Goal: Entertainment & Leisure: Consume media (video, audio)

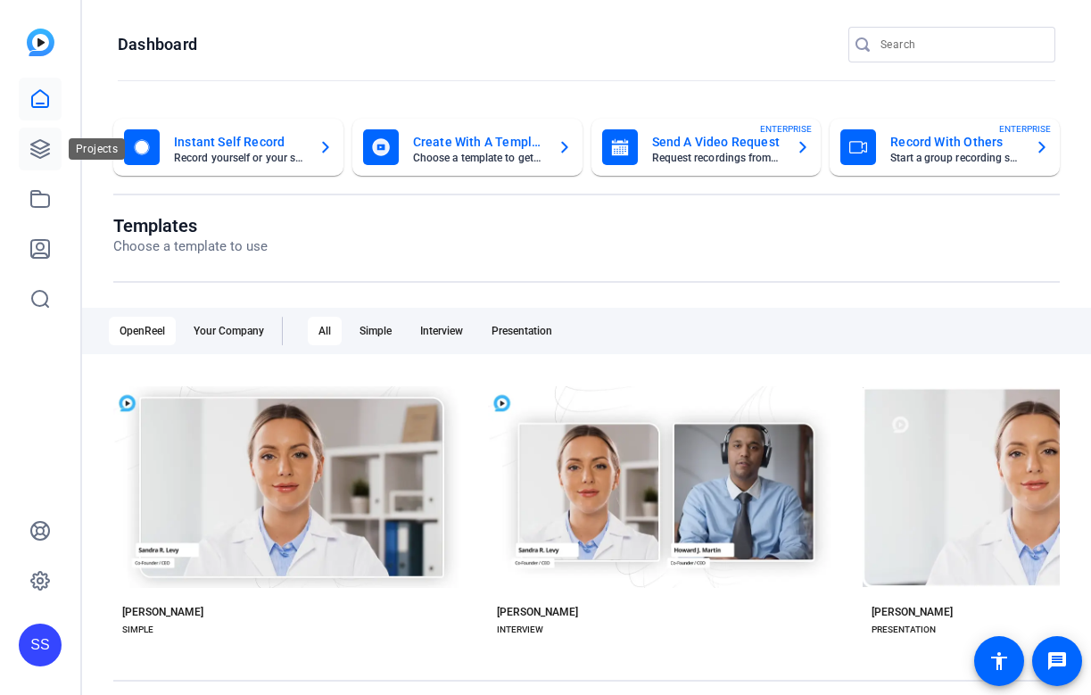
click at [37, 153] on icon at bounding box center [39, 148] width 21 height 21
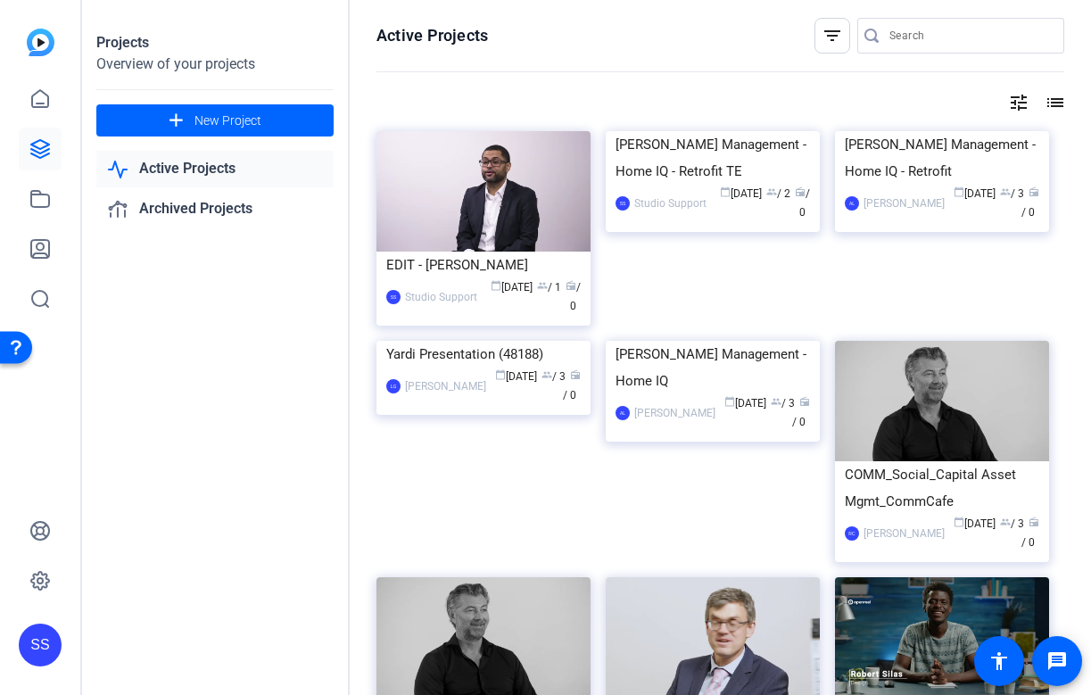
click at [39, 653] on div "SS" at bounding box center [40, 644] width 43 height 43
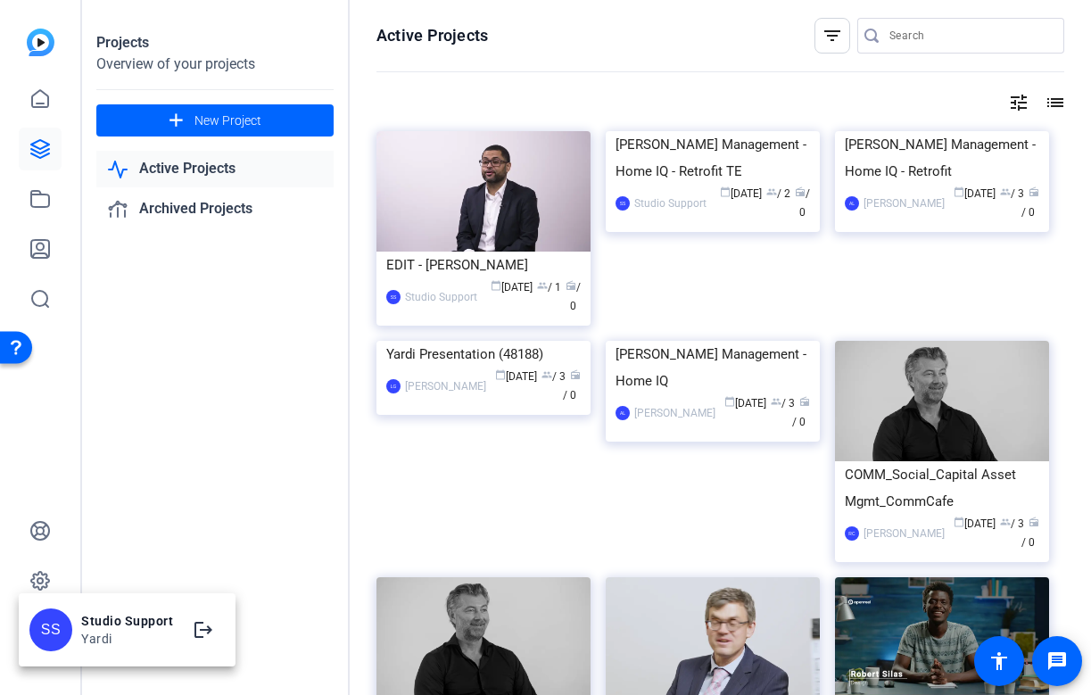
click at [45, 579] on div at bounding box center [545, 347] width 1091 height 695
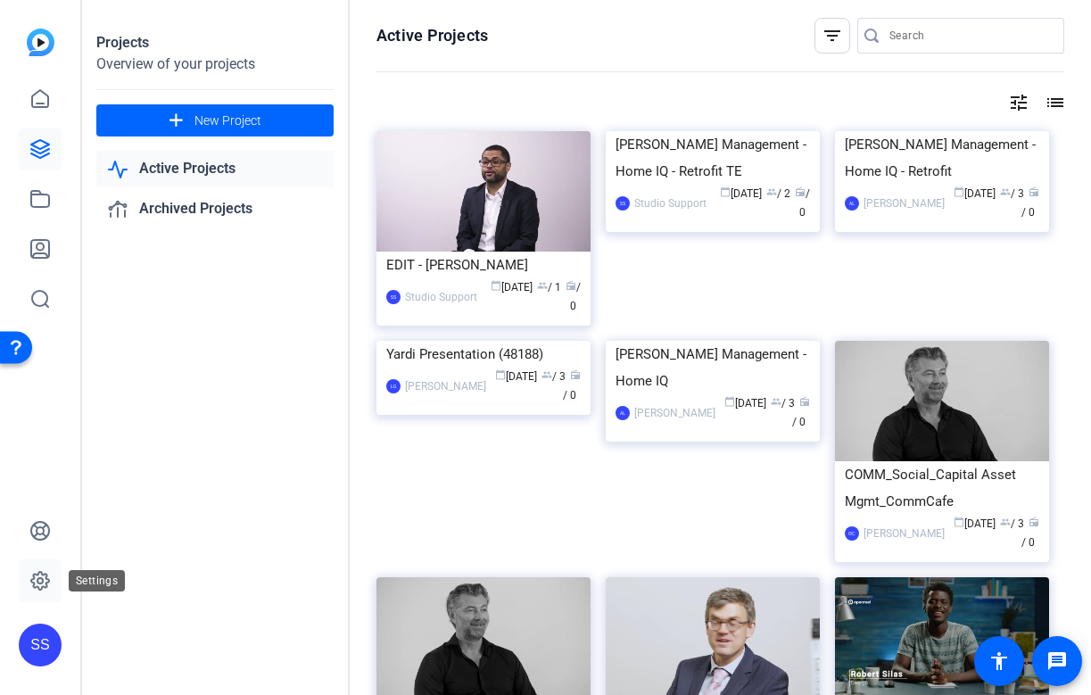
click at [37, 579] on icon at bounding box center [39, 580] width 5 height 5
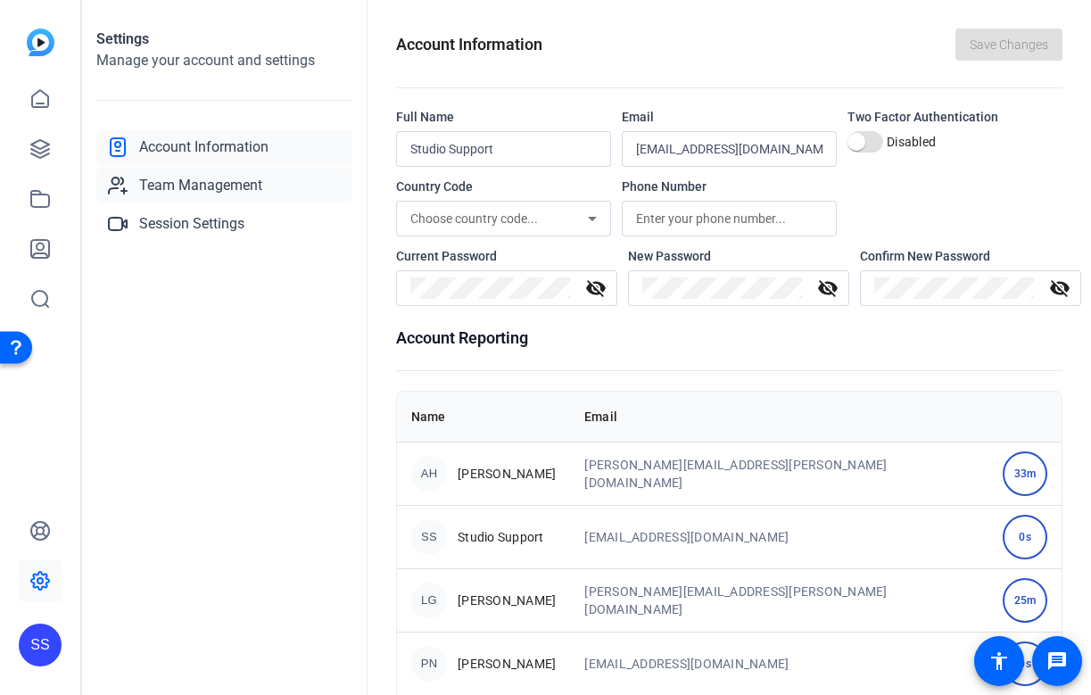
click at [261, 186] on span "Team Management" at bounding box center [200, 185] width 123 height 21
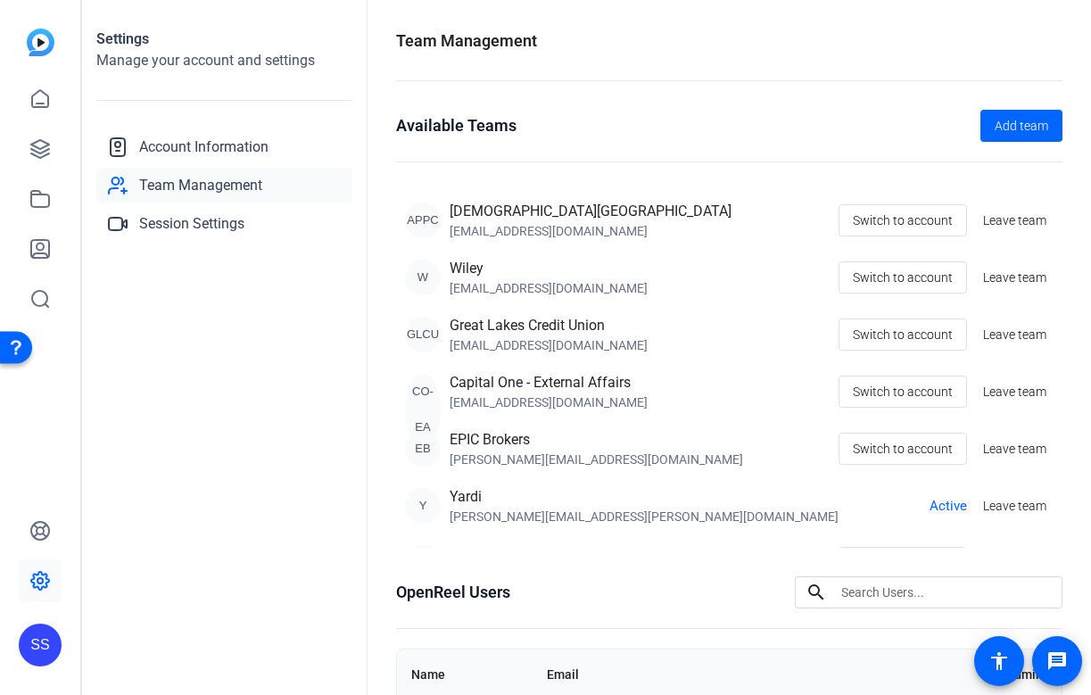
scroll to position [25, 0]
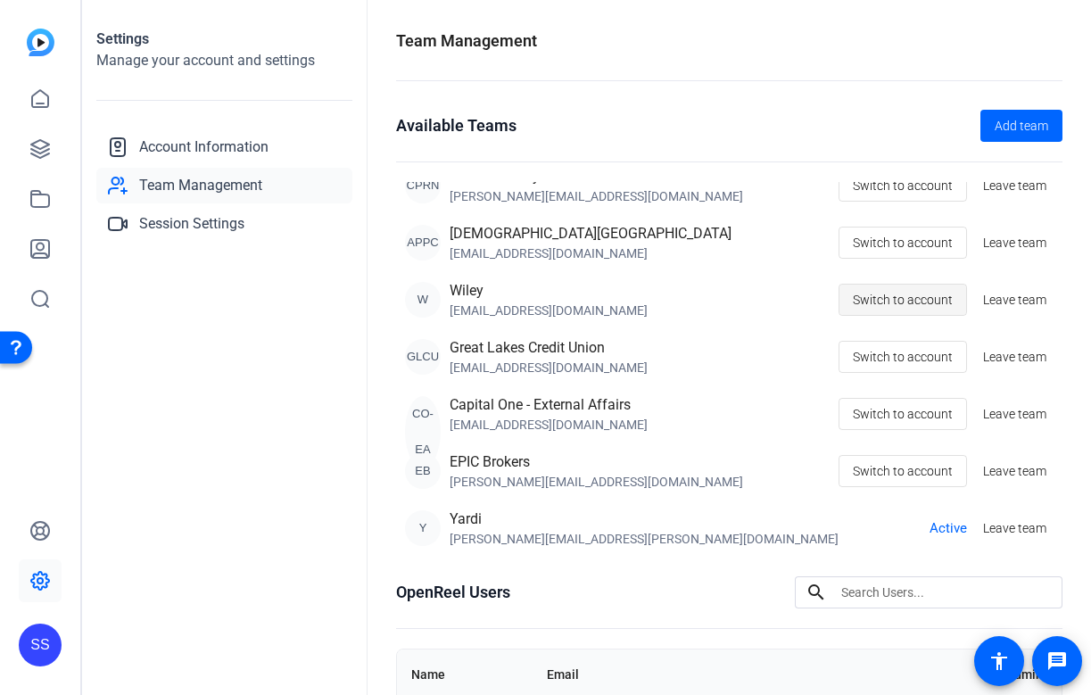
click at [920, 294] on span "Switch to account" at bounding box center [903, 300] width 100 height 34
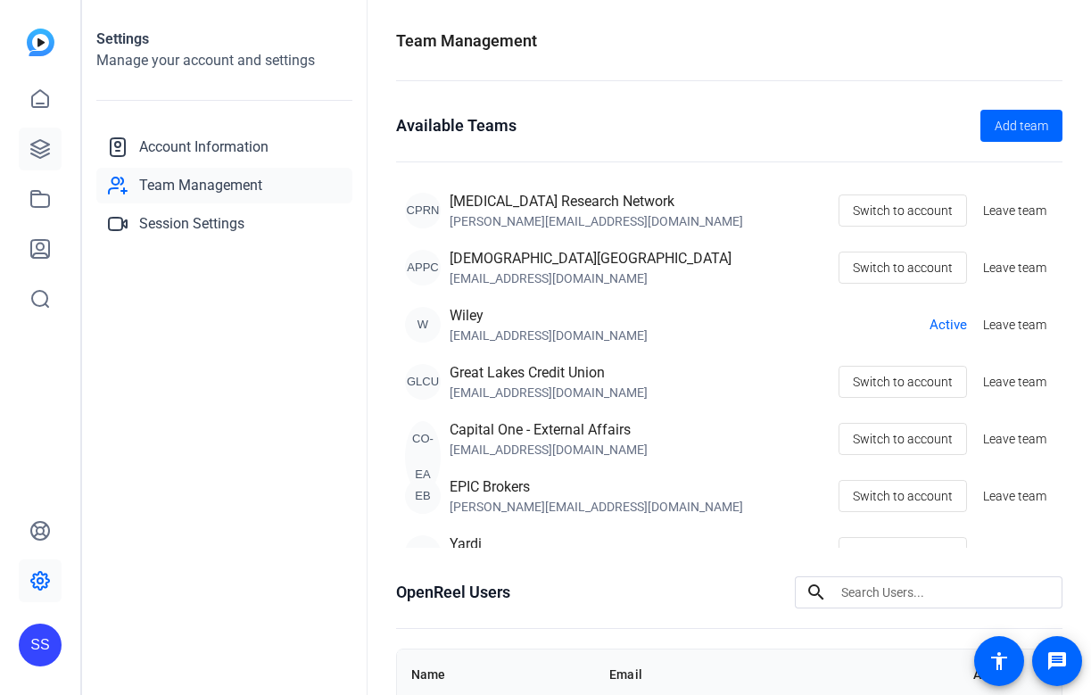
click at [53, 145] on link at bounding box center [40, 149] width 43 height 43
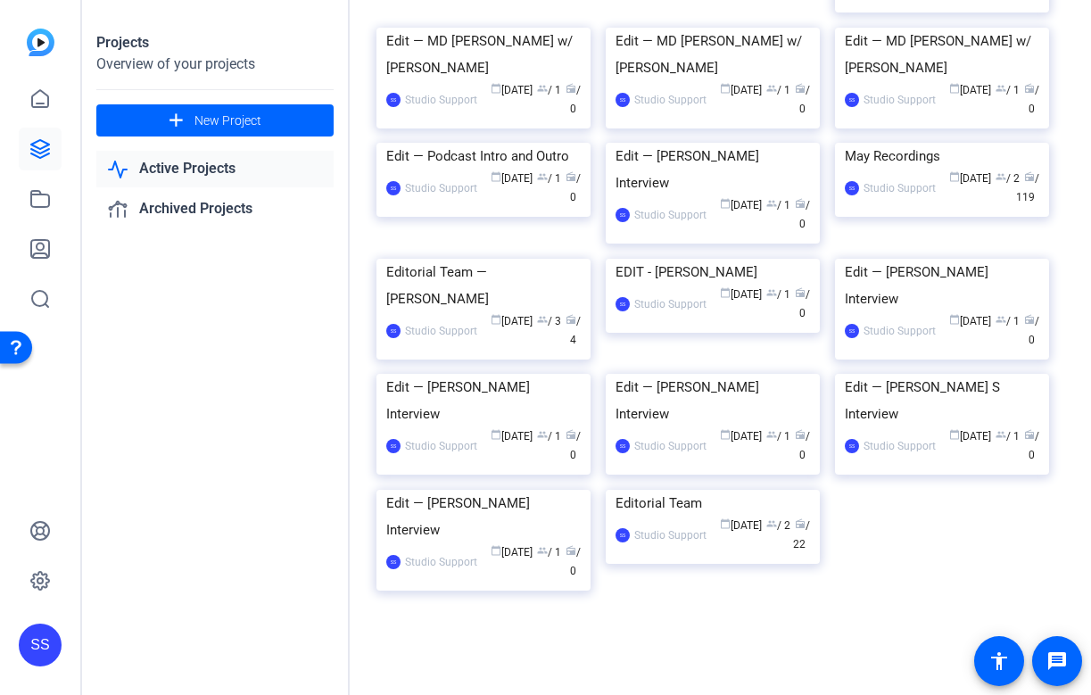
scroll to position [304, 0]
click at [928, 169] on div "May Recordings" at bounding box center [941, 156] width 194 height 27
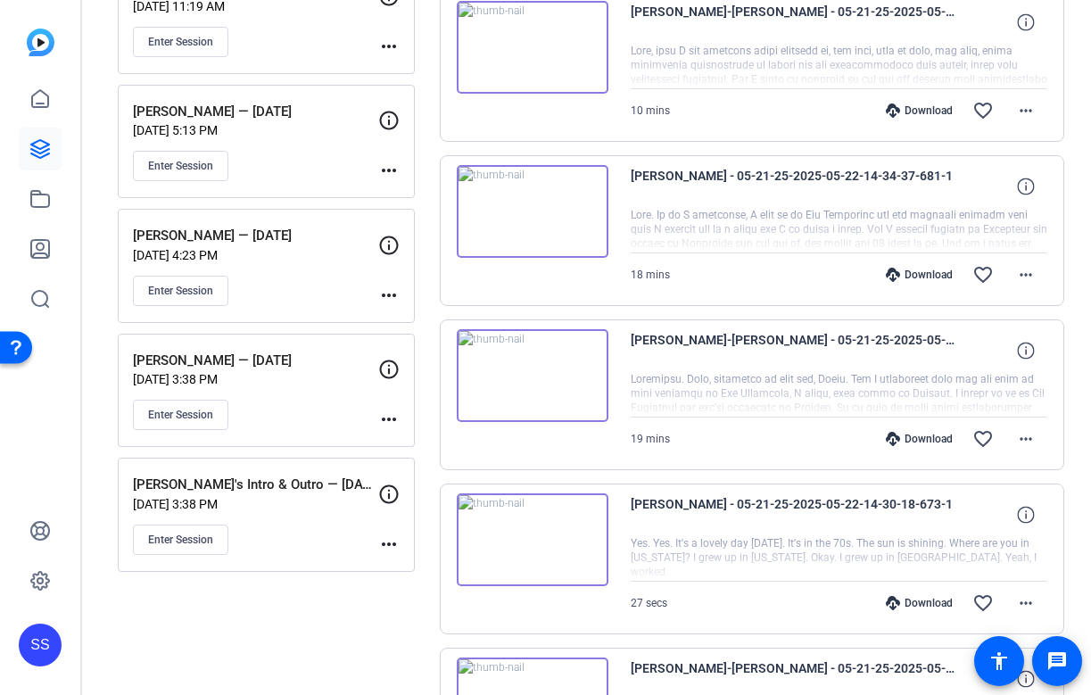
scroll to position [1058, 0]
click at [320, 350] on p "Dr. Erica Sloan — 05/13/25" at bounding box center [255, 360] width 245 height 21
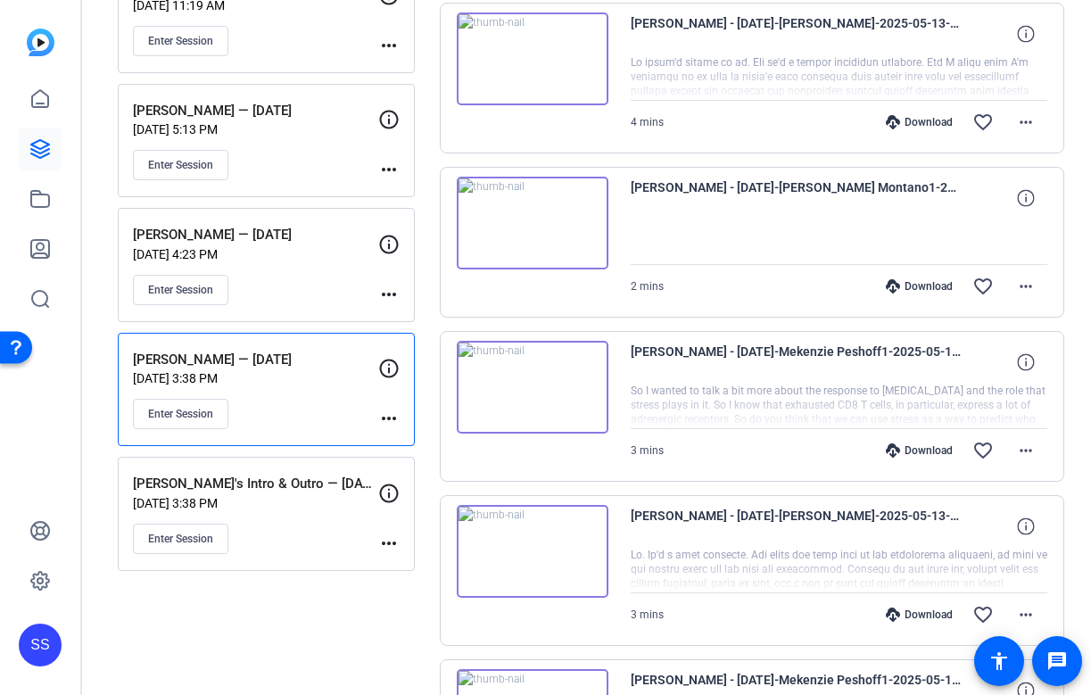
click at [320, 350] on p "Dr. Erica Sloan — 05/13/25" at bounding box center [255, 360] width 245 height 21
click at [301, 382] on p "May 12, 2025 @ 3:38 PM" at bounding box center [255, 378] width 245 height 14
click at [307, 256] on p "May 13, 2025 @ 4:23 PM" at bounding box center [255, 254] width 245 height 14
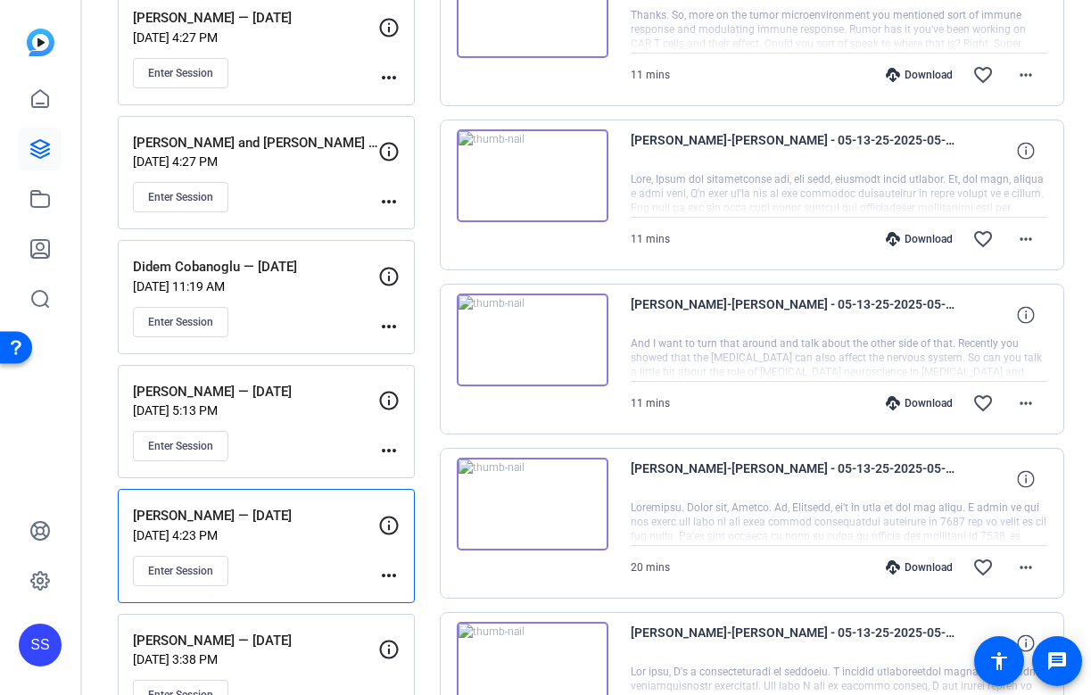
scroll to position [769, 0]
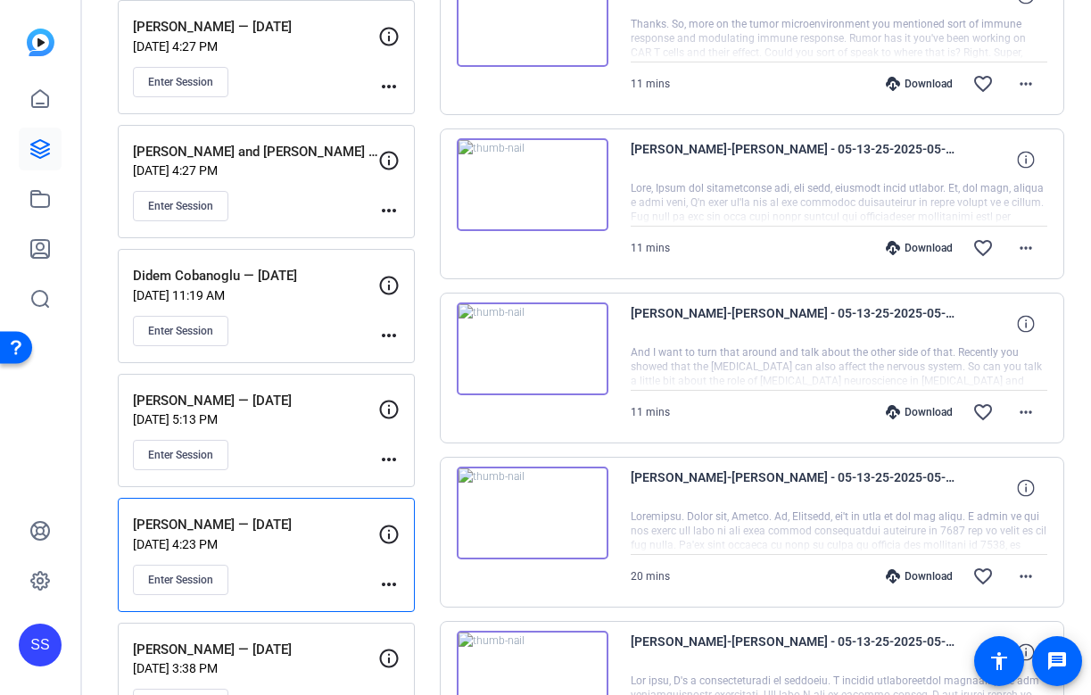
click at [299, 403] on p "Nicole Scheff — 05/14/25" at bounding box center [255, 401] width 245 height 21
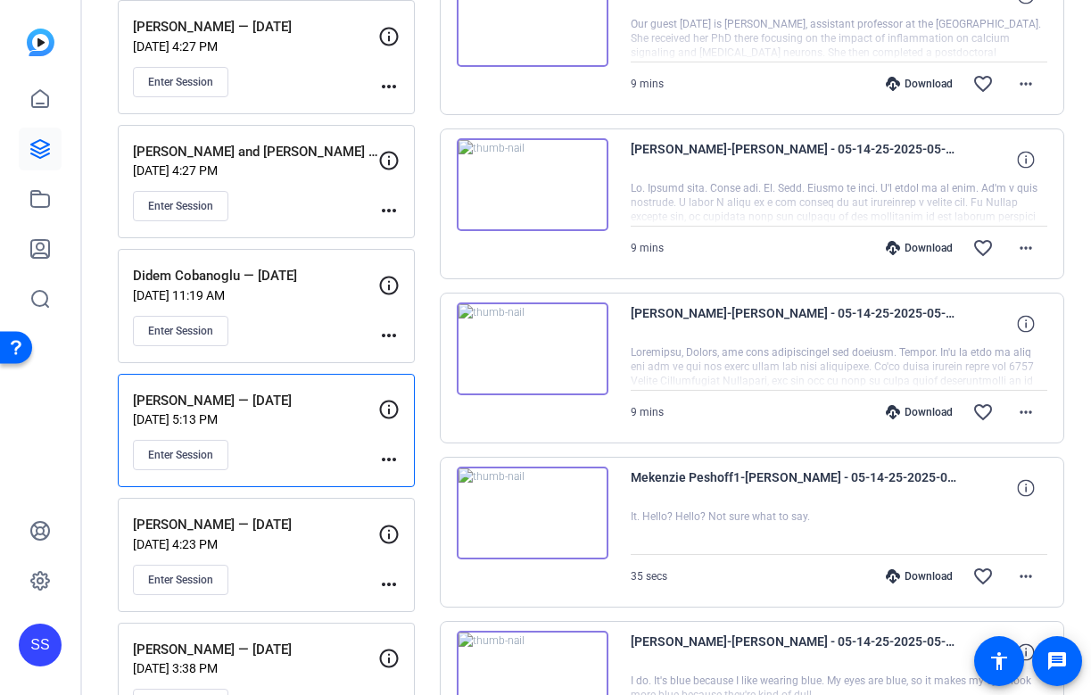
click at [330, 79] on div "Enter Session" at bounding box center [255, 82] width 245 height 30
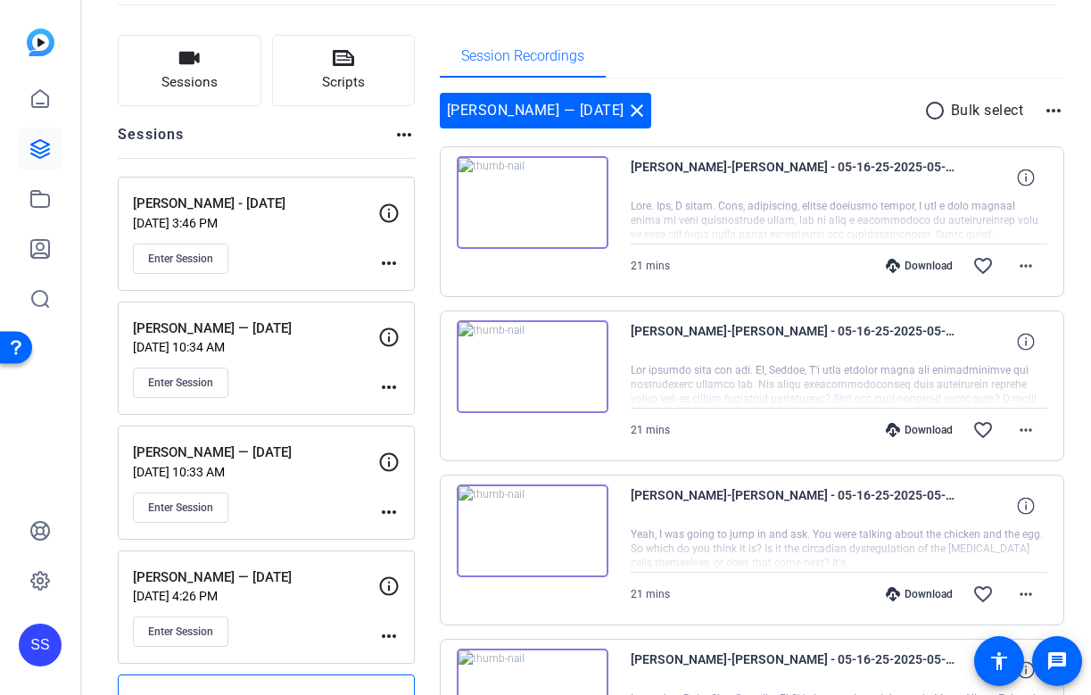
scroll to position [0, 0]
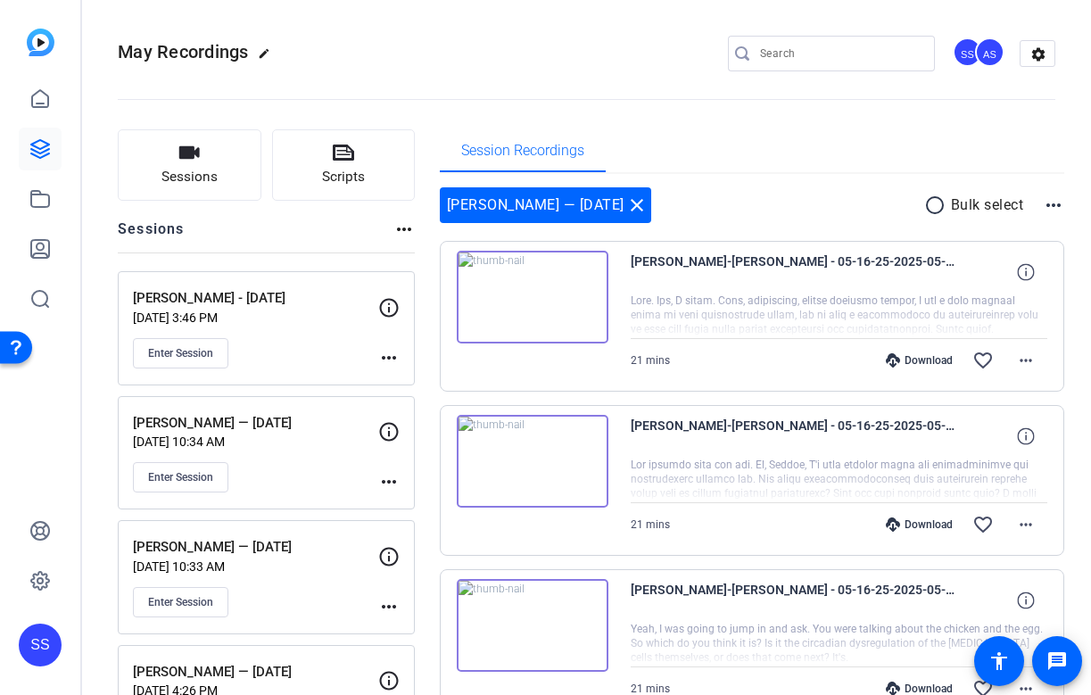
click at [63, 630] on div "SS" at bounding box center [40, 347] width 80 height 695
click at [42, 655] on div "SS" at bounding box center [40, 644] width 43 height 43
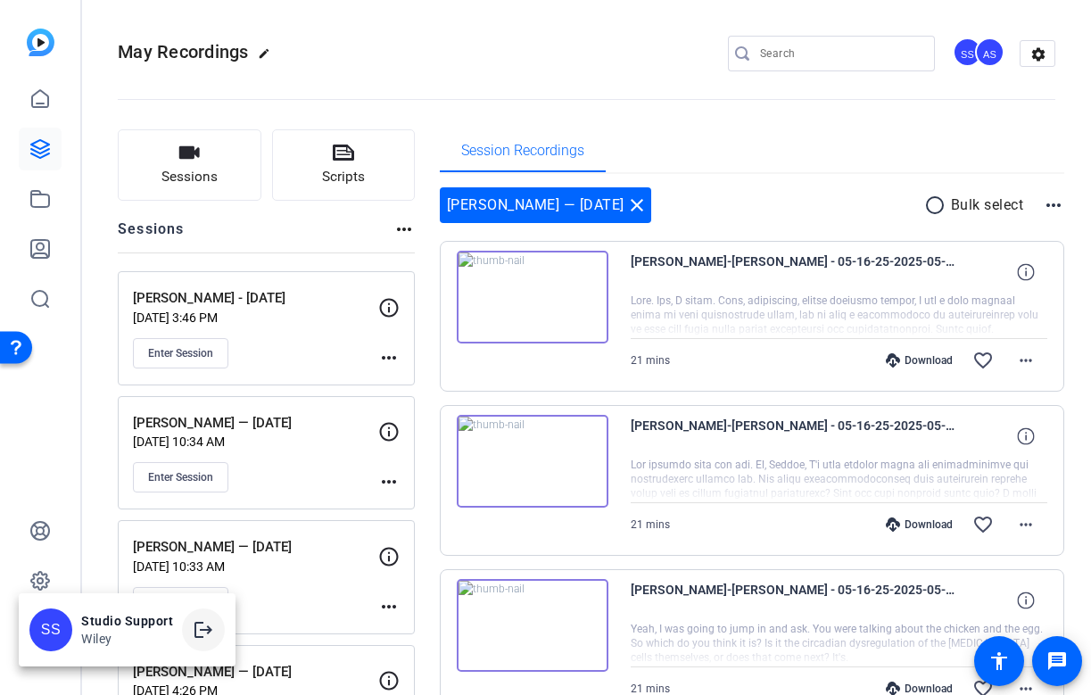
click at [205, 627] on mat-icon "logout" at bounding box center [203, 629] width 21 height 21
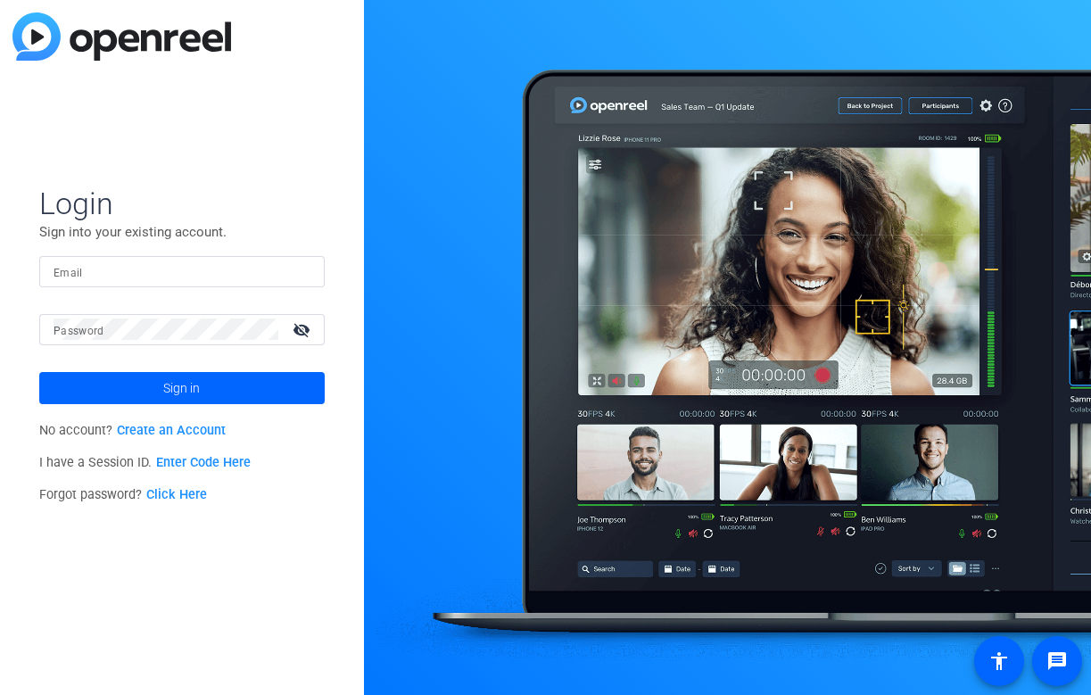
click at [221, 271] on input "Email" at bounding box center [182, 270] width 257 height 21
click at [312, 273] on div "Email" at bounding box center [181, 271] width 285 height 31
click at [310, 273] on div "Email" at bounding box center [181, 271] width 285 height 31
click at [302, 273] on div at bounding box center [299, 270] width 21 height 21
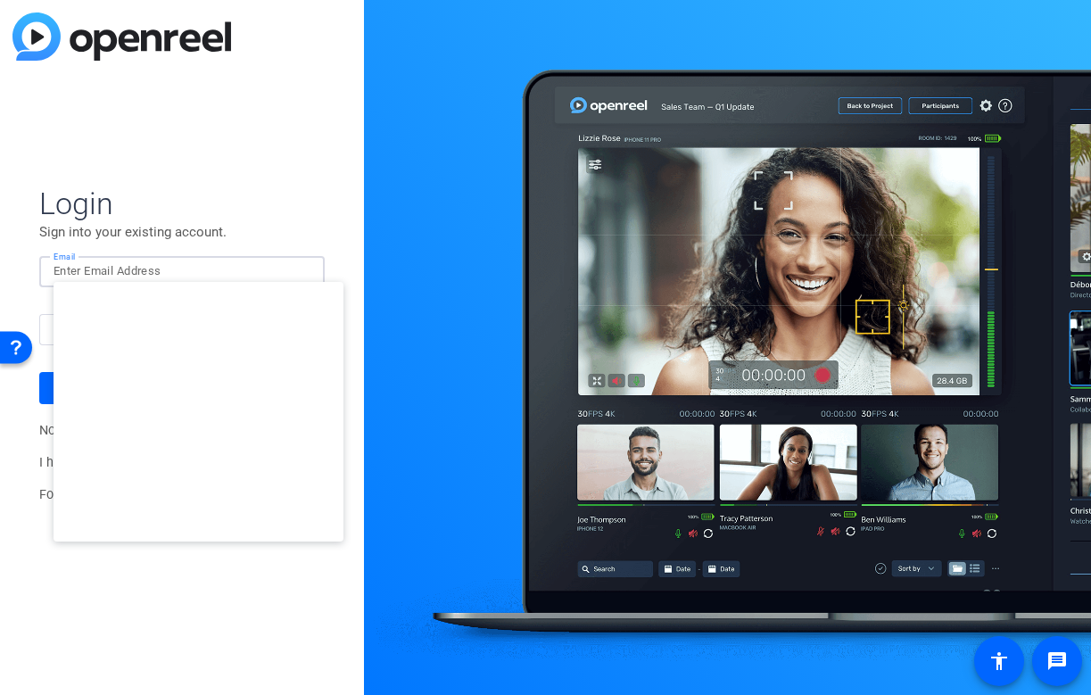
type input "studiosupport+3@openreel.com"
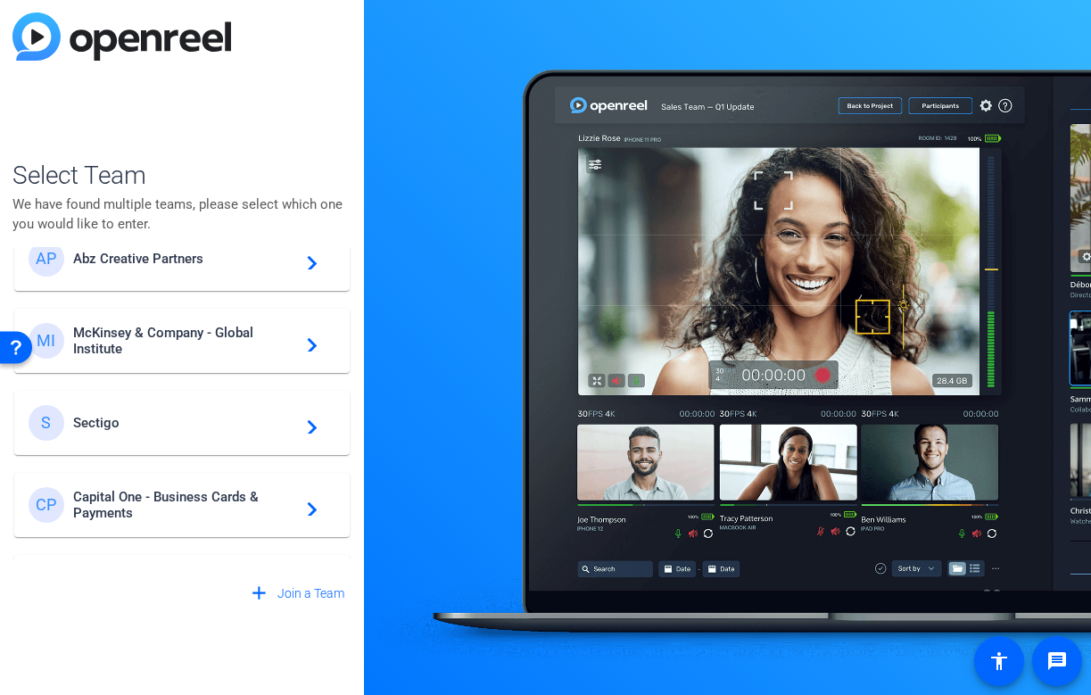
scroll to position [512, 0]
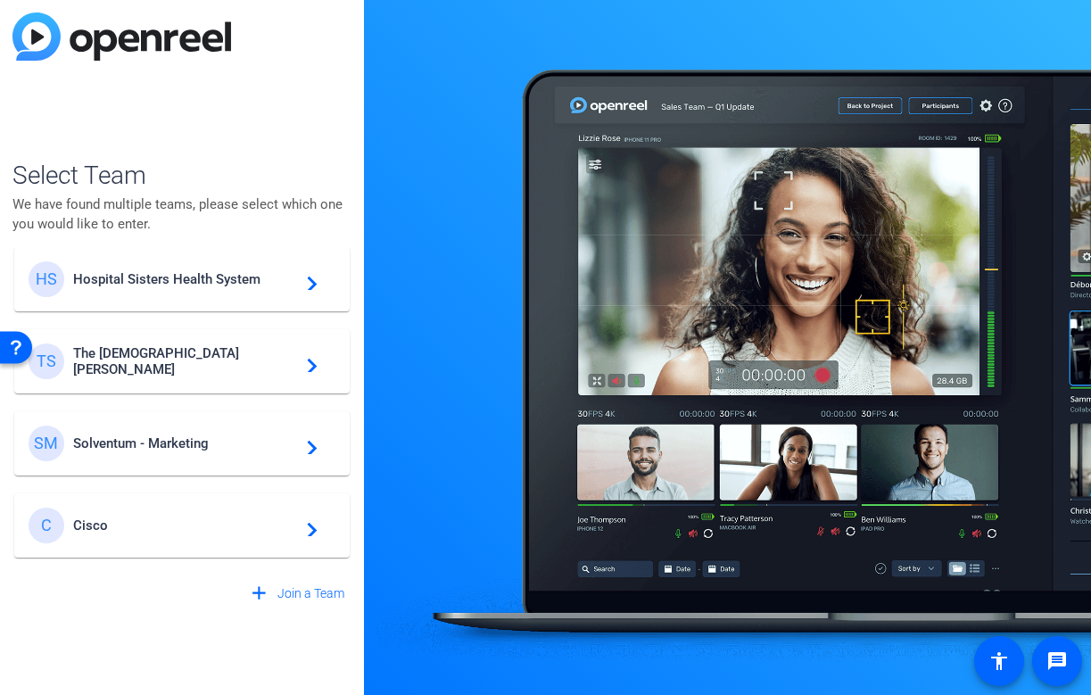
click at [151, 432] on div "SM Solventum - Marketing navigate_next" at bounding box center [182, 443] width 307 height 36
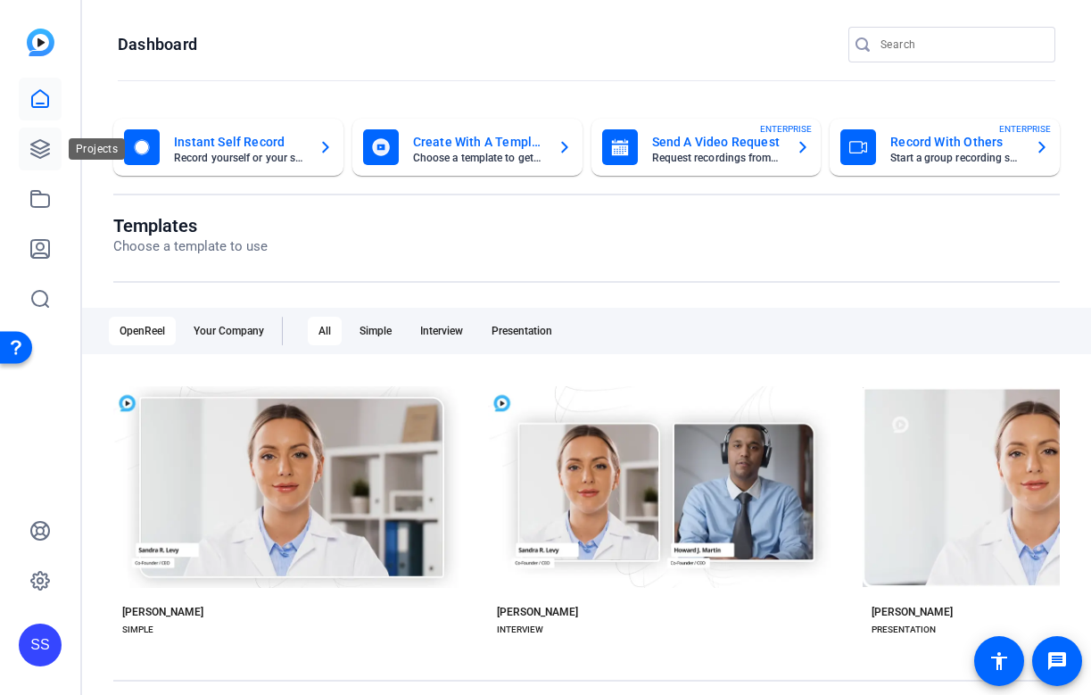
click at [42, 138] on icon at bounding box center [39, 148] width 21 height 21
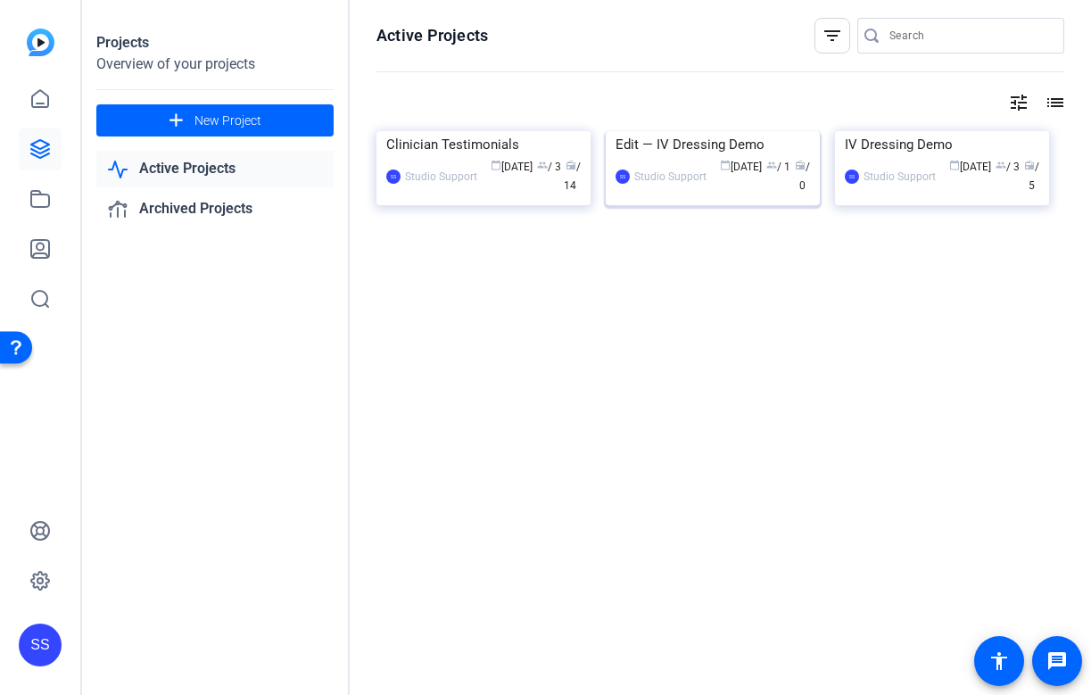
click at [671, 158] on div "Edit — IV Dressing Demo" at bounding box center [712, 144] width 194 height 27
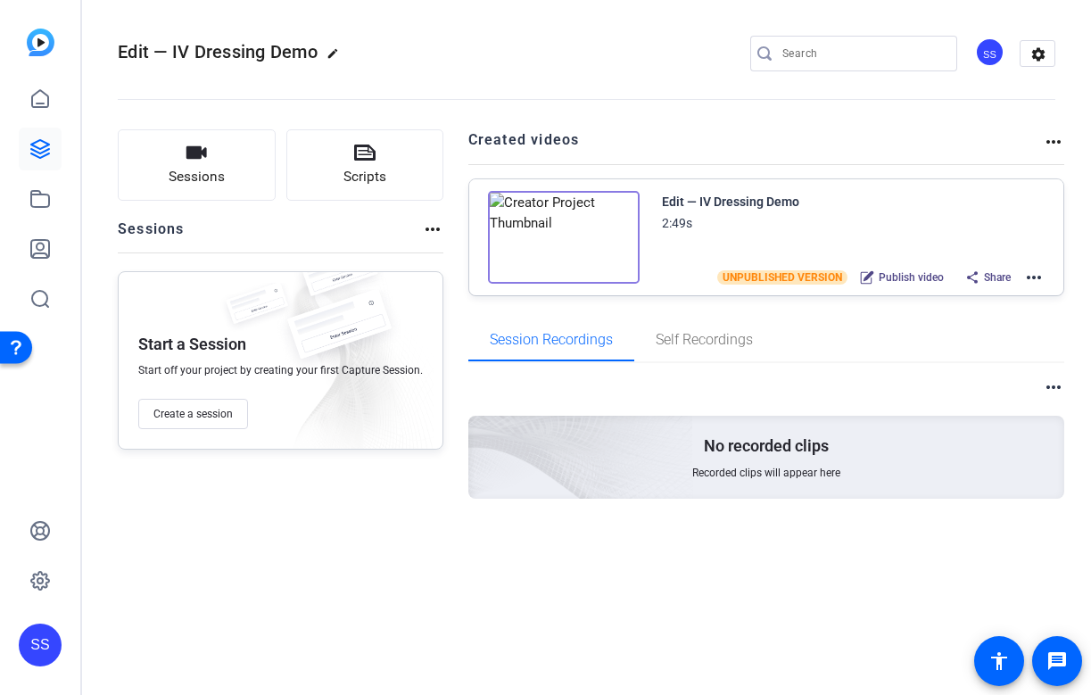
click at [1029, 279] on mat-icon "more_horiz" at bounding box center [1033, 277] width 21 height 21
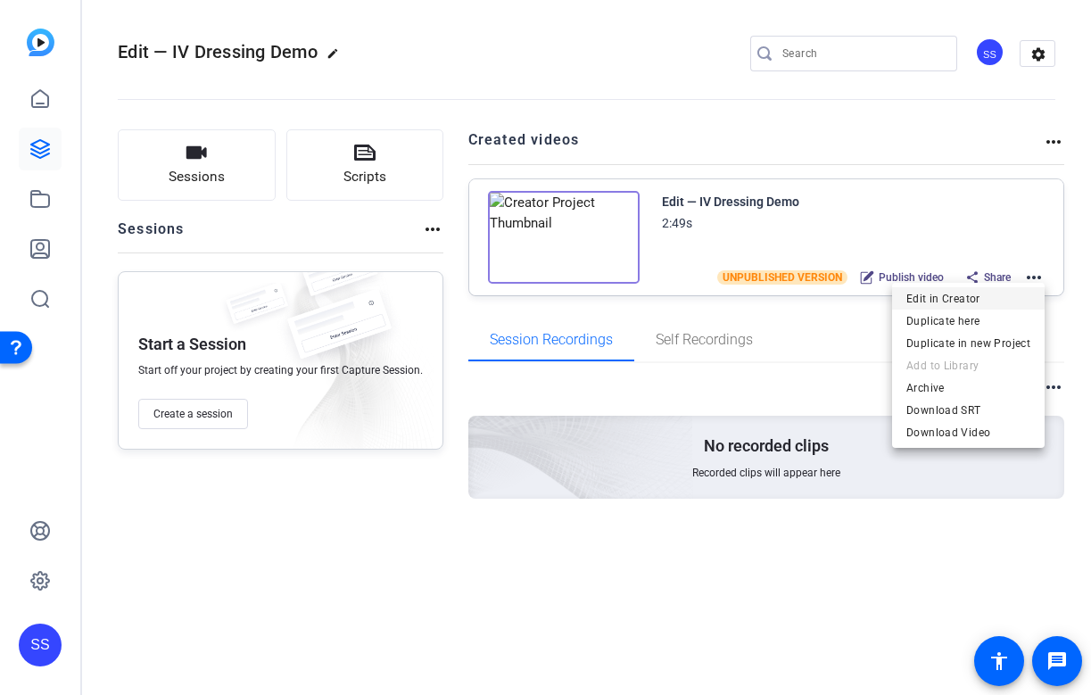
click at [980, 307] on span "Edit in Creator" at bounding box center [968, 298] width 124 height 21
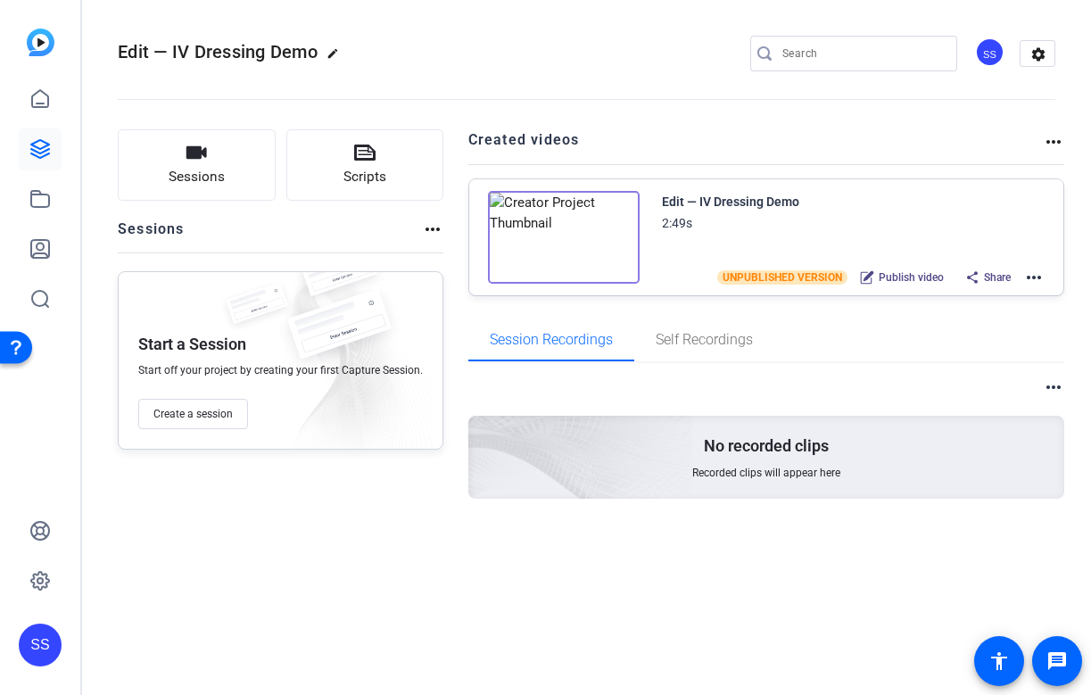
click at [41, 643] on div "SS" at bounding box center [40, 644] width 43 height 43
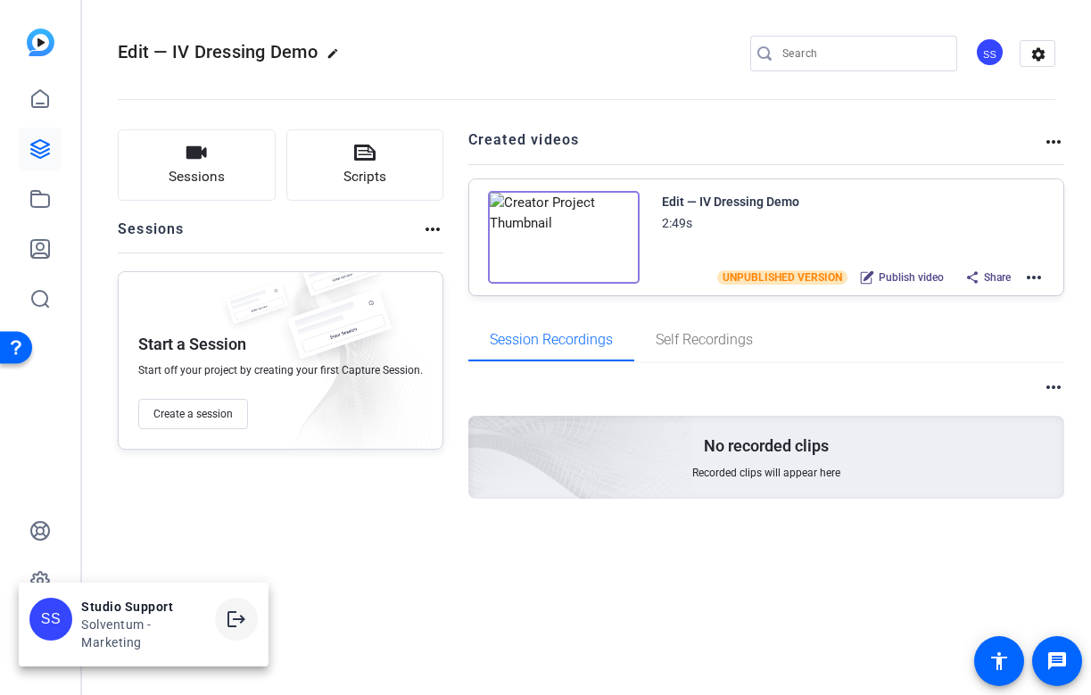
click at [233, 627] on mat-icon "logout" at bounding box center [236, 618] width 21 height 21
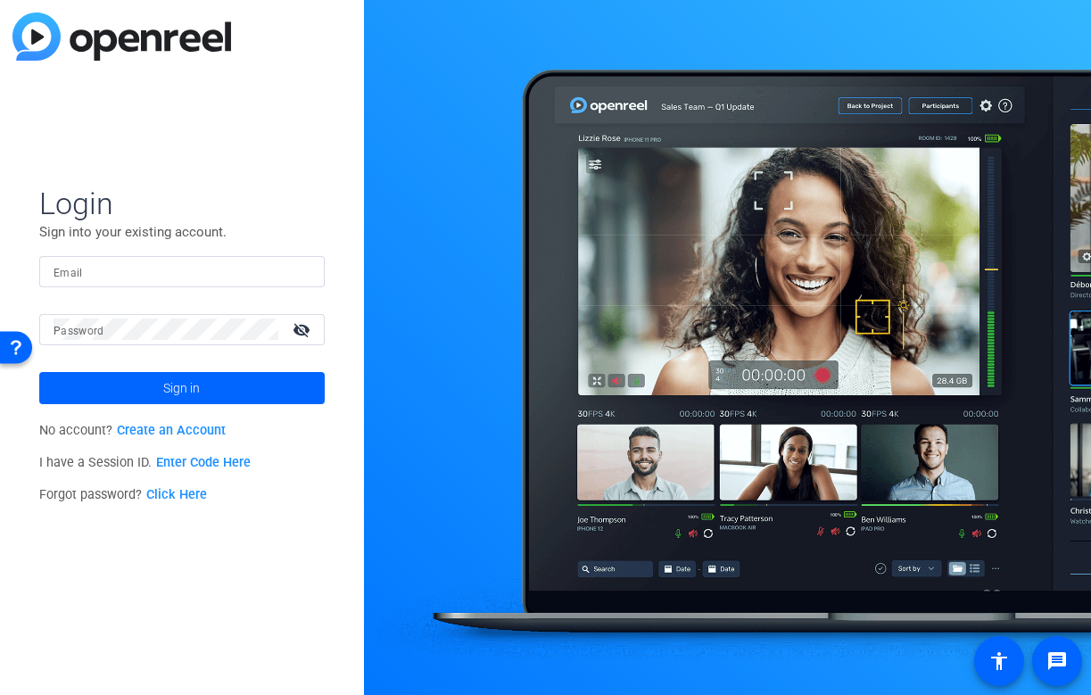
click at [207, 268] on input "Email" at bounding box center [182, 270] width 257 height 21
click at [185, 269] on input "Email" at bounding box center [182, 270] width 257 height 21
click at [301, 268] on img at bounding box center [295, 270] width 12 height 21
type input "[EMAIL_ADDRESS][DOMAIN_NAME]"
click at [232, 273] on input "Email" at bounding box center [182, 270] width 257 height 21
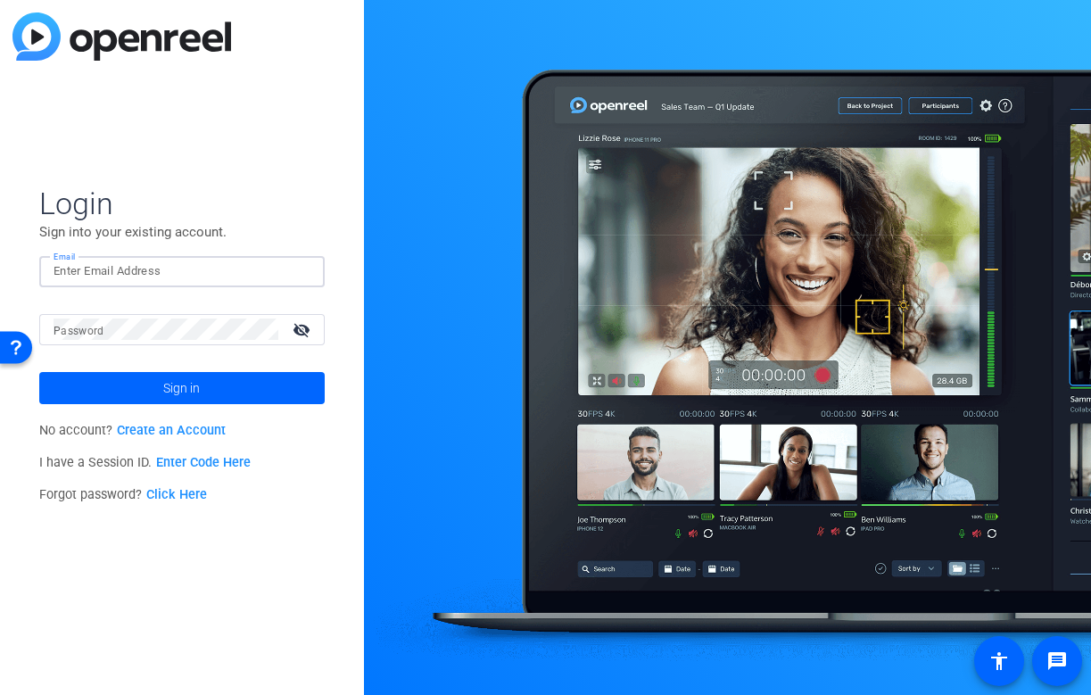
click at [298, 272] on img at bounding box center [295, 270] width 12 height 21
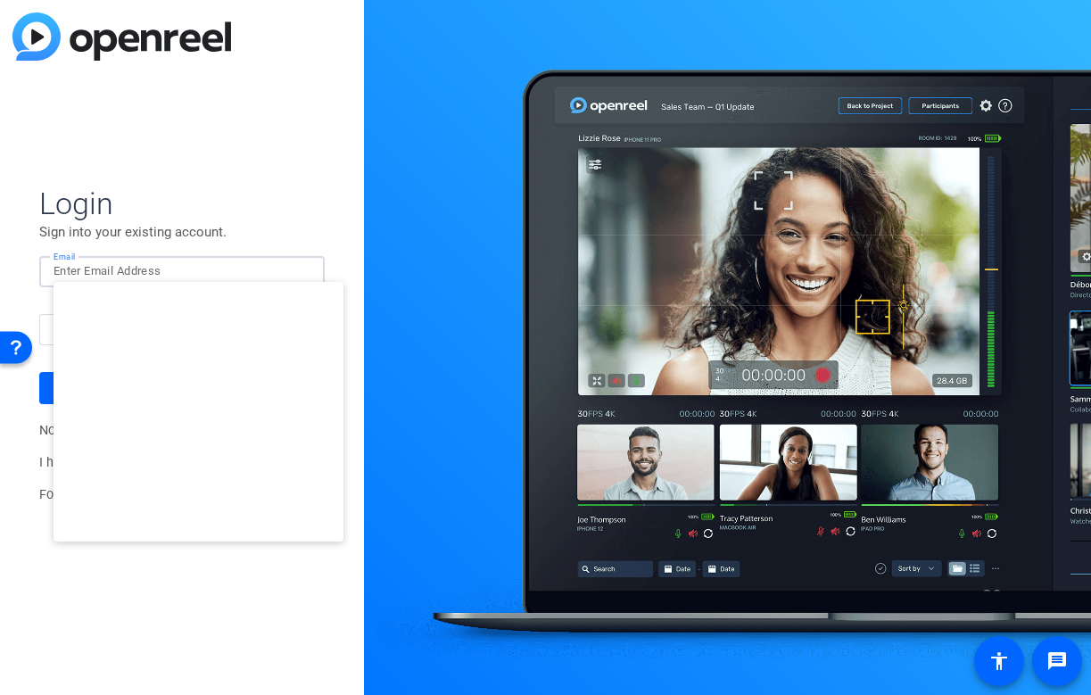
type input "[EMAIL_ADDRESS][DOMAIN_NAME]"
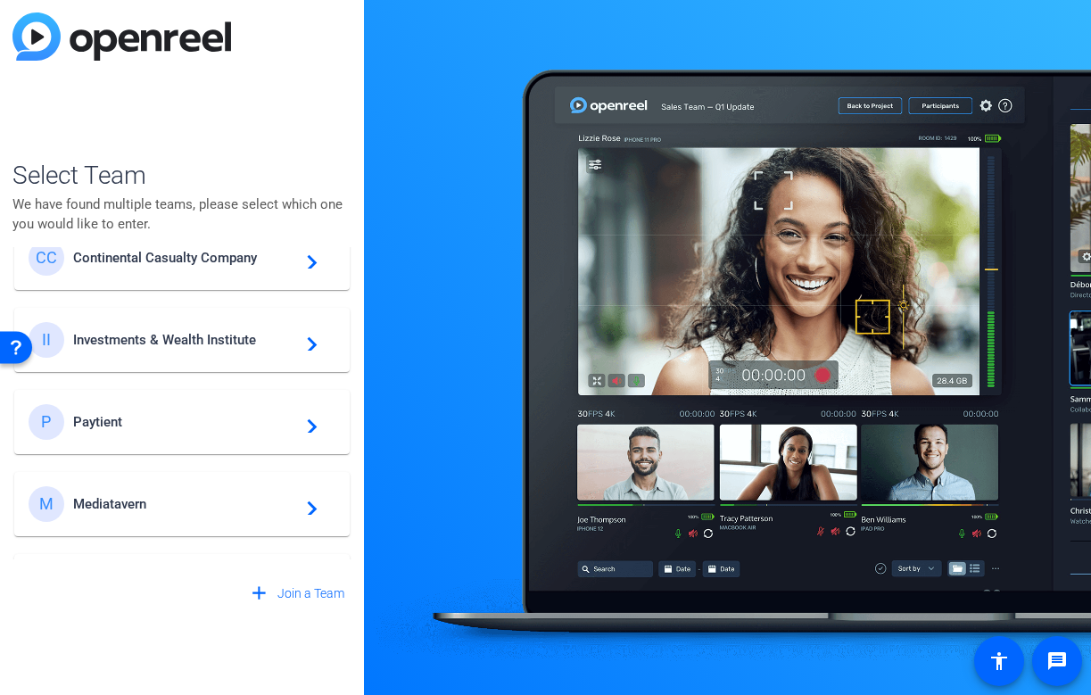
scroll to position [783, 0]
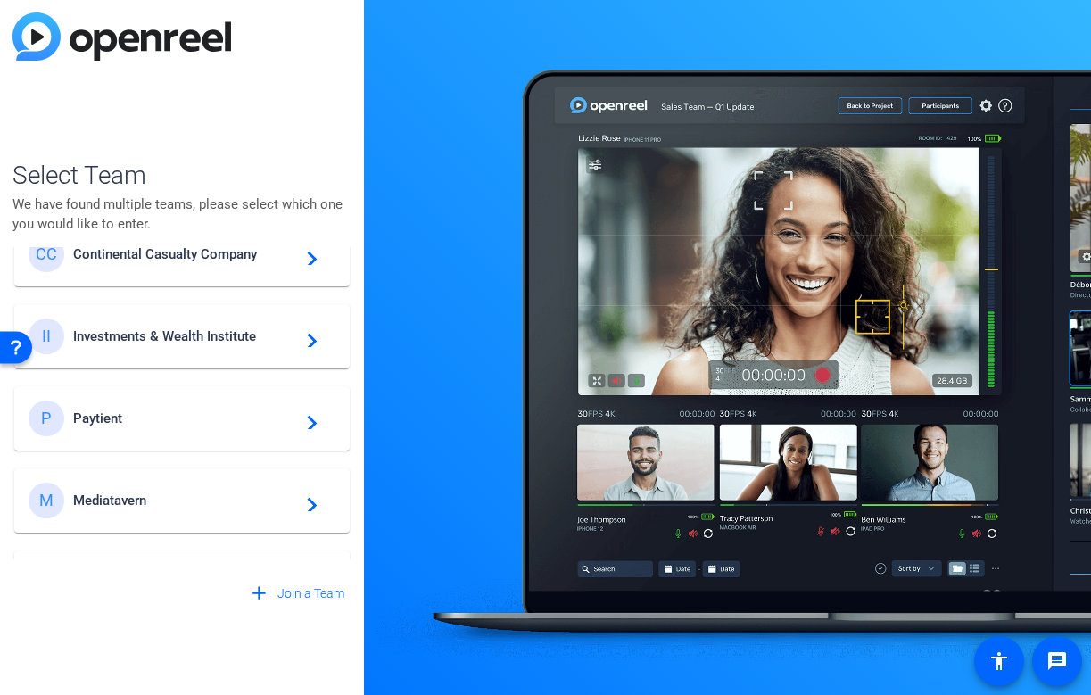
click at [198, 353] on div "II Investments & Wealth Institute navigate_next" at bounding box center [182, 336] width 307 height 36
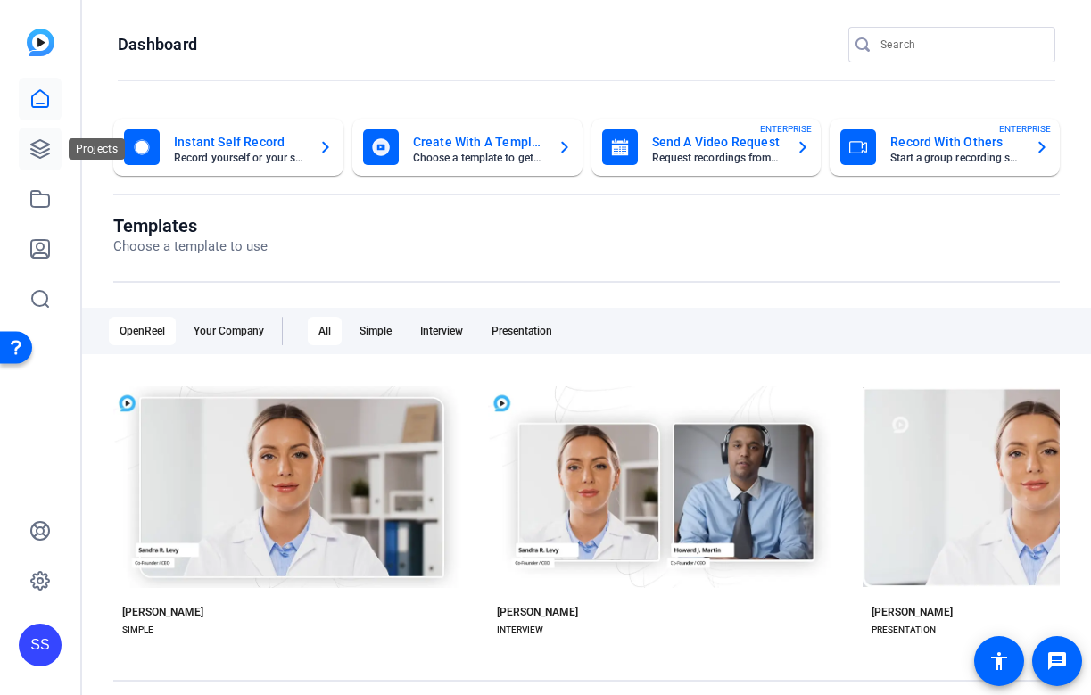
click at [38, 147] on icon at bounding box center [40, 149] width 18 height 18
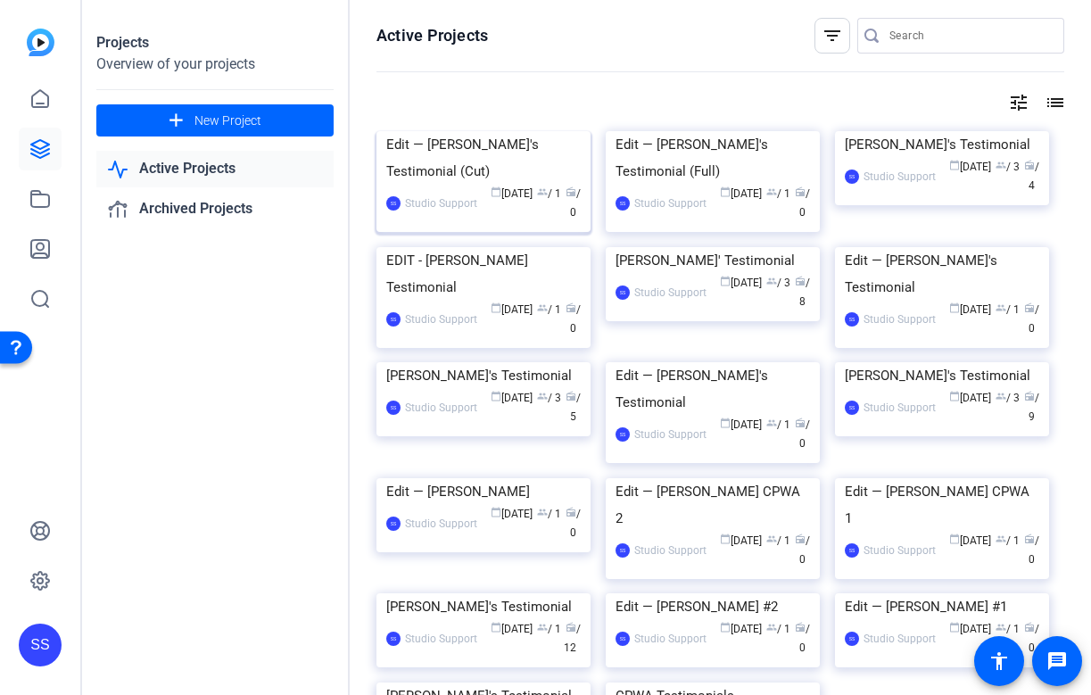
click at [503, 185] on div "Edit — [PERSON_NAME]'s Testimonial (Cut)" at bounding box center [483, 158] width 194 height 54
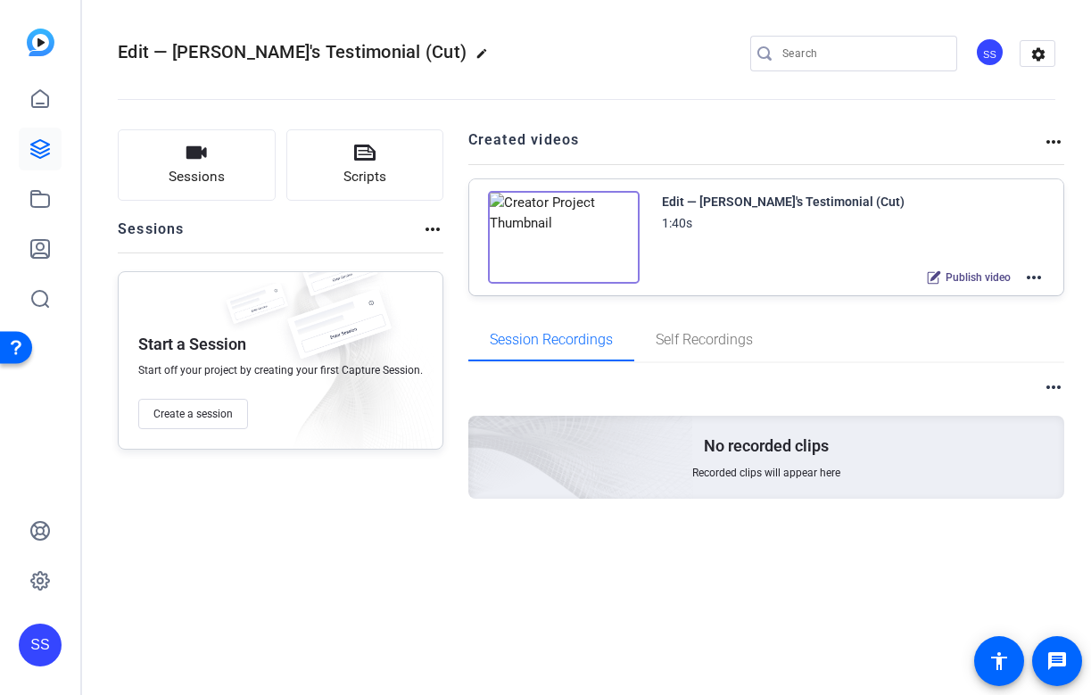
click at [1034, 280] on mat-icon "more_horiz" at bounding box center [1033, 277] width 21 height 21
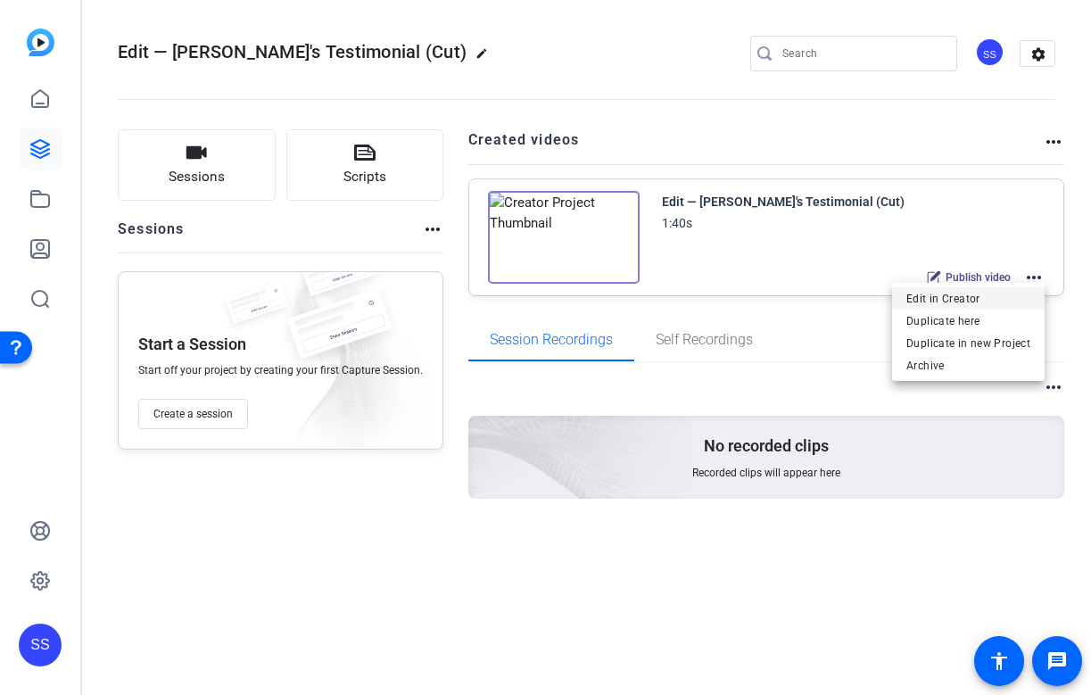
click at [993, 304] on span "Edit in Creator" at bounding box center [968, 298] width 124 height 21
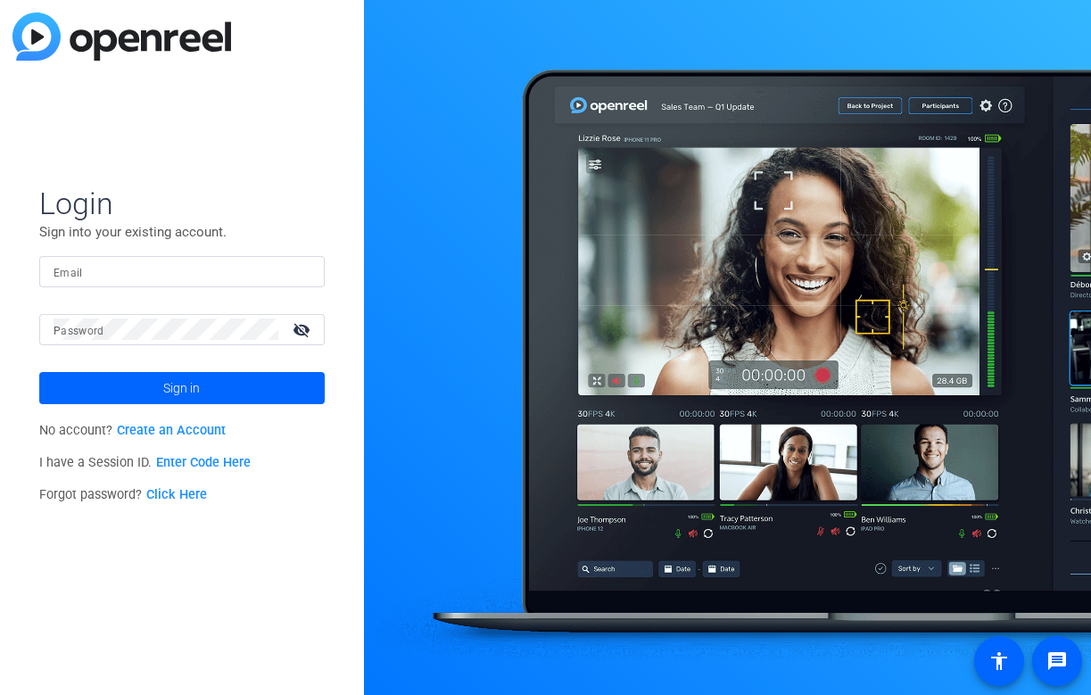
click at [223, 268] on input "Email" at bounding box center [182, 270] width 257 height 21
click at [302, 274] on div at bounding box center [299, 270] width 21 height 21
type input "[EMAIL_ADDRESS][DOMAIN_NAME]"
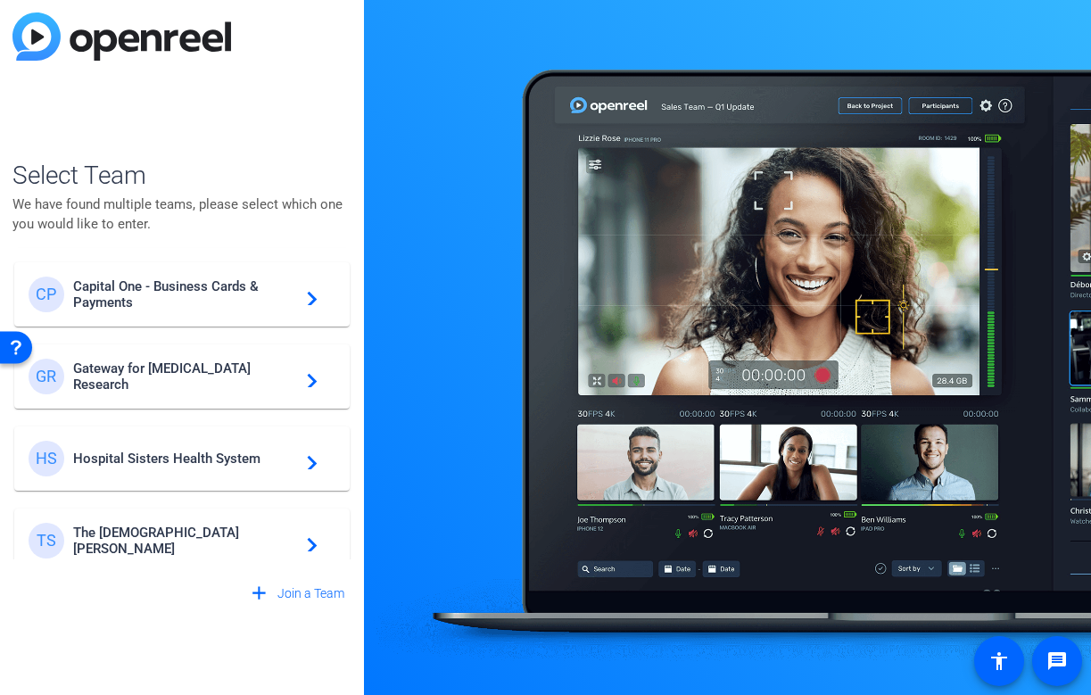
scroll to position [512, 0]
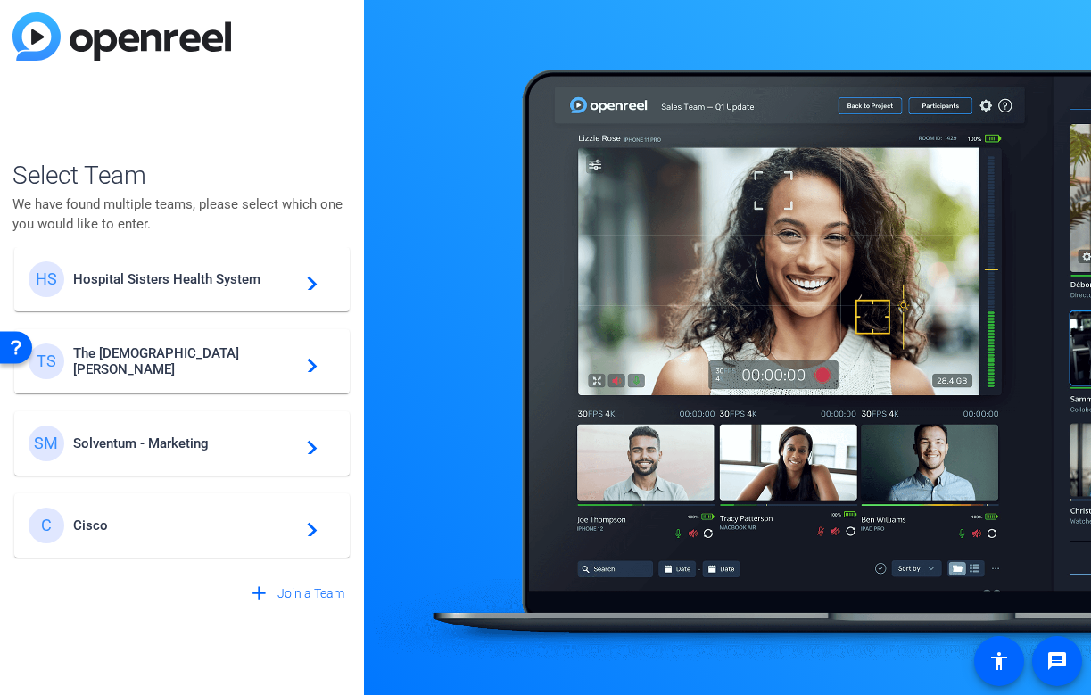
click at [210, 433] on div "SM Solventum - Marketing navigate_next" at bounding box center [182, 443] width 307 height 36
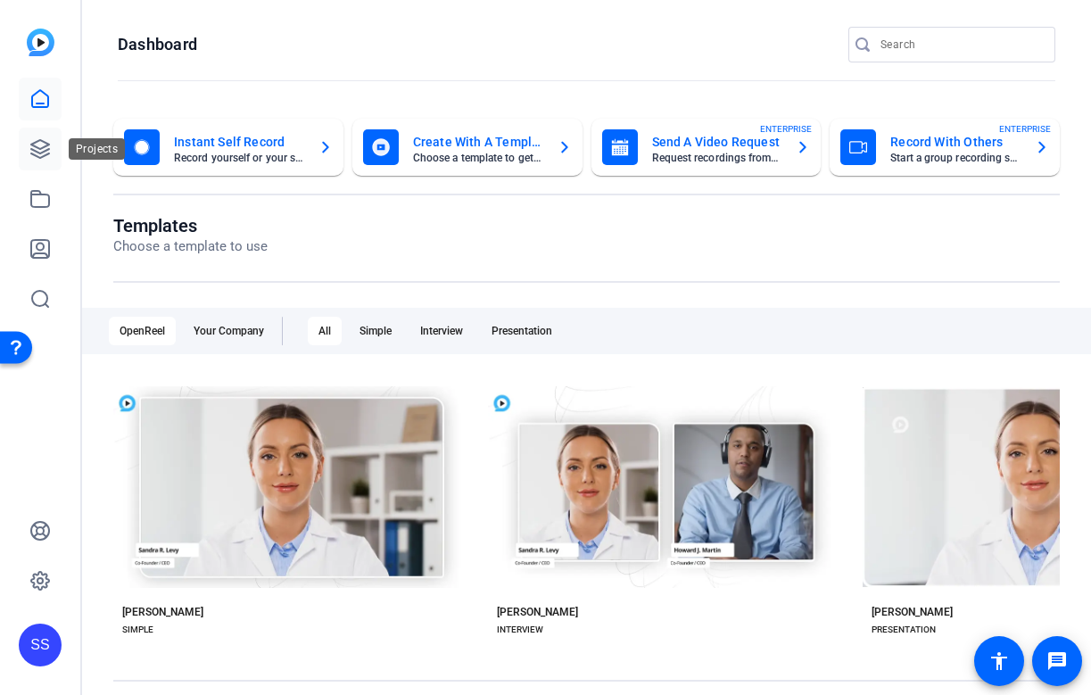
click at [48, 139] on icon at bounding box center [39, 148] width 21 height 21
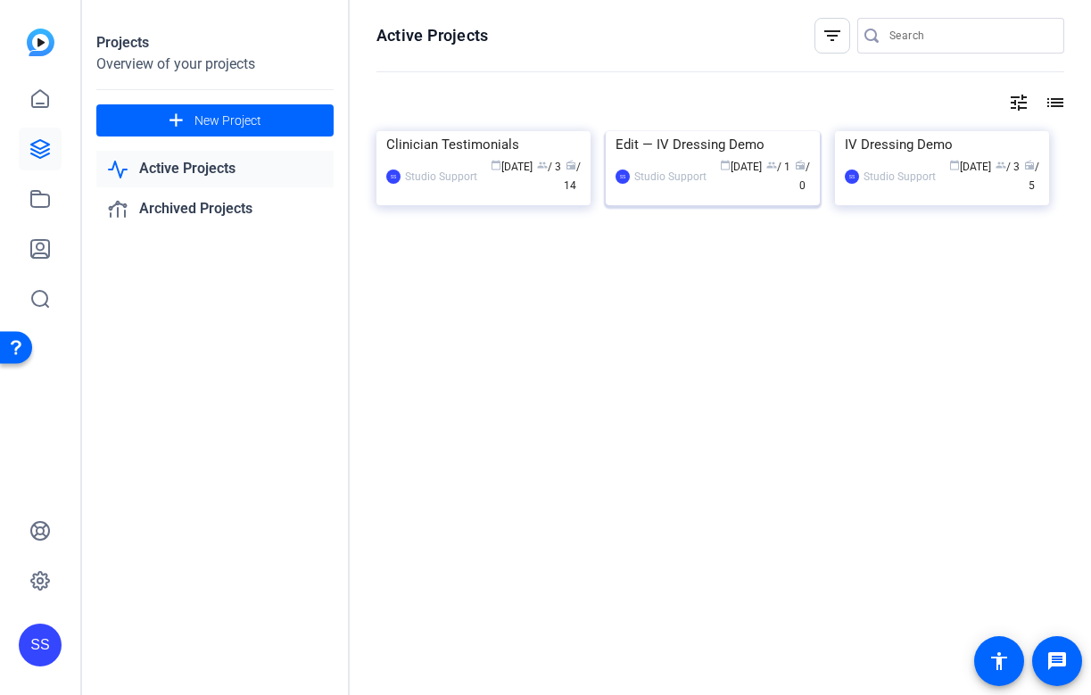
click at [633, 158] on div "Edit — IV Dressing Demo" at bounding box center [712, 144] width 194 height 27
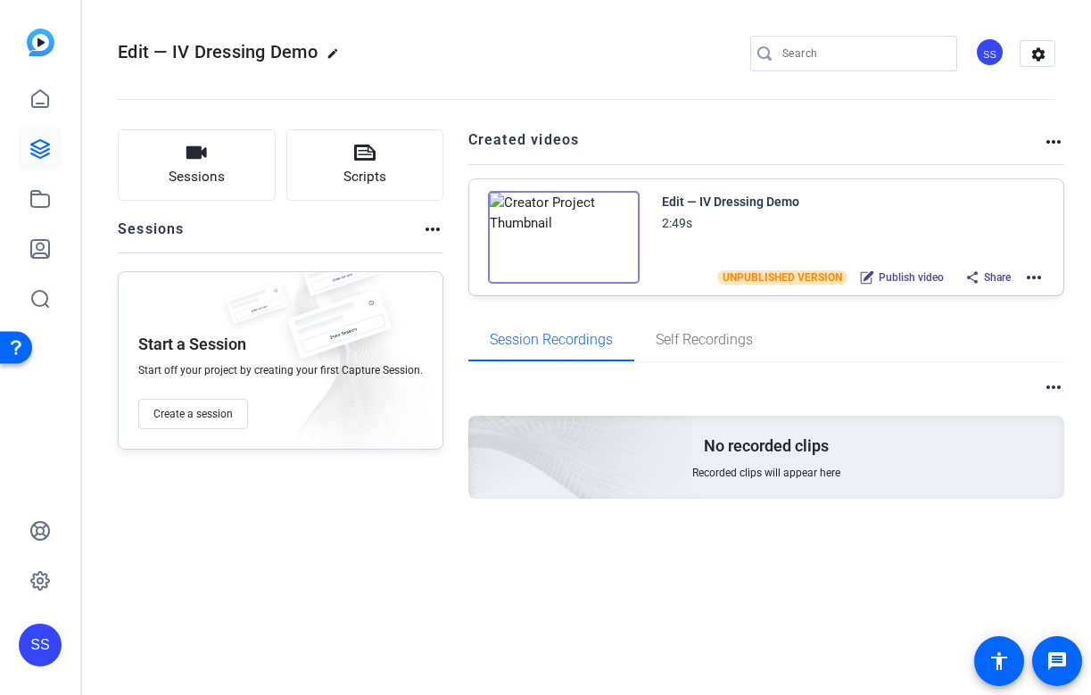
click at [1031, 275] on mat-icon "more_horiz" at bounding box center [1033, 277] width 21 height 21
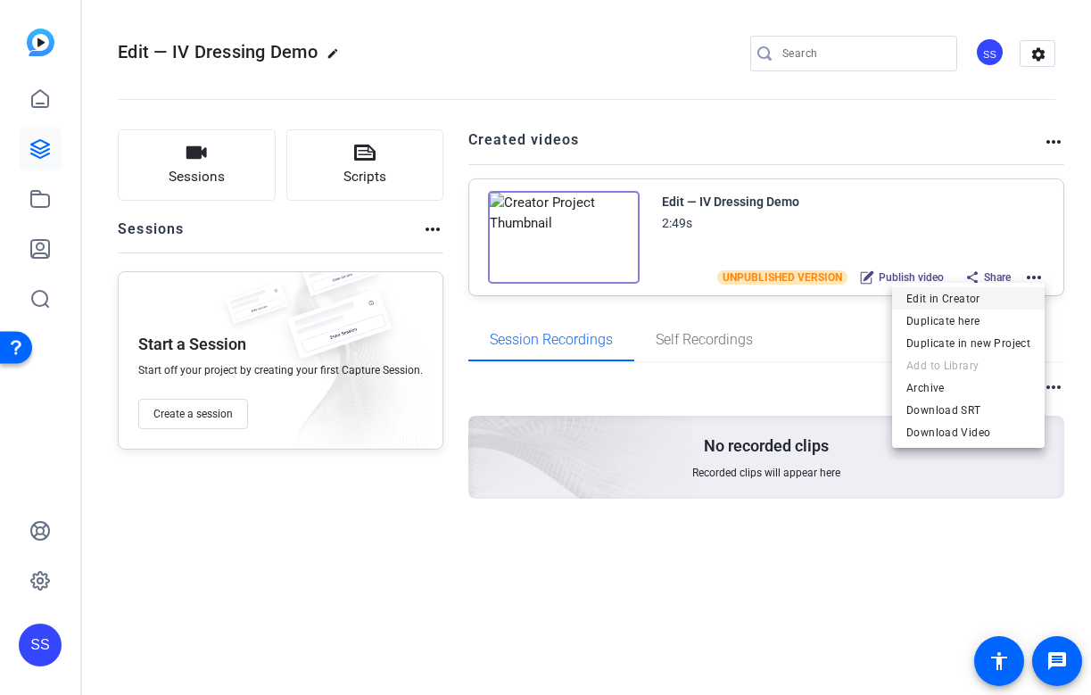
click at [993, 298] on span "Edit in Creator" at bounding box center [968, 298] width 124 height 21
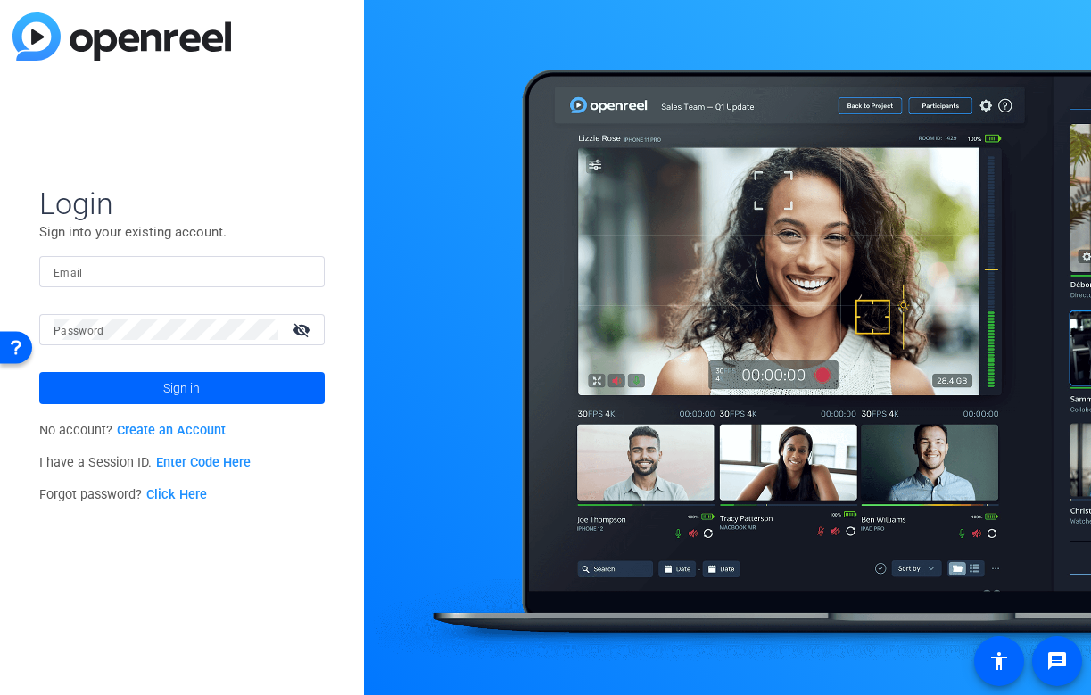
click at [269, 283] on div at bounding box center [182, 271] width 257 height 31
click at [289, 272] on img at bounding box center [295, 270] width 12 height 21
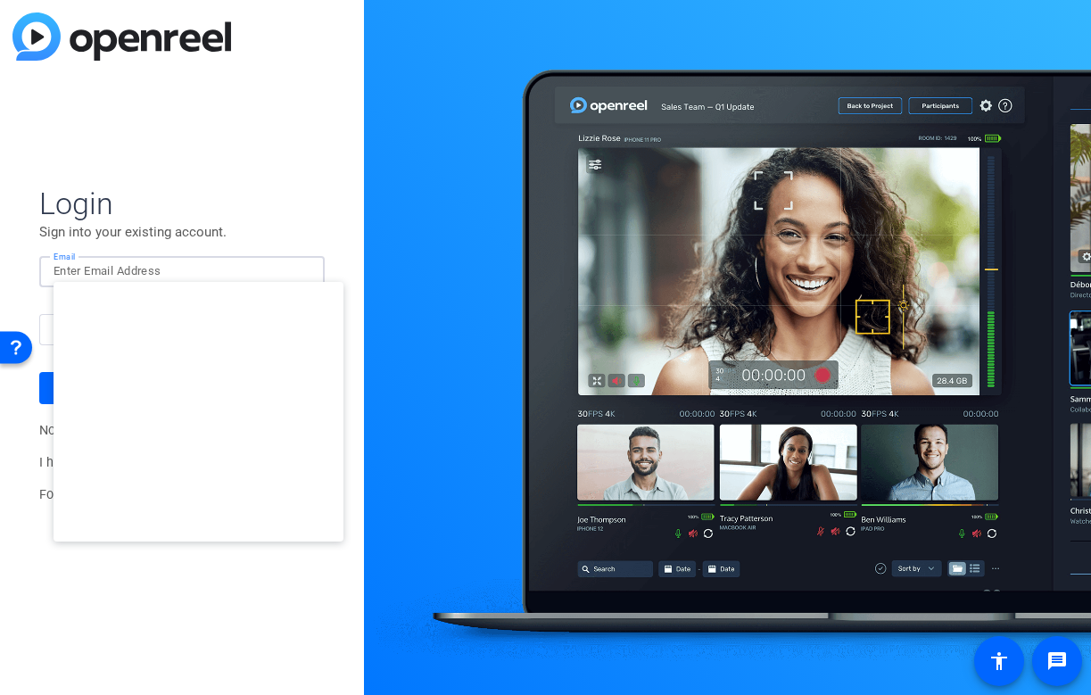
type input "studiosupport+1@openreel.com"
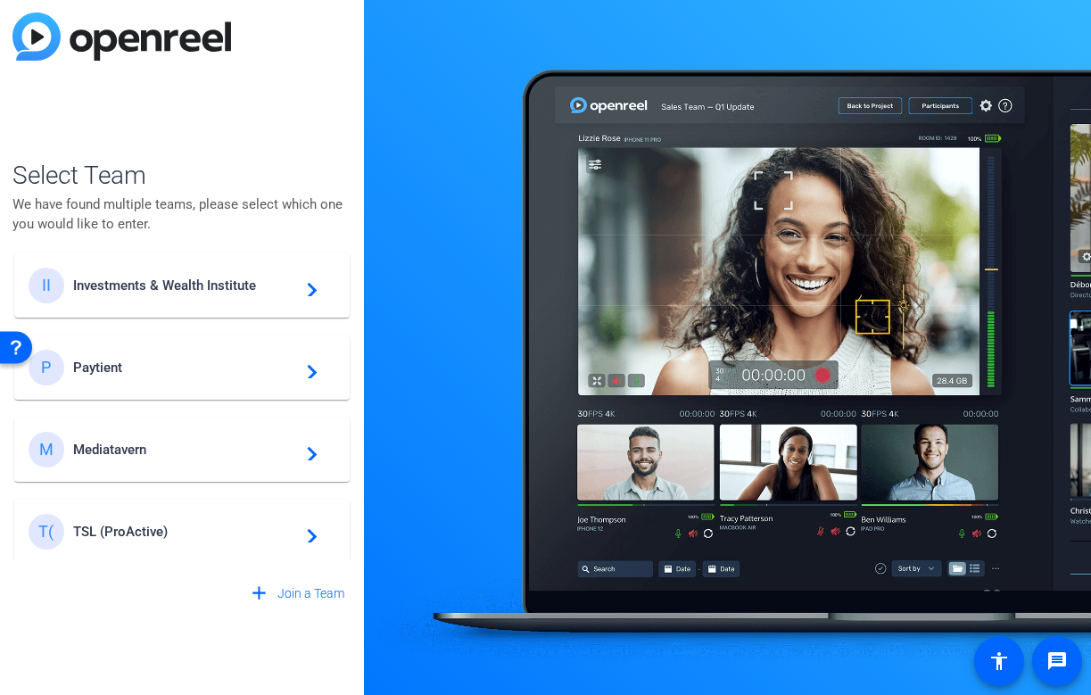
scroll to position [840, 0]
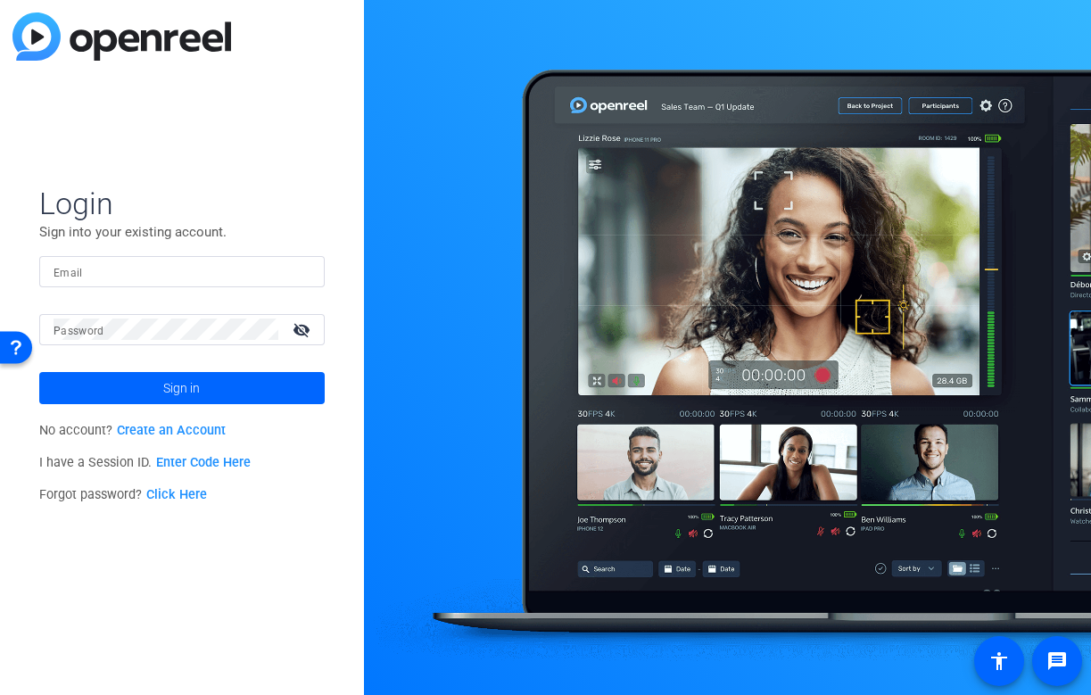
click at [260, 274] on input "Email" at bounding box center [182, 270] width 257 height 21
click at [268, 270] on input "Email" at bounding box center [182, 270] width 257 height 21
click at [305, 283] on div at bounding box center [182, 271] width 257 height 31
click at [299, 274] on img at bounding box center [295, 270] width 12 height 21
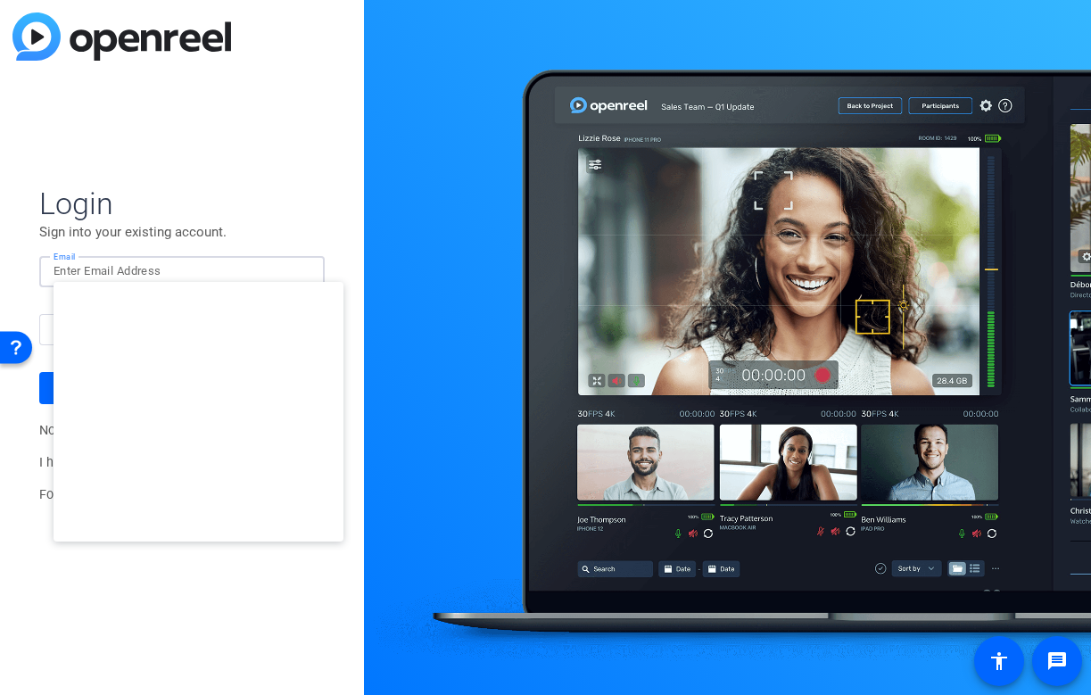
type input "[EMAIL_ADDRESS][DOMAIN_NAME]"
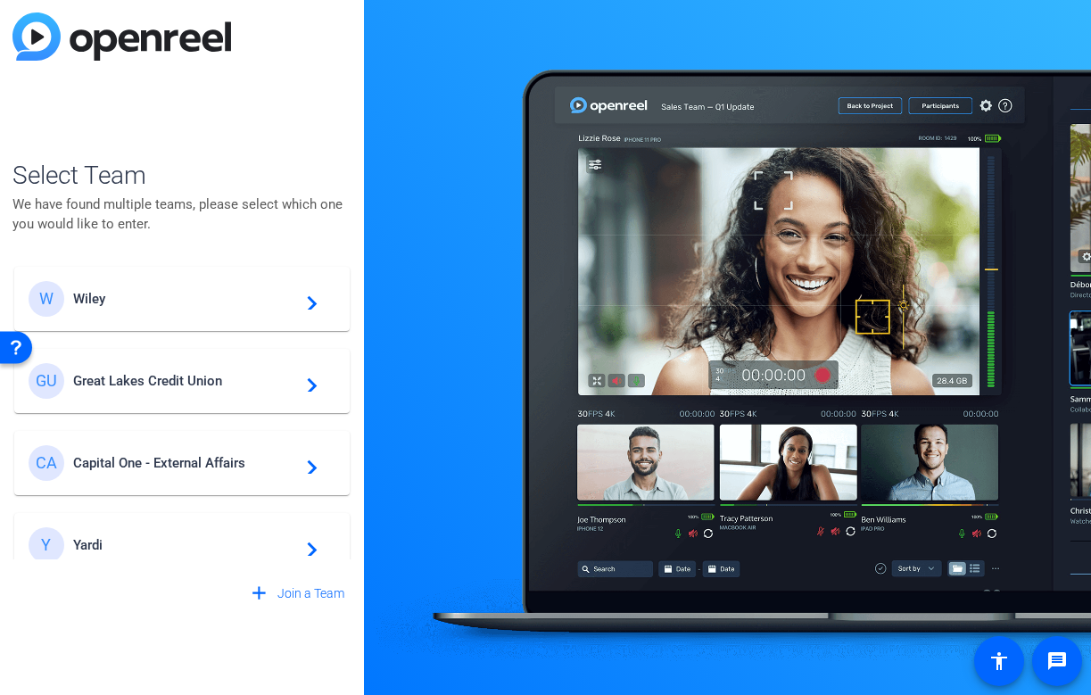
click at [206, 299] on span "Wiley" at bounding box center [184, 299] width 223 height 16
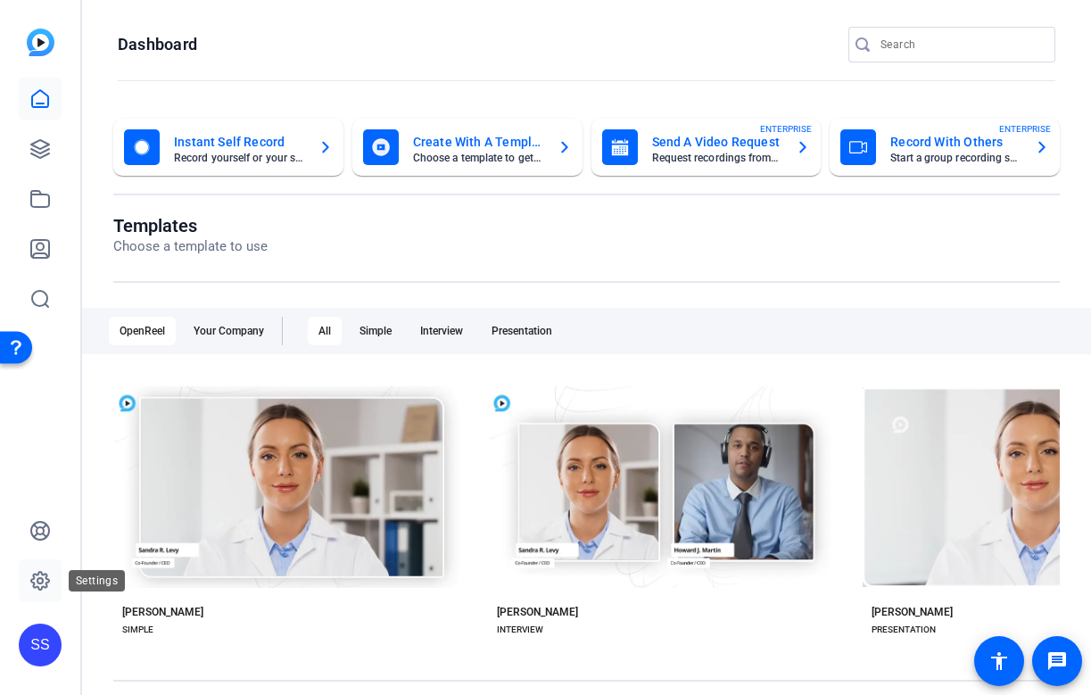
click at [45, 577] on icon at bounding box center [40, 581] width 18 height 18
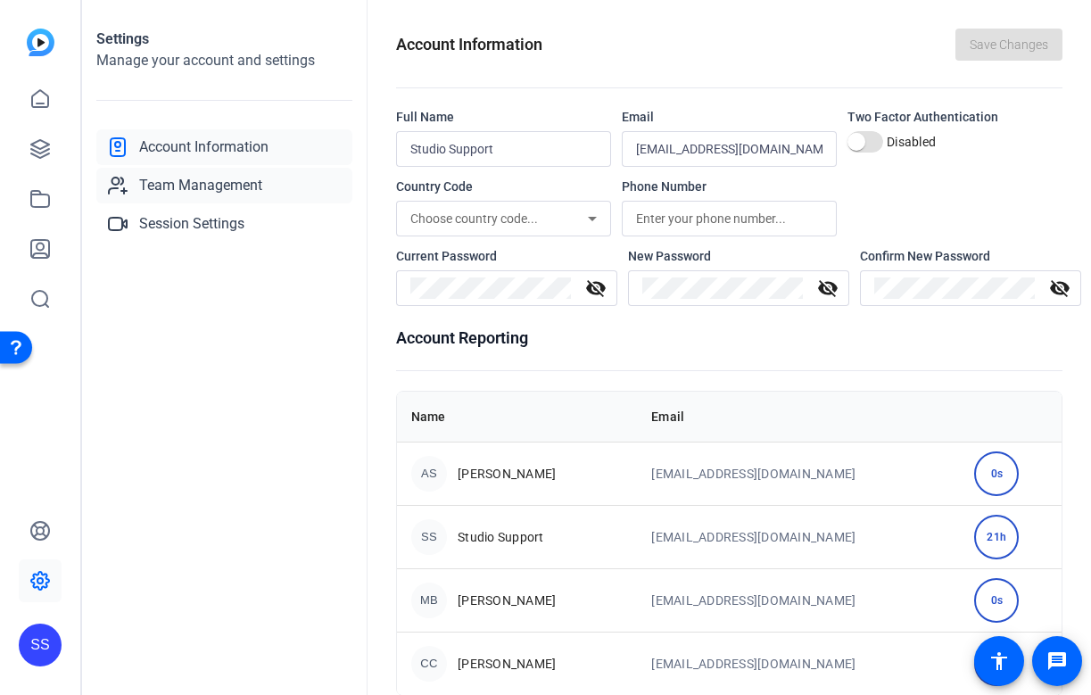
click at [236, 190] on span "Team Management" at bounding box center [200, 185] width 123 height 21
click at [45, 663] on div "SS" at bounding box center [40, 644] width 43 height 43
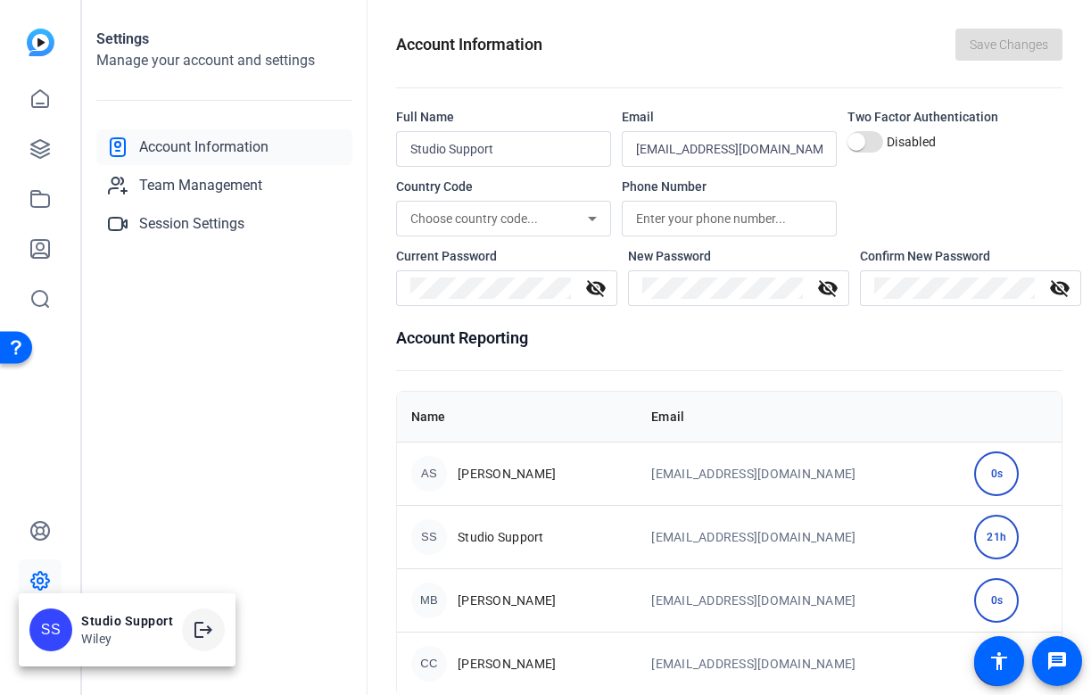
click at [200, 628] on mat-icon "logout" at bounding box center [203, 629] width 21 height 21
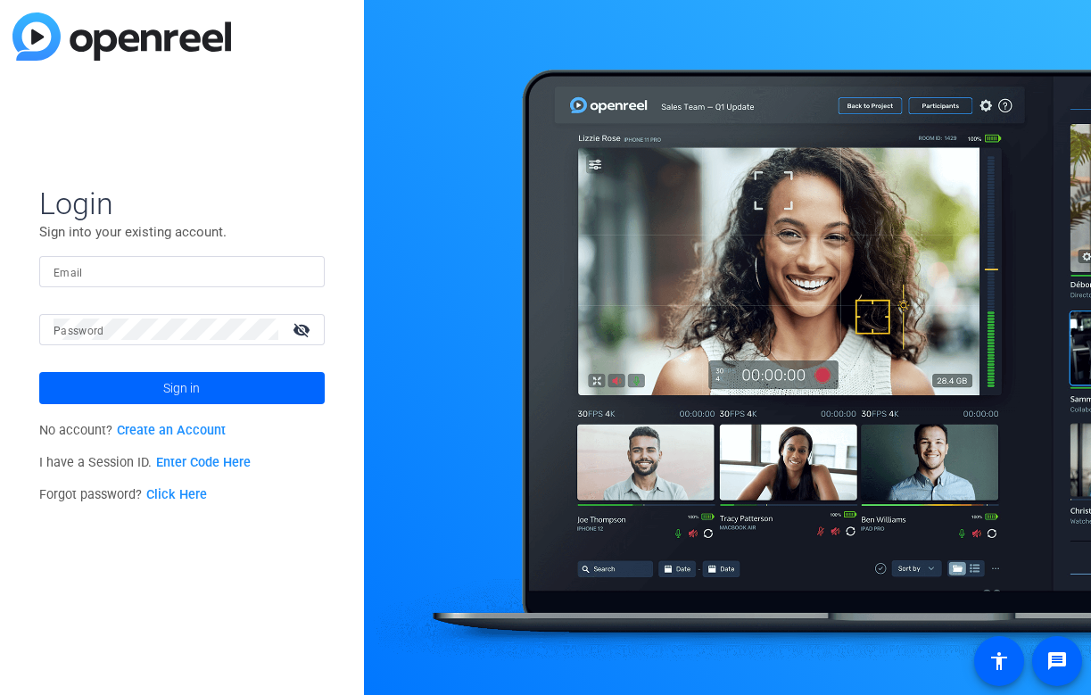
click at [259, 268] on input "Email" at bounding box center [182, 270] width 257 height 21
click at [305, 279] on div at bounding box center [299, 270] width 21 height 21
type input "studiosupport+2@openreel.com"
click at [251, 286] on div at bounding box center [182, 271] width 257 height 31
click at [306, 278] on div at bounding box center [299, 270] width 21 height 21
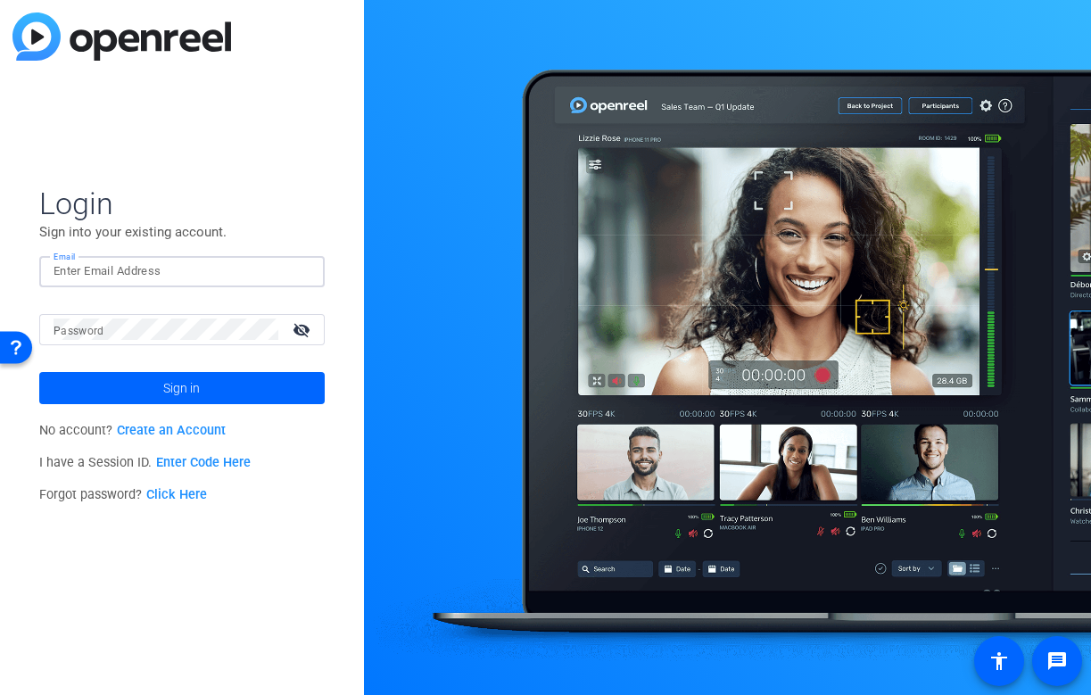
type input "[EMAIL_ADDRESS][DOMAIN_NAME]"
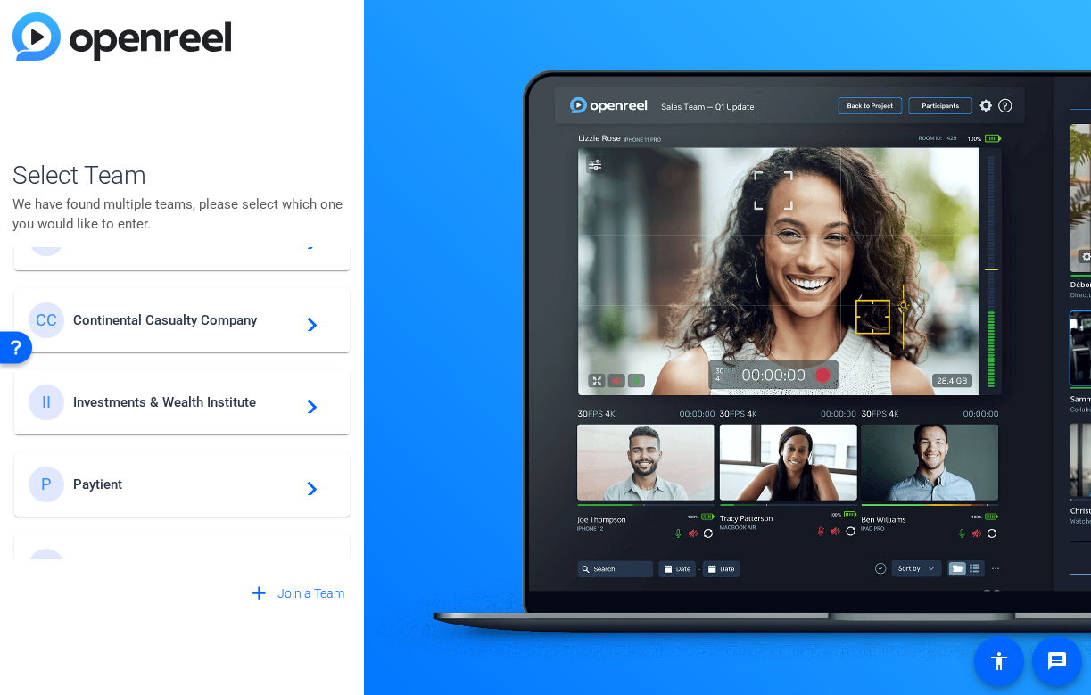
scroll to position [731, 0]
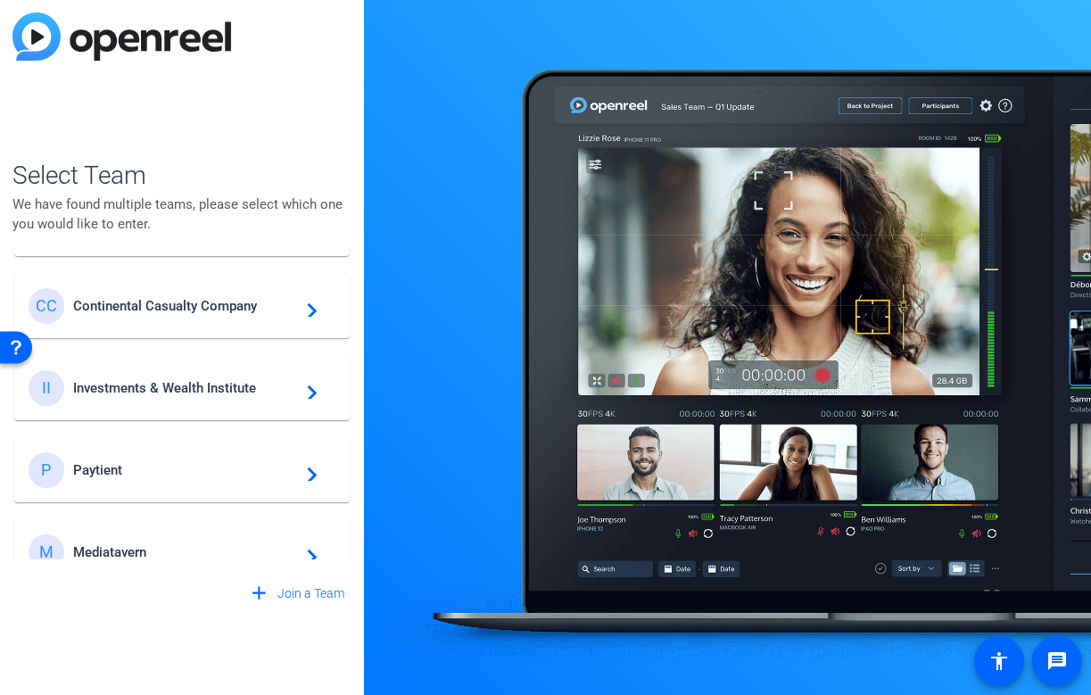
click at [220, 393] on span "Investments & Wealth Institute" at bounding box center [184, 388] width 223 height 16
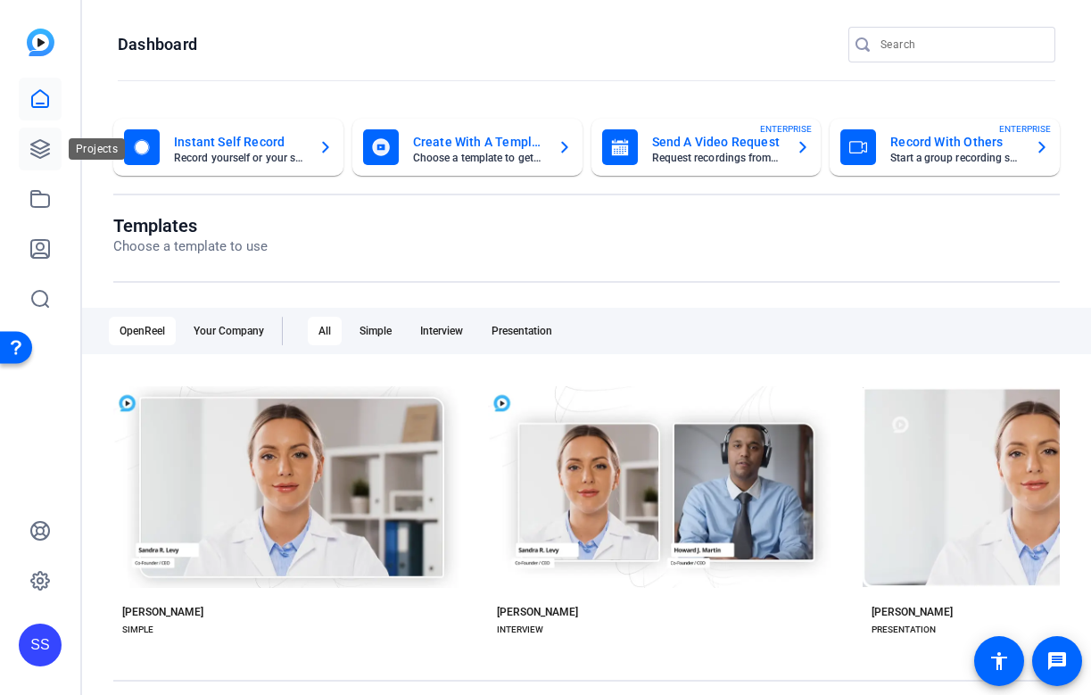
click at [45, 144] on icon at bounding box center [39, 148] width 21 height 21
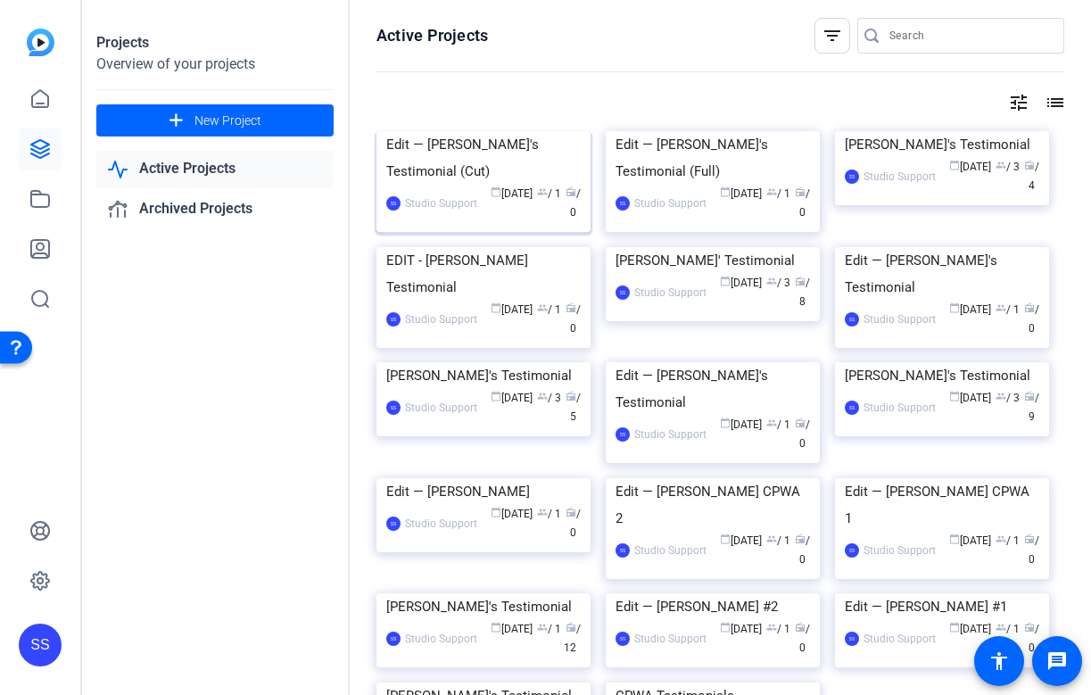
click at [474, 185] on div "Edit — [PERSON_NAME]'s Testimonial (Cut)" at bounding box center [483, 158] width 194 height 54
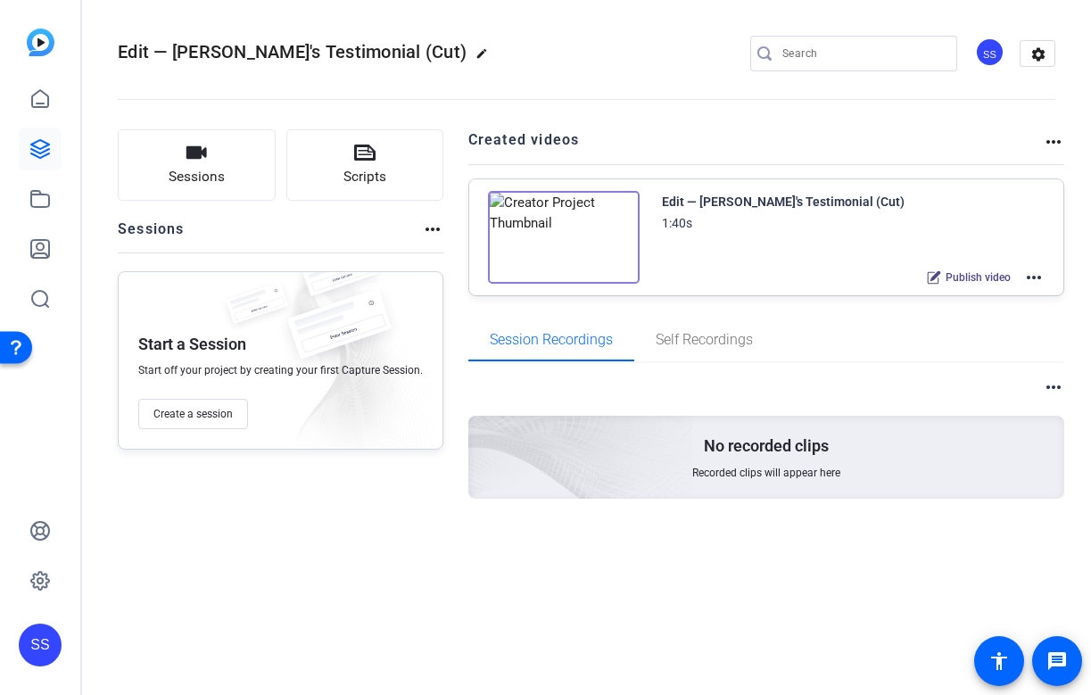
click at [1041, 276] on mat-icon "more_horiz" at bounding box center [1033, 277] width 21 height 21
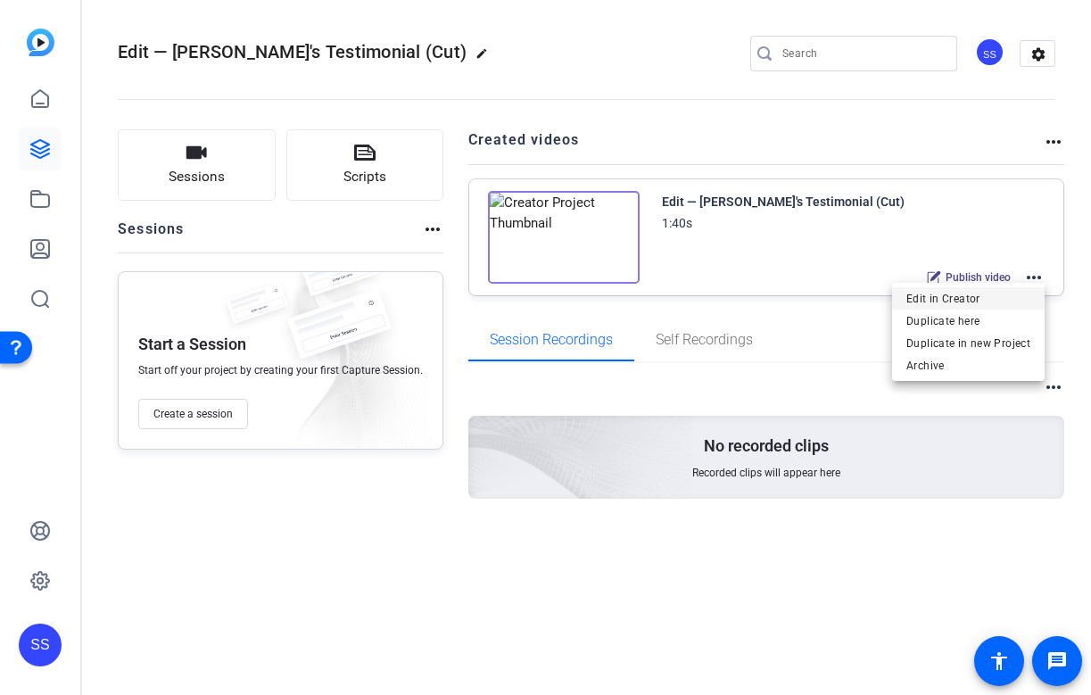
click at [1006, 295] on span "Edit in Creator" at bounding box center [968, 298] width 124 height 21
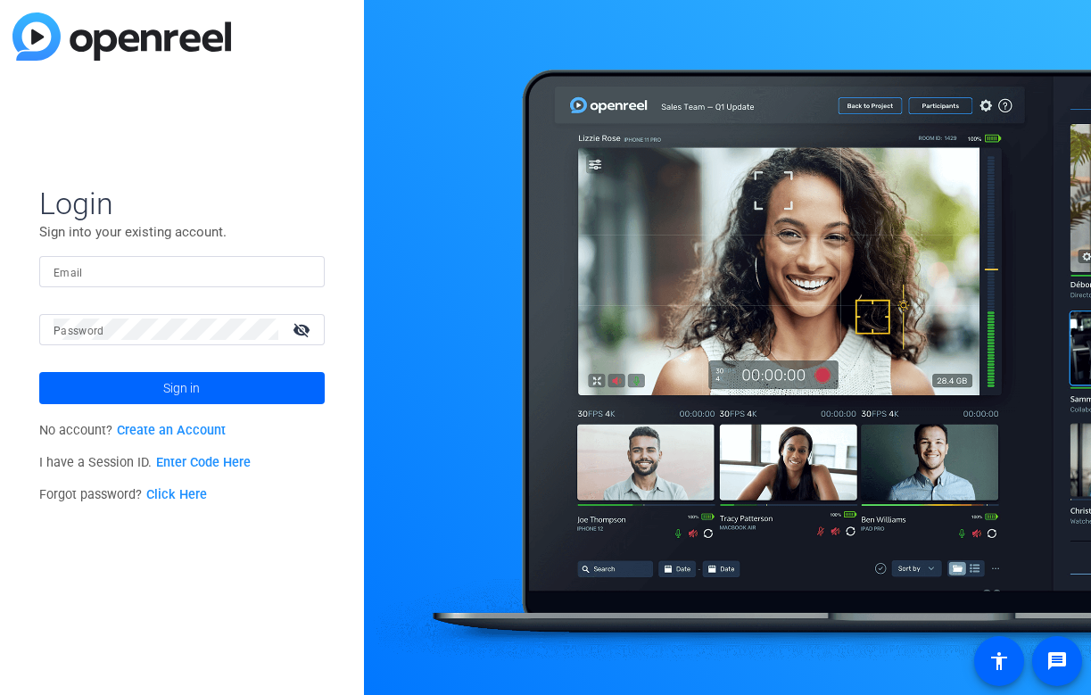
click at [252, 268] on input "Email" at bounding box center [182, 270] width 257 height 21
click at [298, 266] on img at bounding box center [295, 270] width 12 height 21
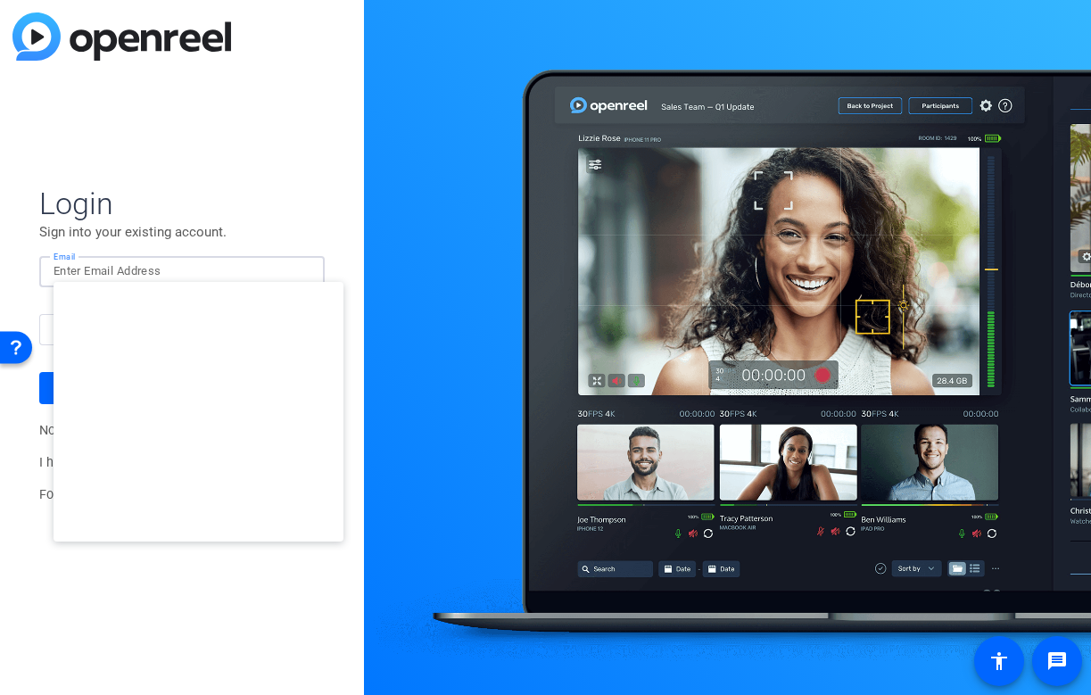
type input "[PERSON_NAME][EMAIL_ADDRESS][DOMAIN_NAME]"
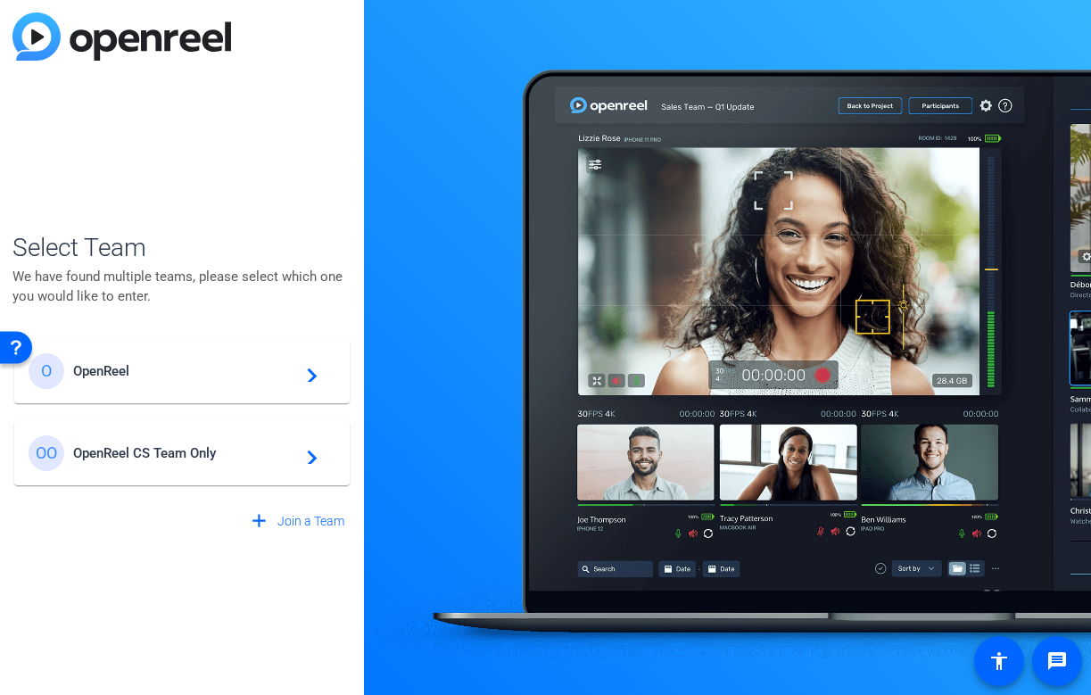
click at [187, 376] on span "OpenReel" at bounding box center [184, 371] width 223 height 16
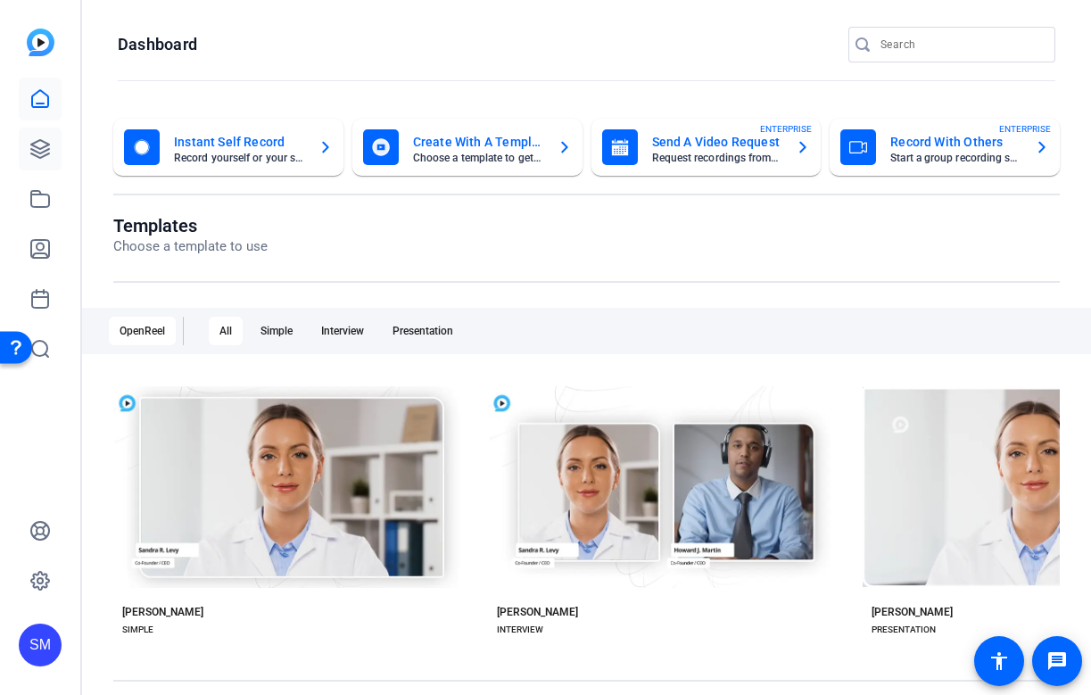
click at [35, 160] on link at bounding box center [40, 149] width 43 height 43
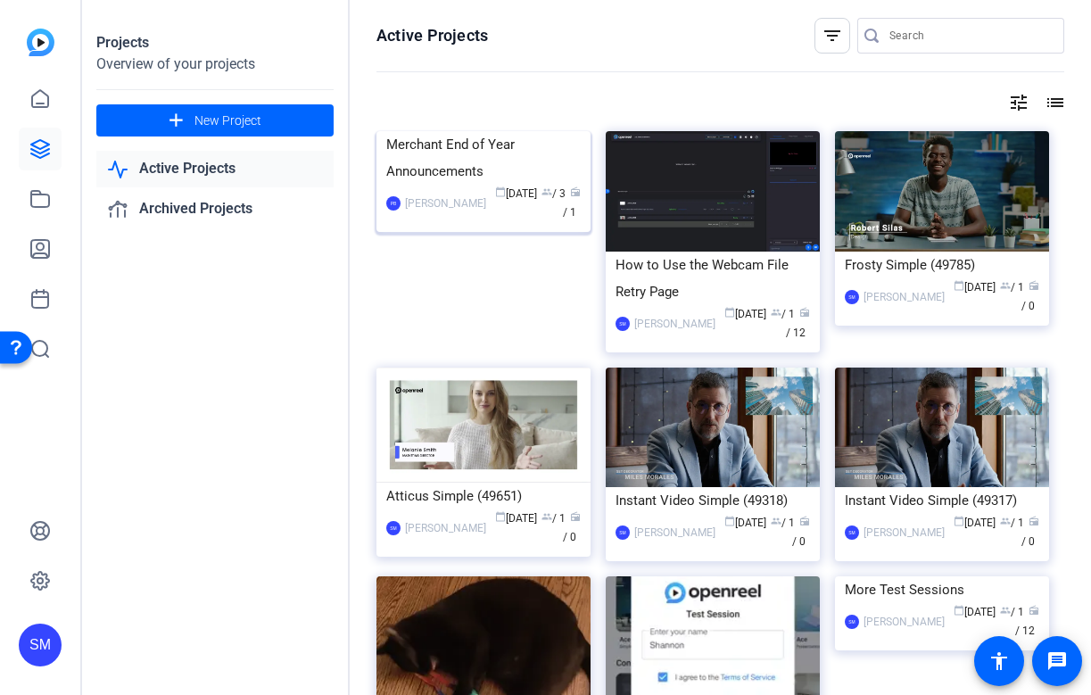
click at [429, 185] on div "Merchant End of Year Announcements" at bounding box center [483, 158] width 194 height 54
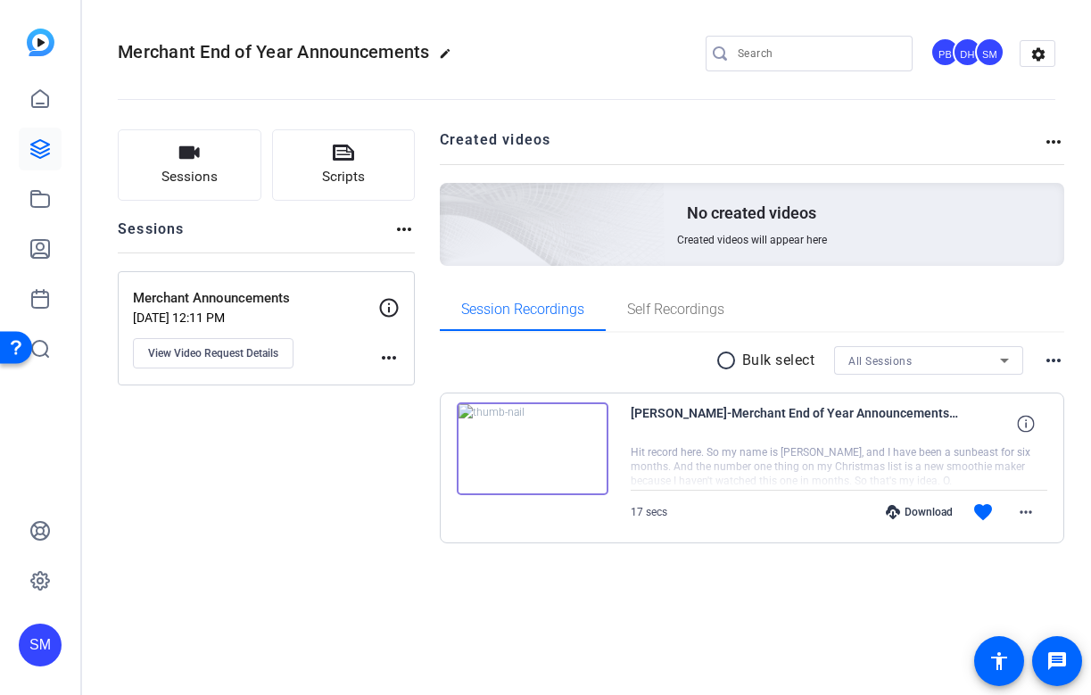
click at [981, 61] on div "SM" at bounding box center [989, 51] width 29 height 29
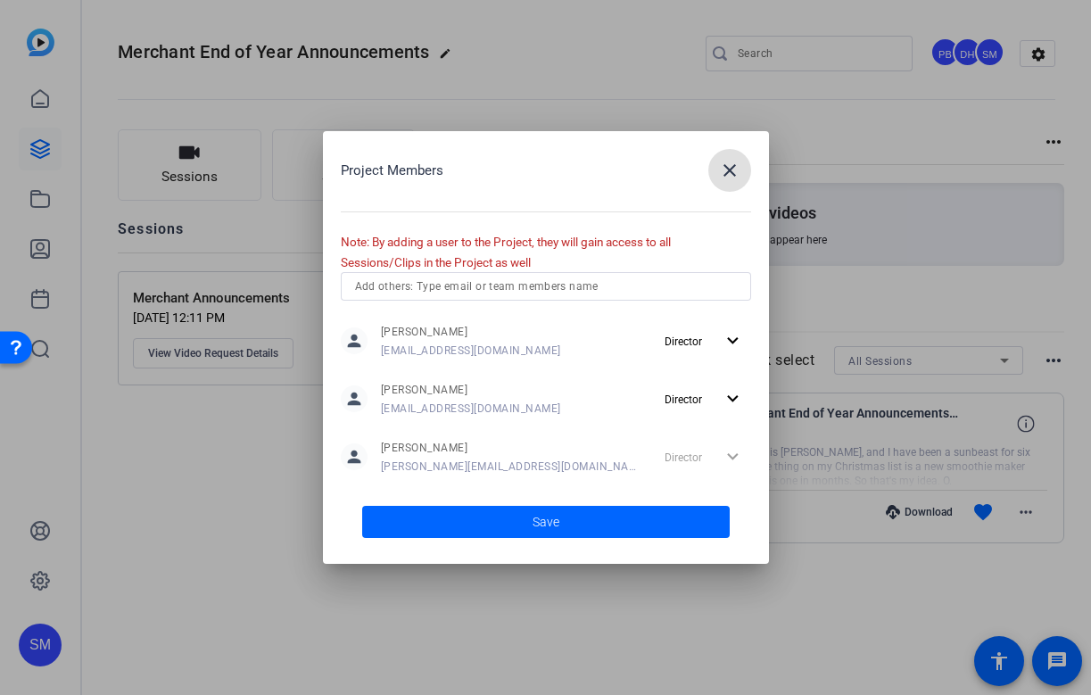
click at [721, 451] on div "Director expand_more" at bounding box center [704, 457] width 94 height 32
click at [731, 169] on mat-icon "close" at bounding box center [729, 170] width 21 height 21
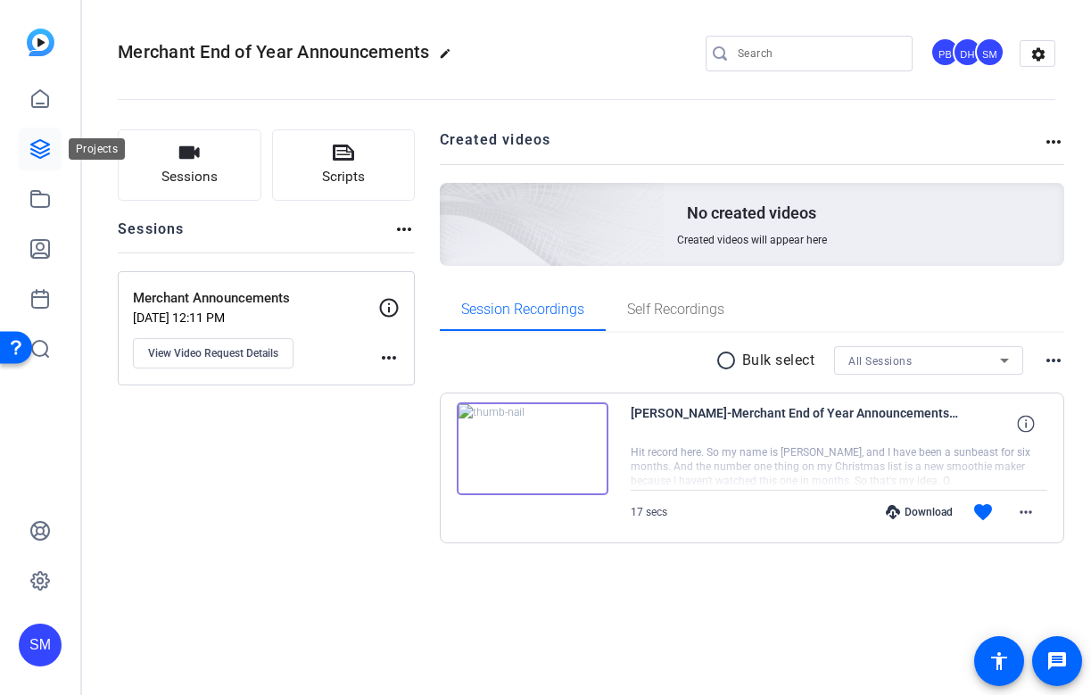
click at [29, 148] on link at bounding box center [40, 149] width 43 height 43
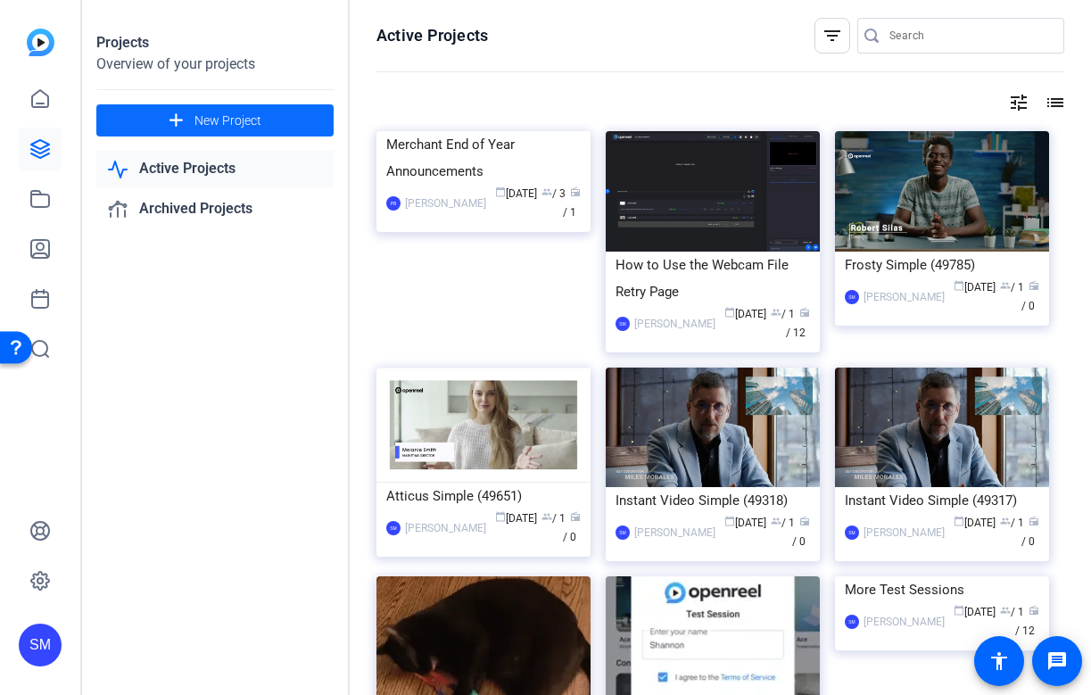
click at [220, 128] on span "New Project" at bounding box center [227, 120] width 67 height 19
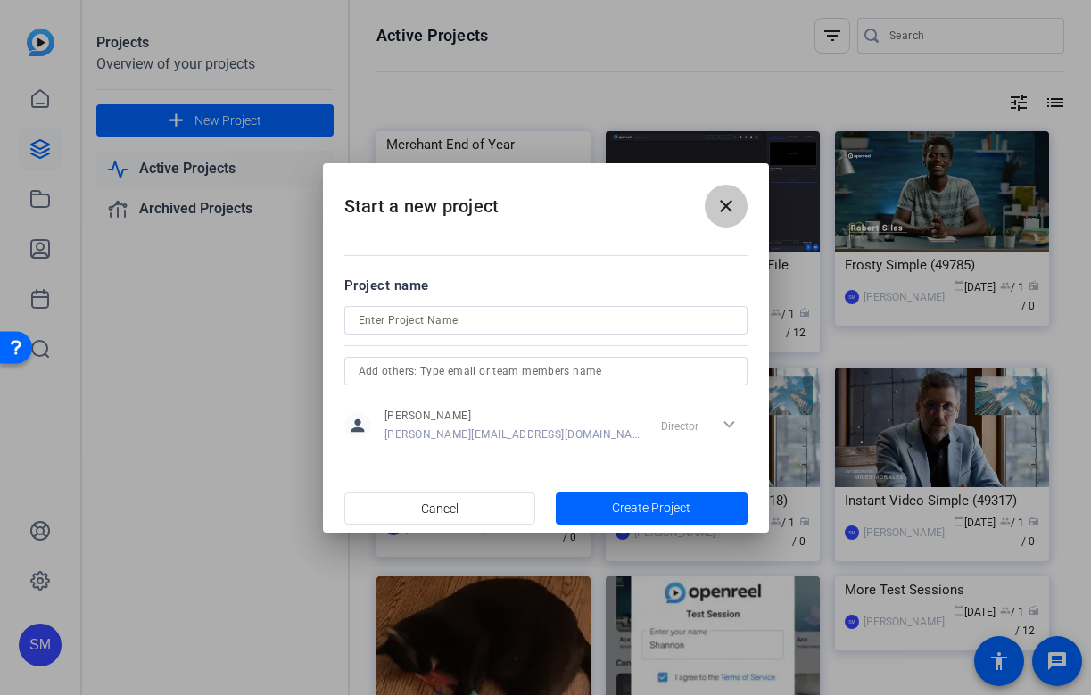
click at [716, 222] on span at bounding box center [725, 206] width 43 height 43
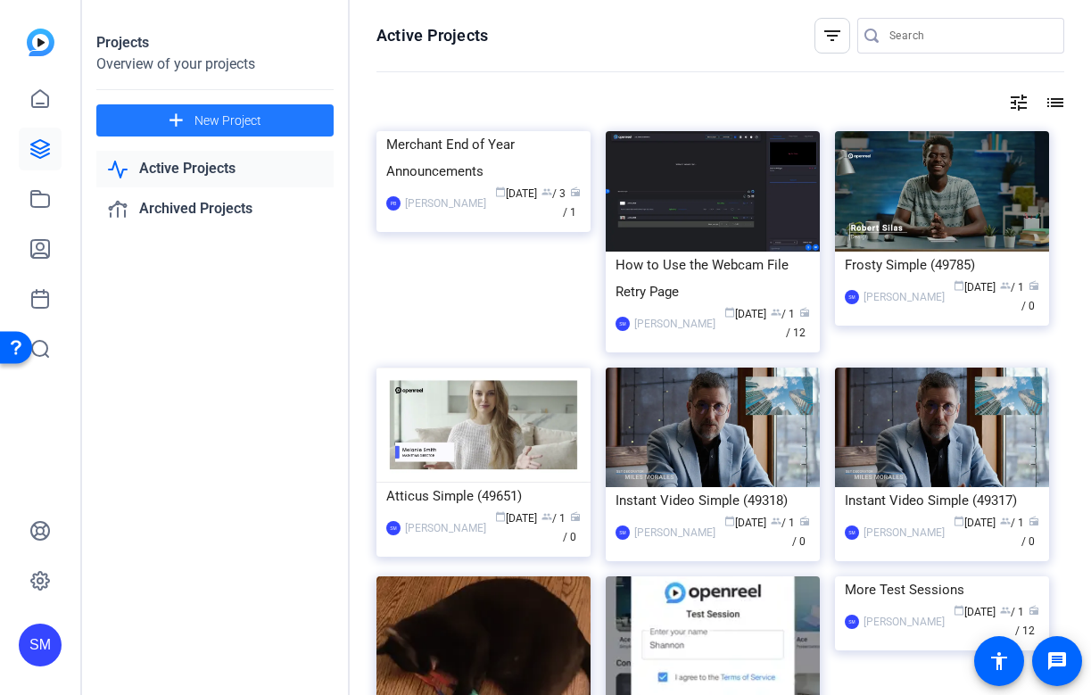
click at [962, 272] on div "Frosty Simple (49785)" at bounding box center [941, 264] width 194 height 27
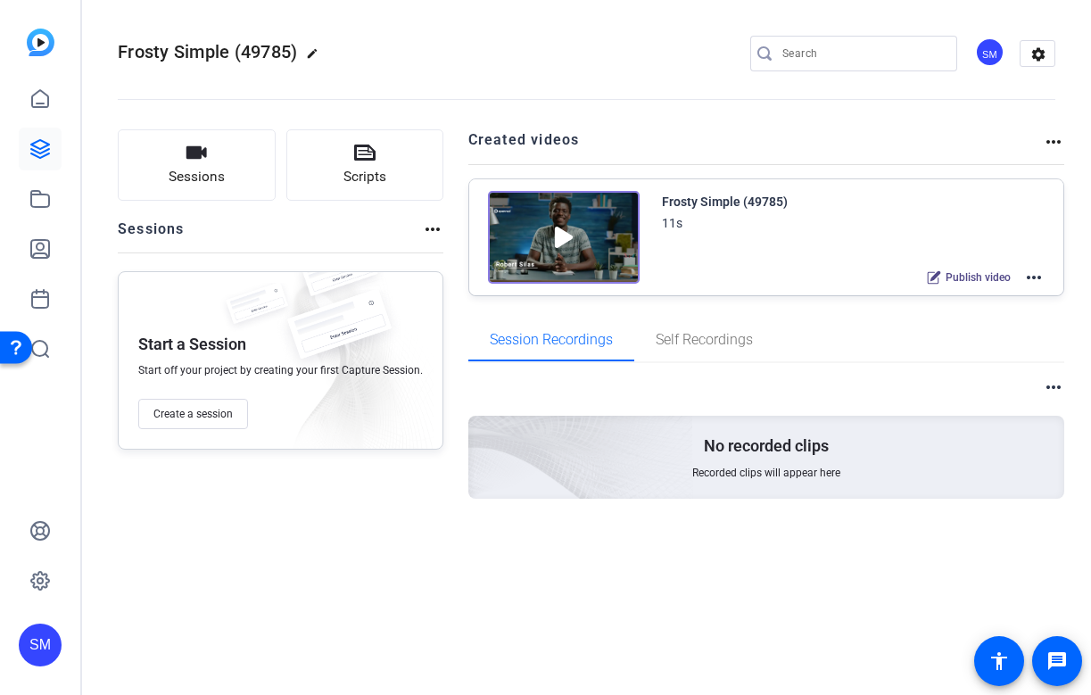
click at [1038, 272] on mat-icon "more_horiz" at bounding box center [1033, 277] width 21 height 21
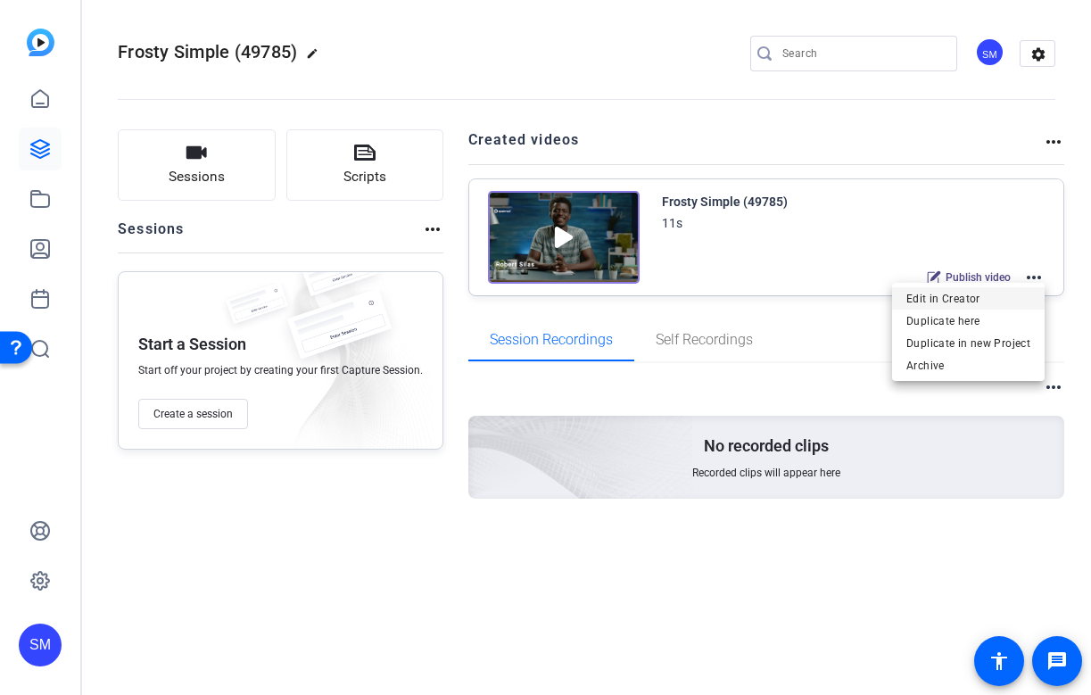
click at [1001, 304] on span "Edit in Creator" at bounding box center [968, 298] width 124 height 21
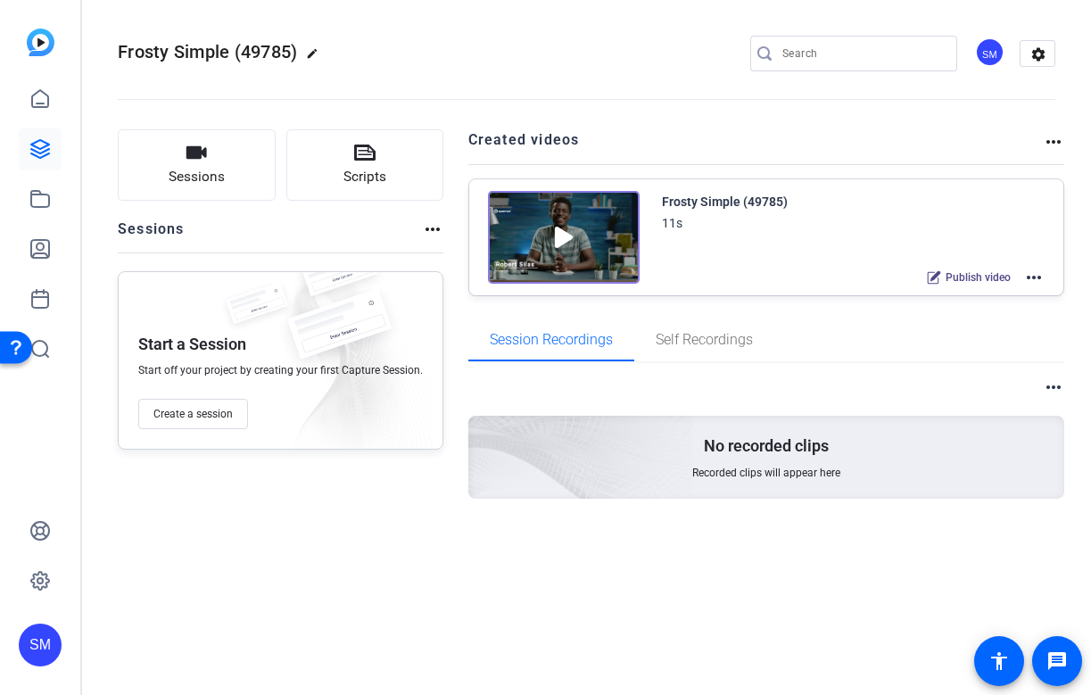
click at [47, 634] on div "SM" at bounding box center [40, 644] width 43 height 43
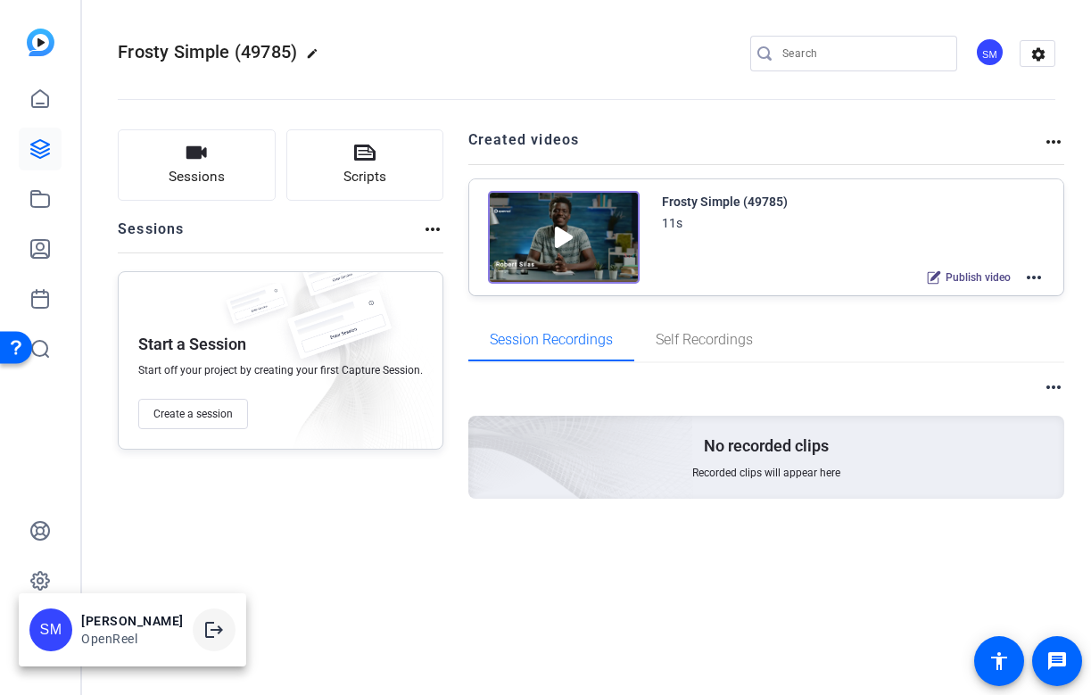
click at [214, 632] on mat-icon "logout" at bounding box center [213, 629] width 21 height 21
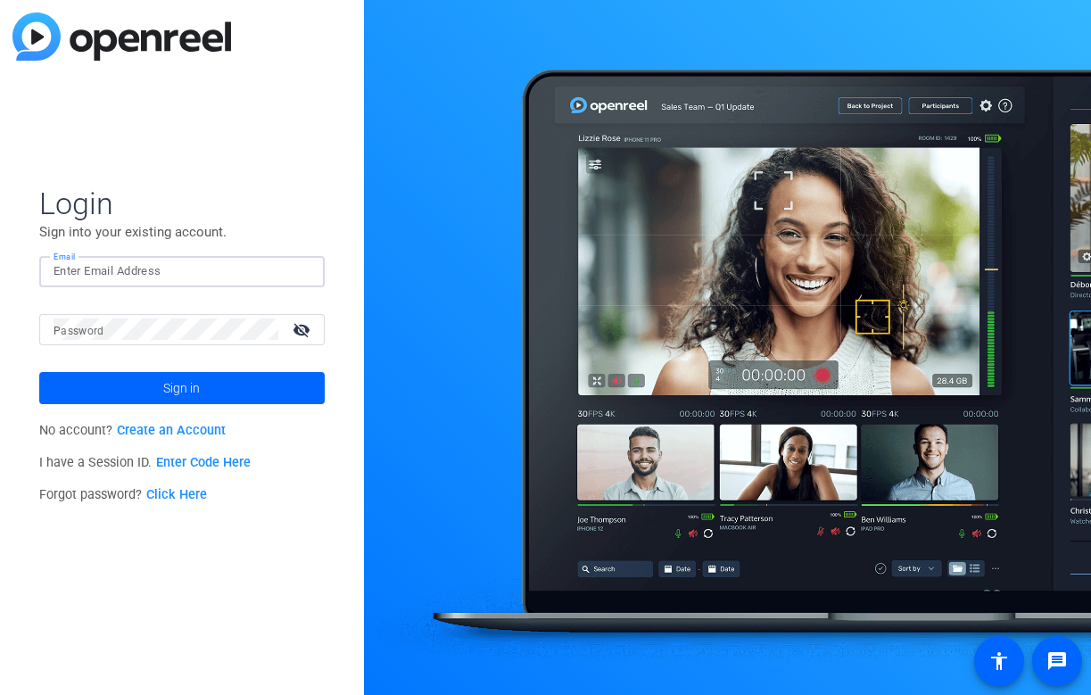
click at [177, 260] on input "Email" at bounding box center [182, 270] width 257 height 21
click at [299, 272] on img at bounding box center [295, 270] width 12 height 21
type input "[EMAIL_ADDRESS][DOMAIN_NAME]"
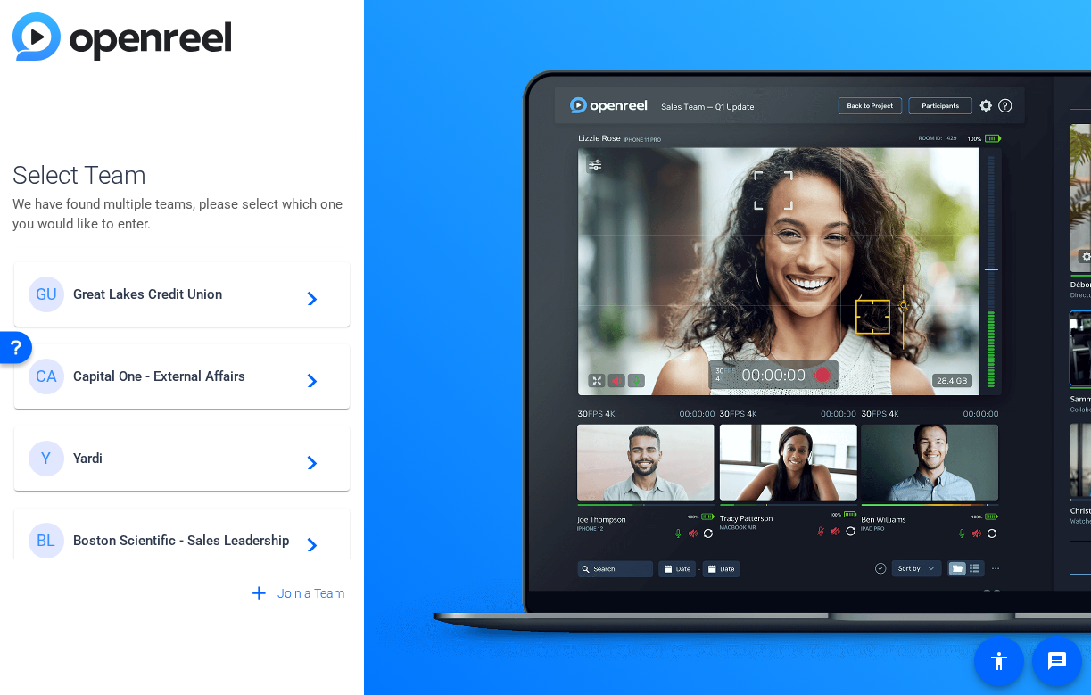
scroll to position [88, 0]
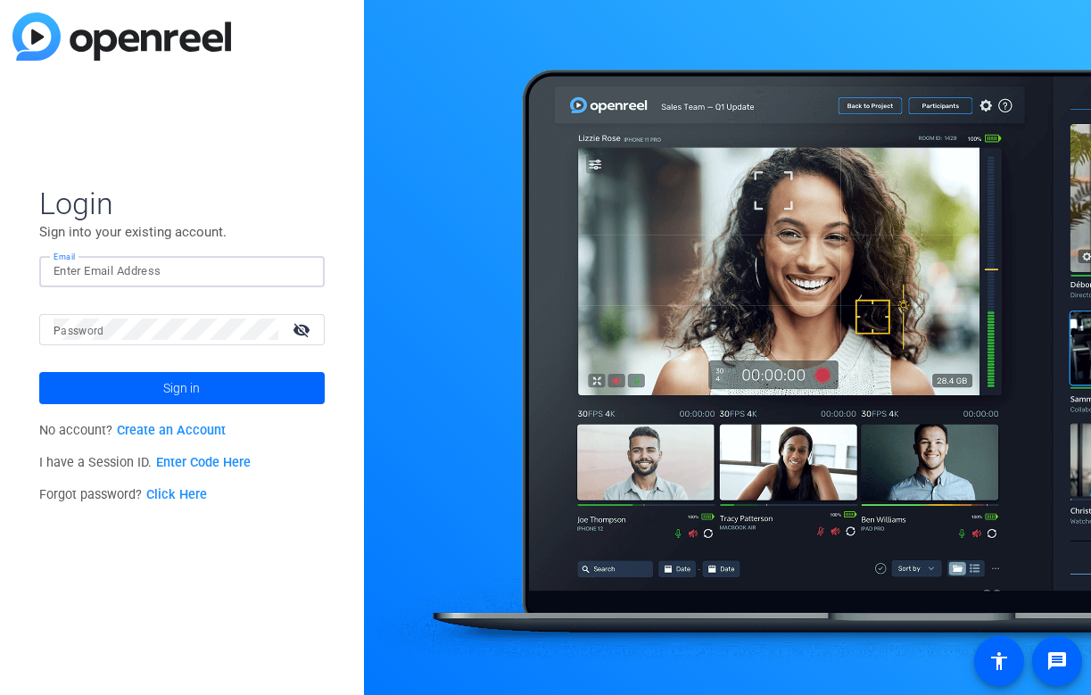
click at [194, 268] on input "Email" at bounding box center [182, 270] width 257 height 21
click at [291, 267] on img at bounding box center [295, 270] width 12 height 21
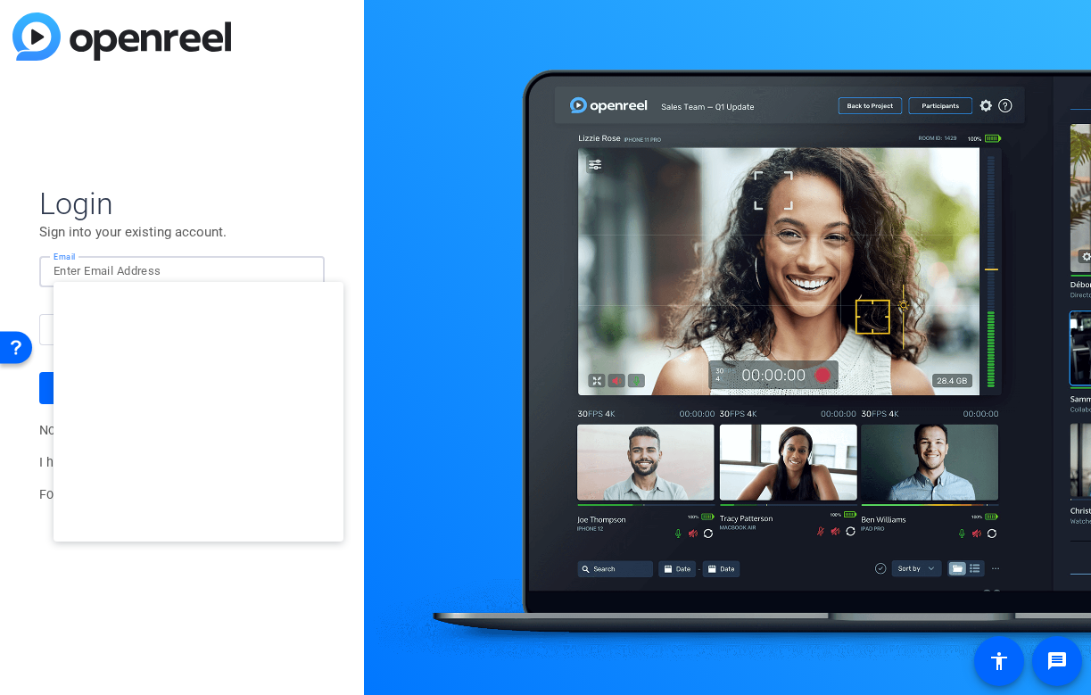
type input "studiosupport+1@openreel.com"
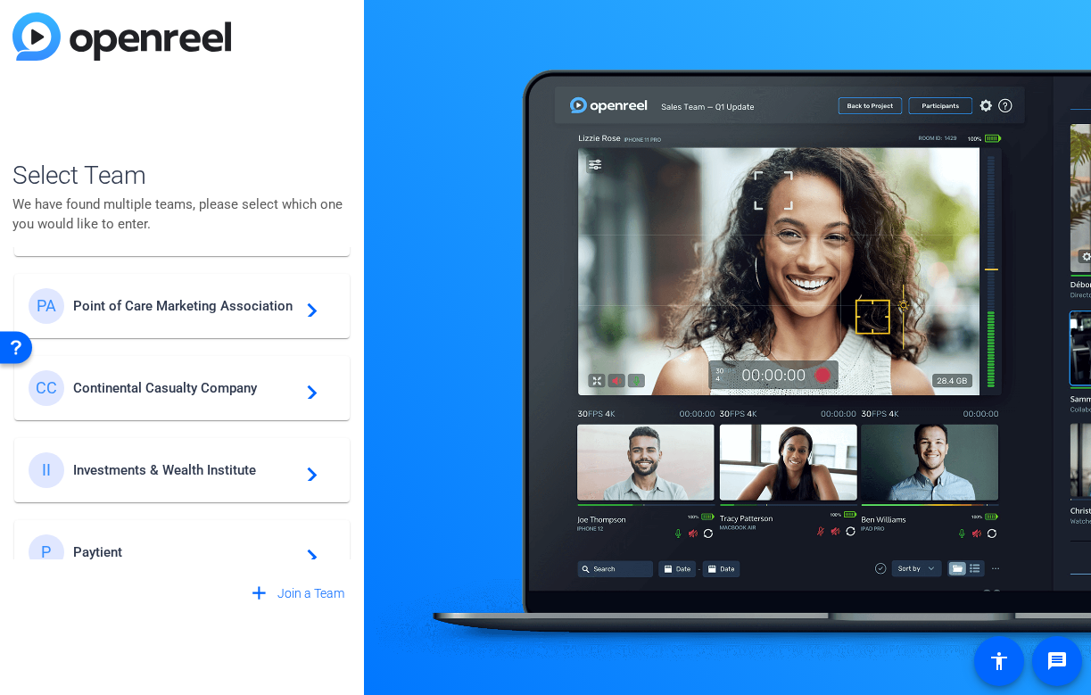
scroll to position [655, 0]
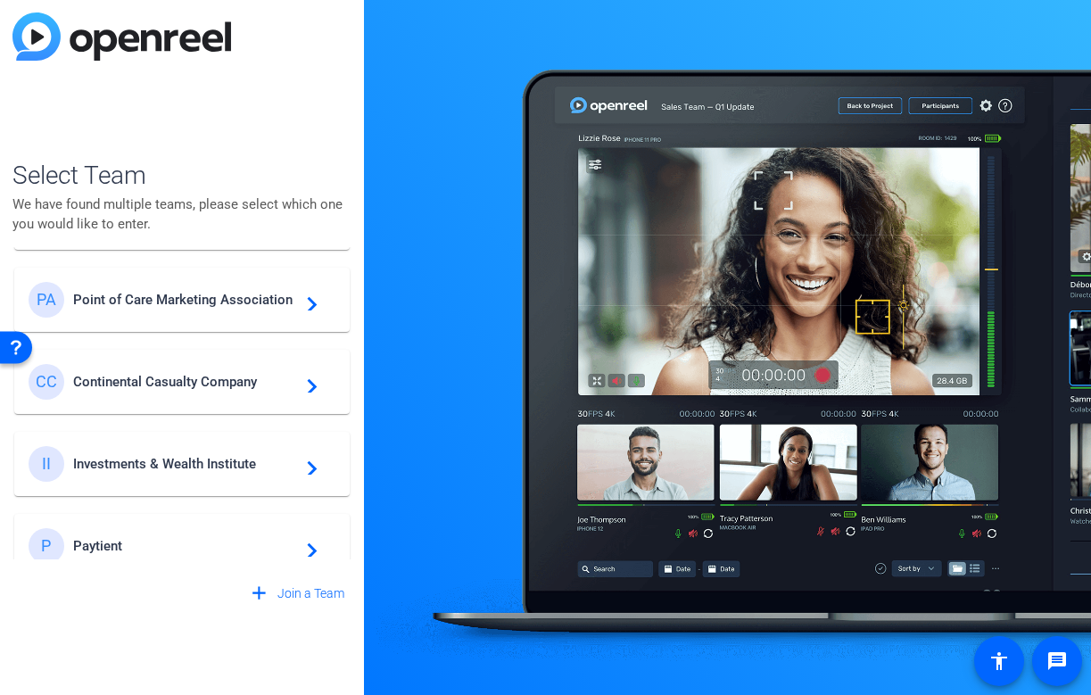
click at [250, 449] on div "II Investments & Wealth Institute navigate_next" at bounding box center [182, 464] width 307 height 36
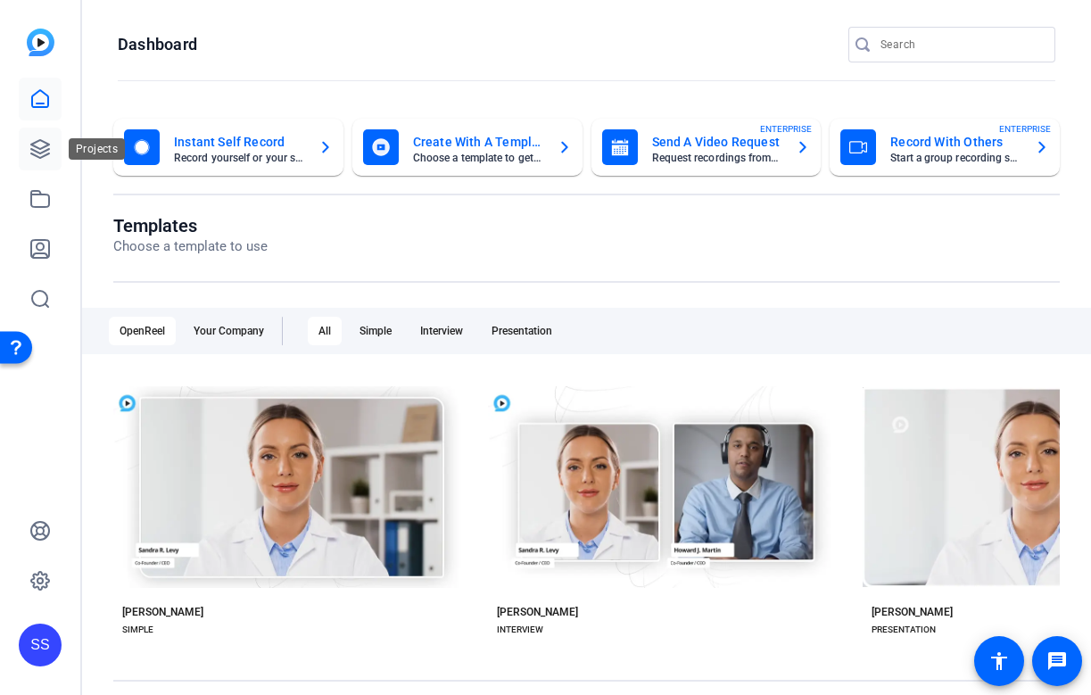
click at [41, 140] on icon at bounding box center [40, 149] width 18 height 18
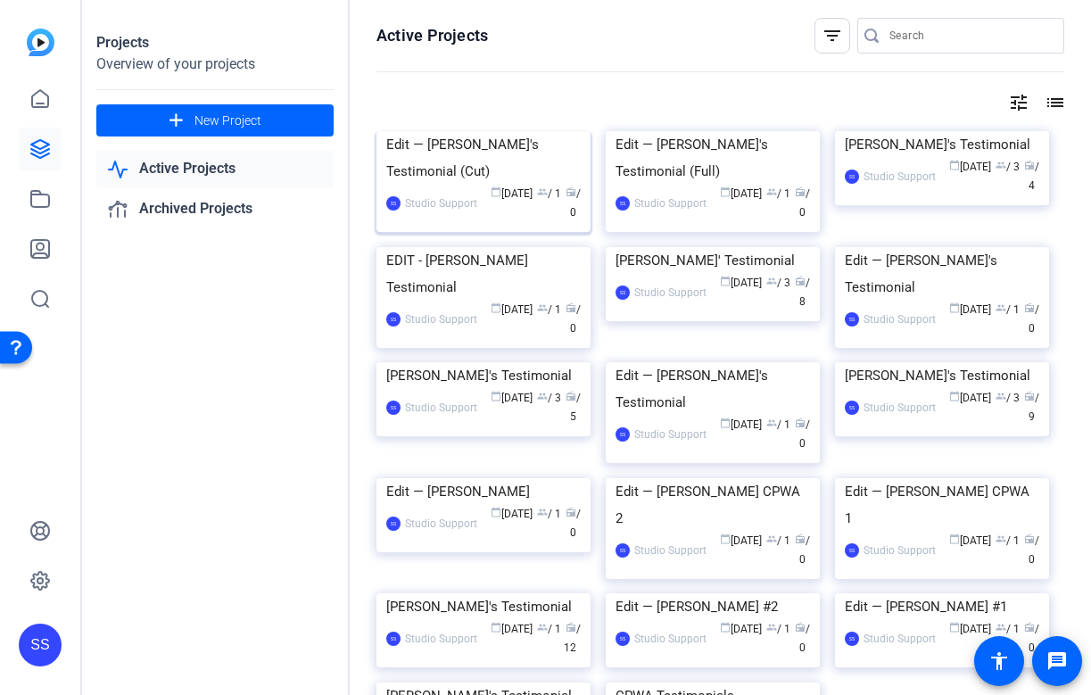
click at [435, 185] on div "Edit — Claire's Testimonial (Cut)" at bounding box center [483, 158] width 194 height 54
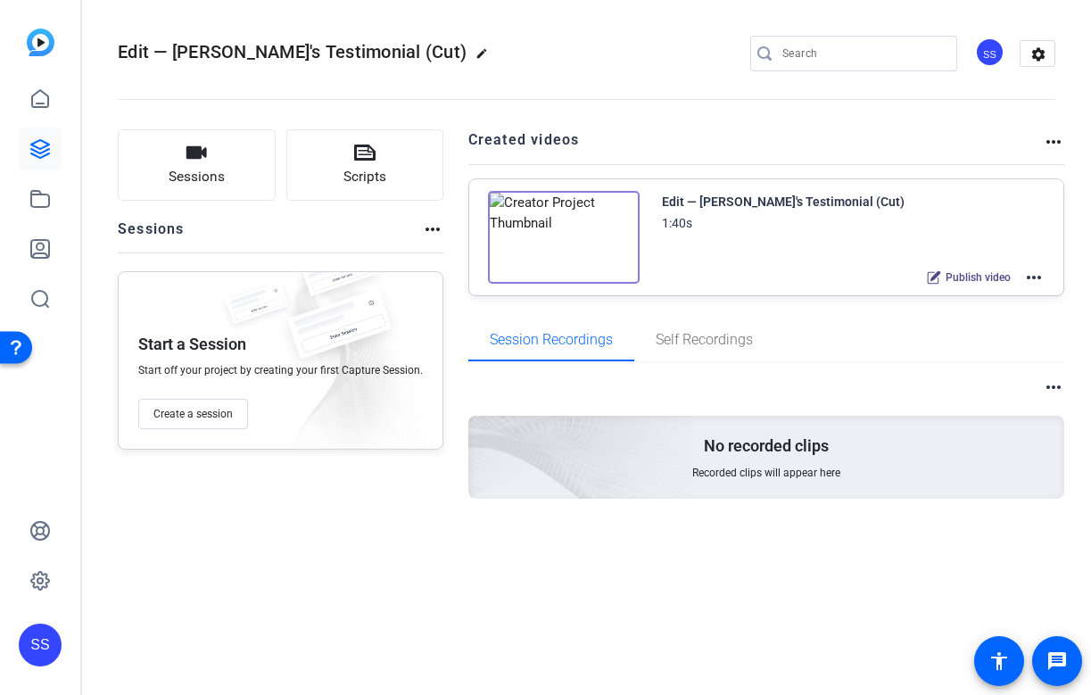
click at [1042, 276] on mat-icon "more_horiz" at bounding box center [1033, 277] width 21 height 21
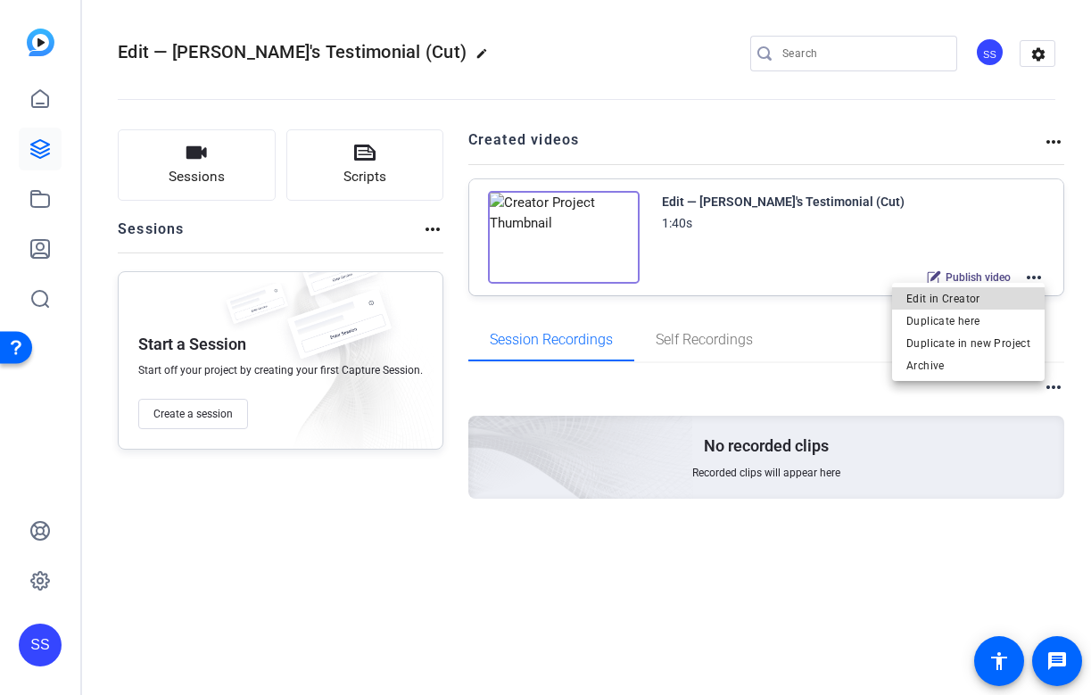
click at [1001, 292] on span "Edit in Creator" at bounding box center [968, 298] width 124 height 21
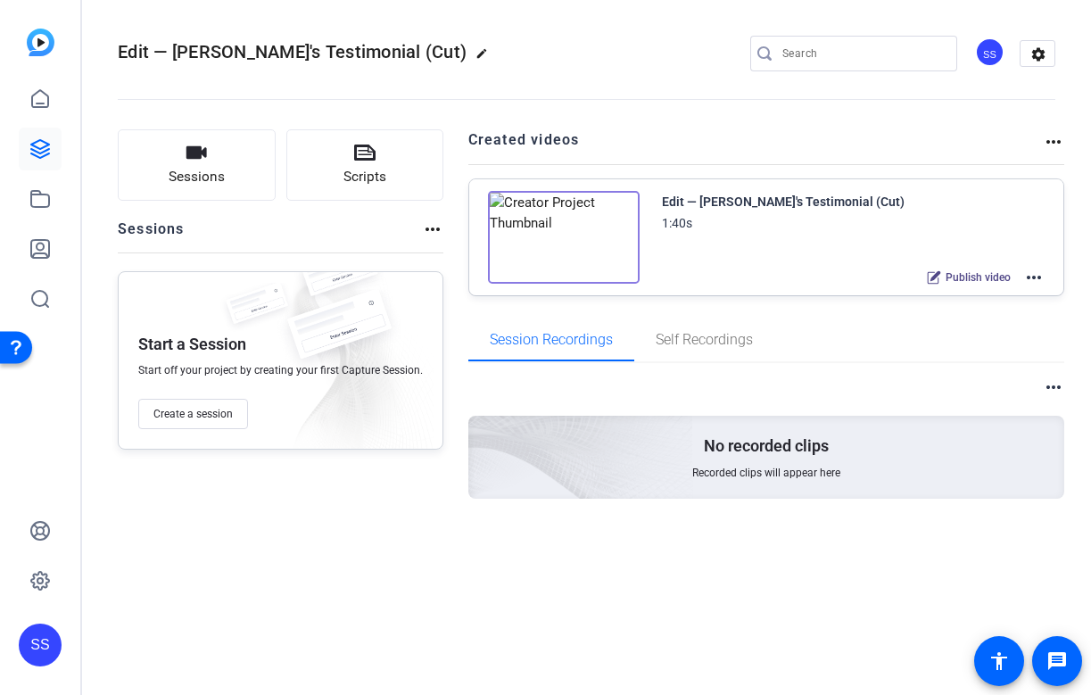
click at [54, 641] on div "SS" at bounding box center [40, 644] width 43 height 43
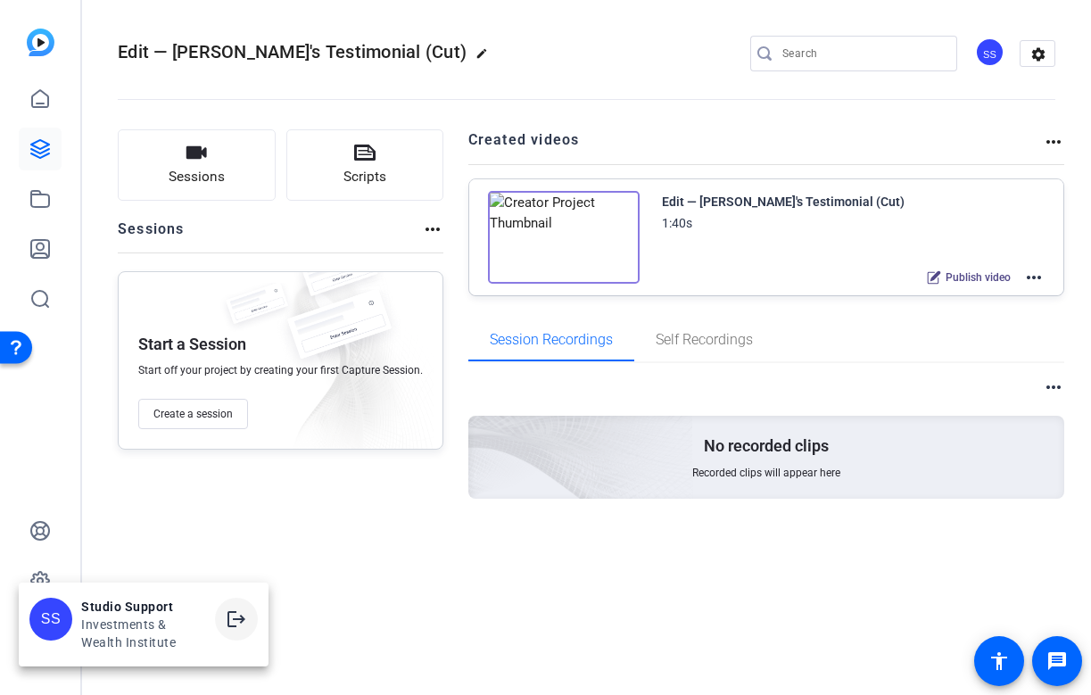
click at [239, 606] on span at bounding box center [236, 618] width 43 height 43
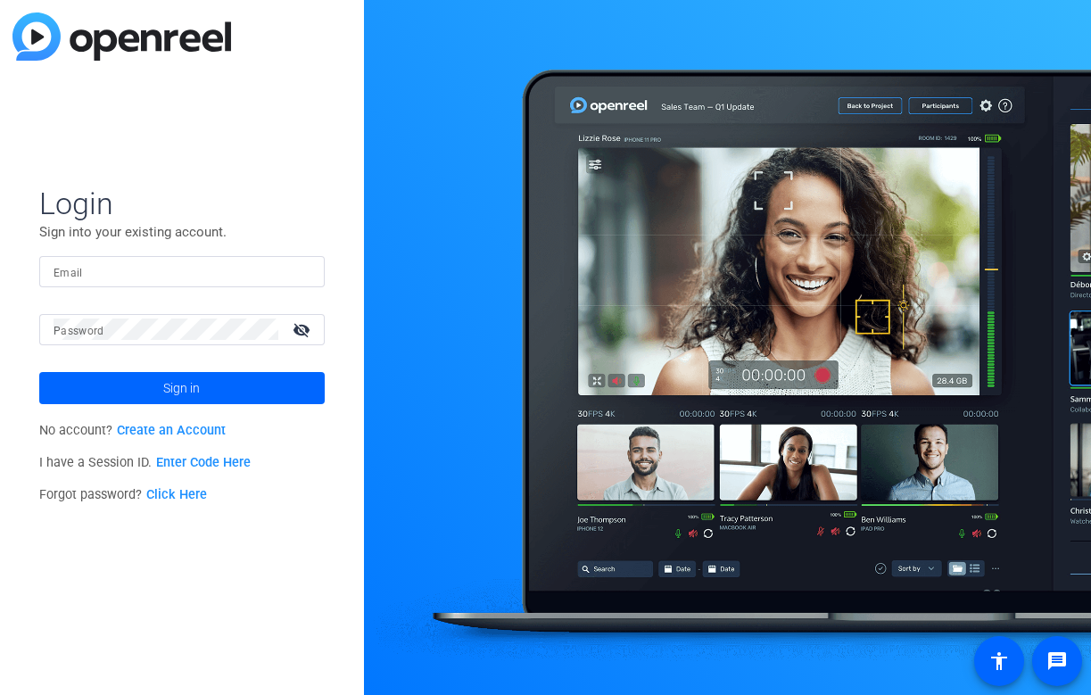
click at [196, 273] on input "Email" at bounding box center [182, 270] width 257 height 21
click at [301, 272] on div at bounding box center [299, 270] width 21 height 21
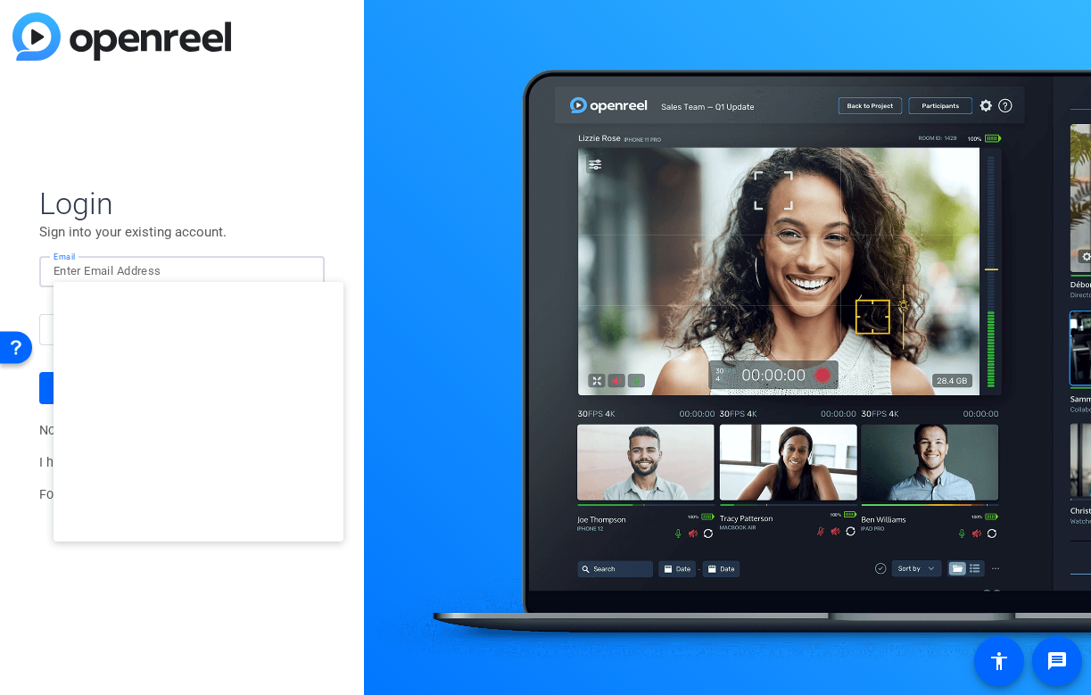
type input "[EMAIL_ADDRESS][DOMAIN_NAME]"
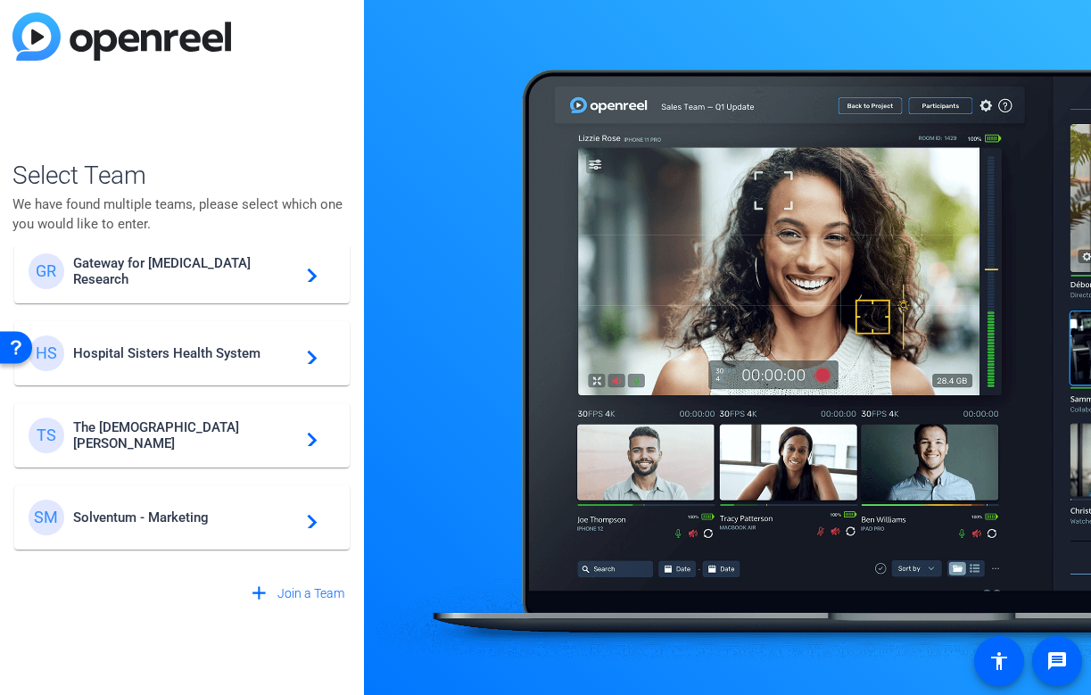
scroll to position [512, 0]
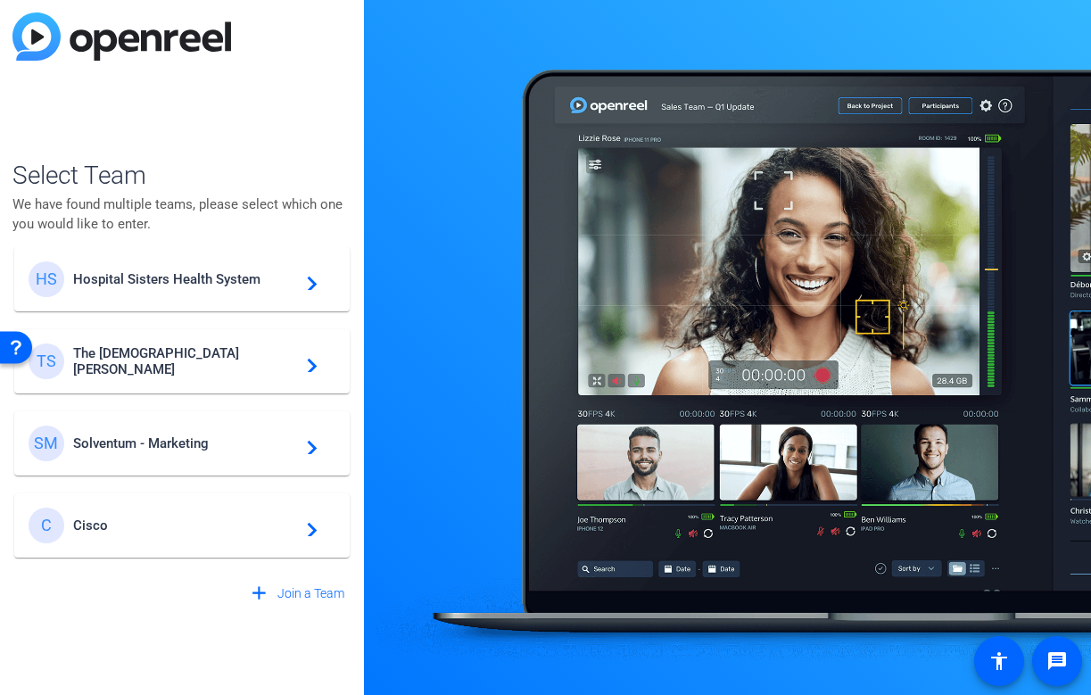
click at [171, 447] on span "Solventum - Marketing" at bounding box center [184, 443] width 223 height 16
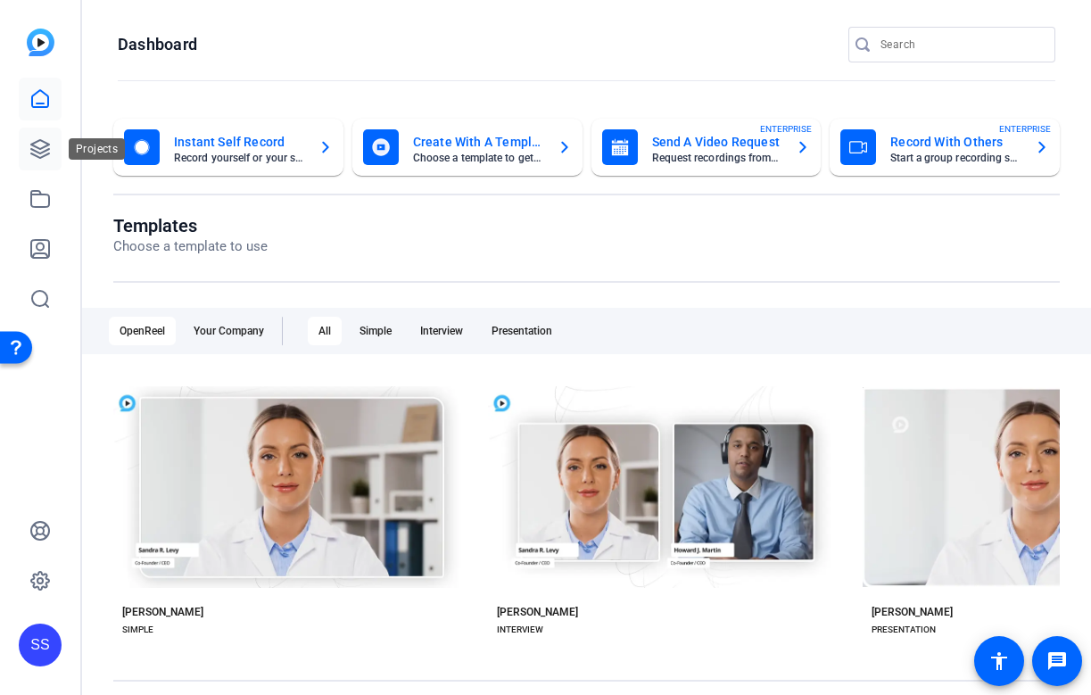
click at [49, 155] on icon at bounding box center [39, 148] width 21 height 21
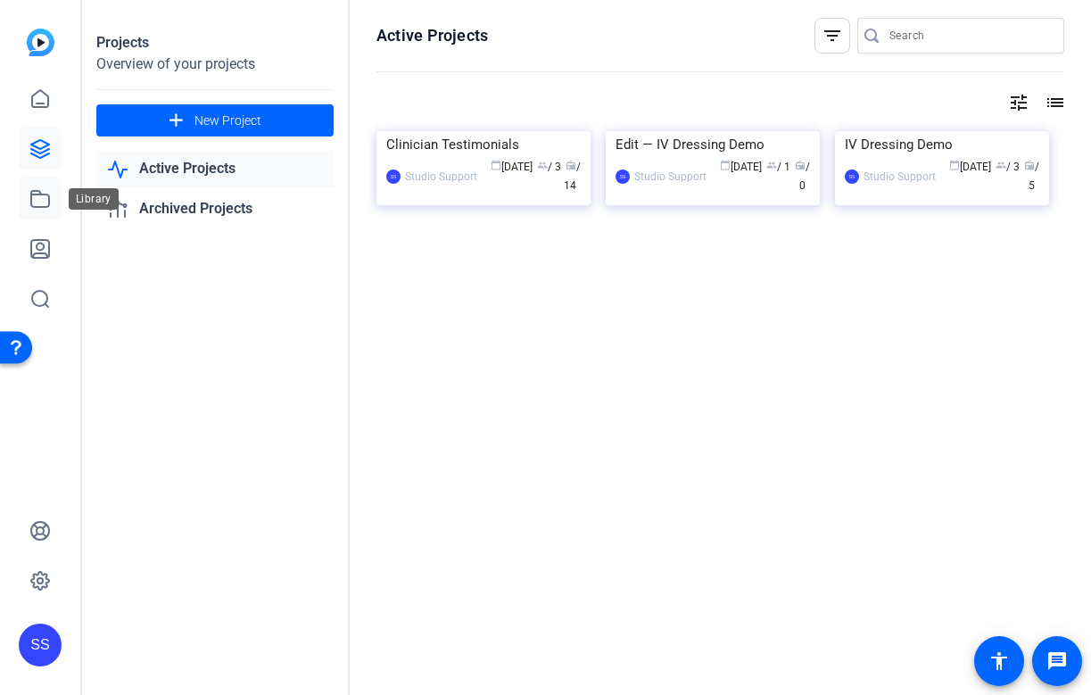
click at [41, 195] on icon at bounding box center [39, 198] width 21 height 21
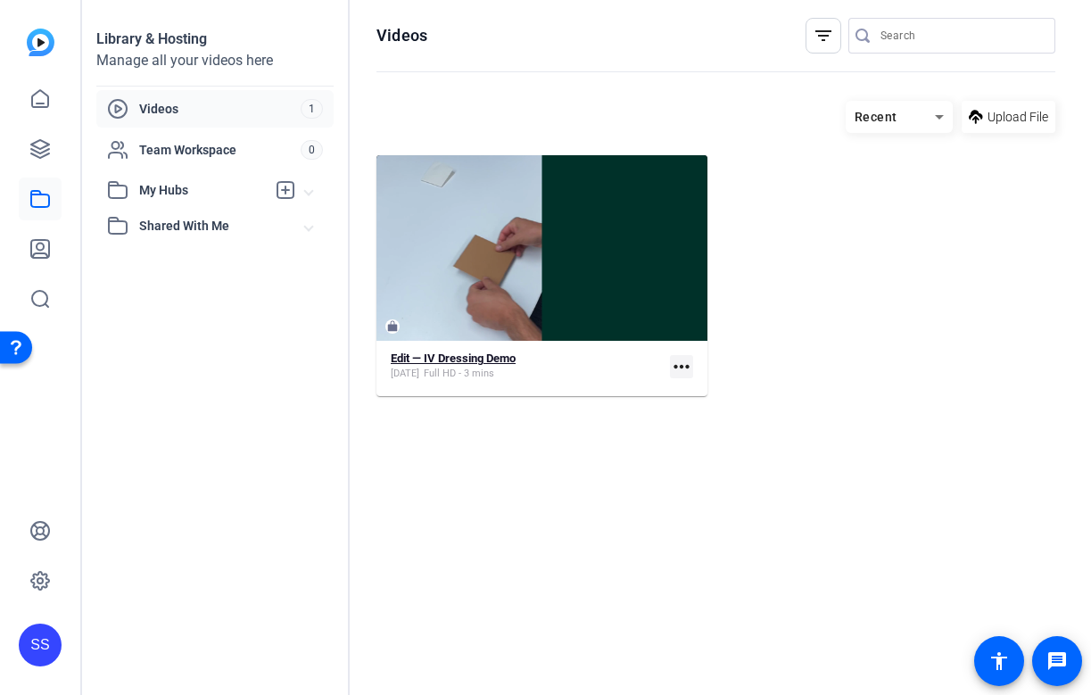
click at [451, 371] on span "Full HD - 3 mins" at bounding box center [459, 374] width 70 height 14
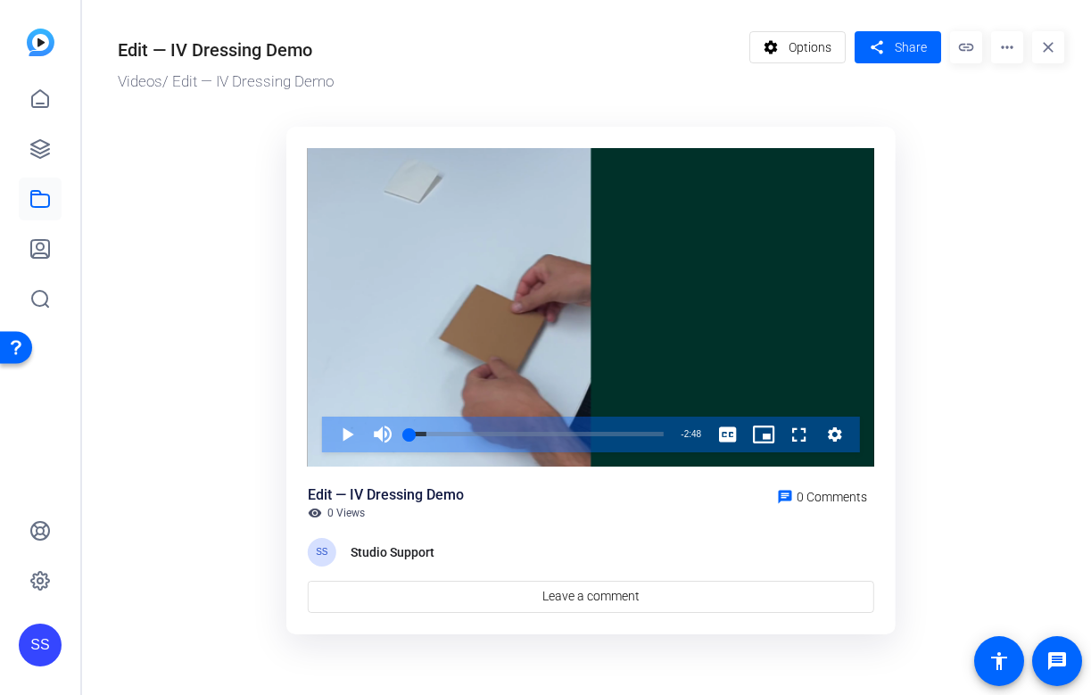
click at [451, 371] on div "Video Player" at bounding box center [591, 307] width 566 height 318
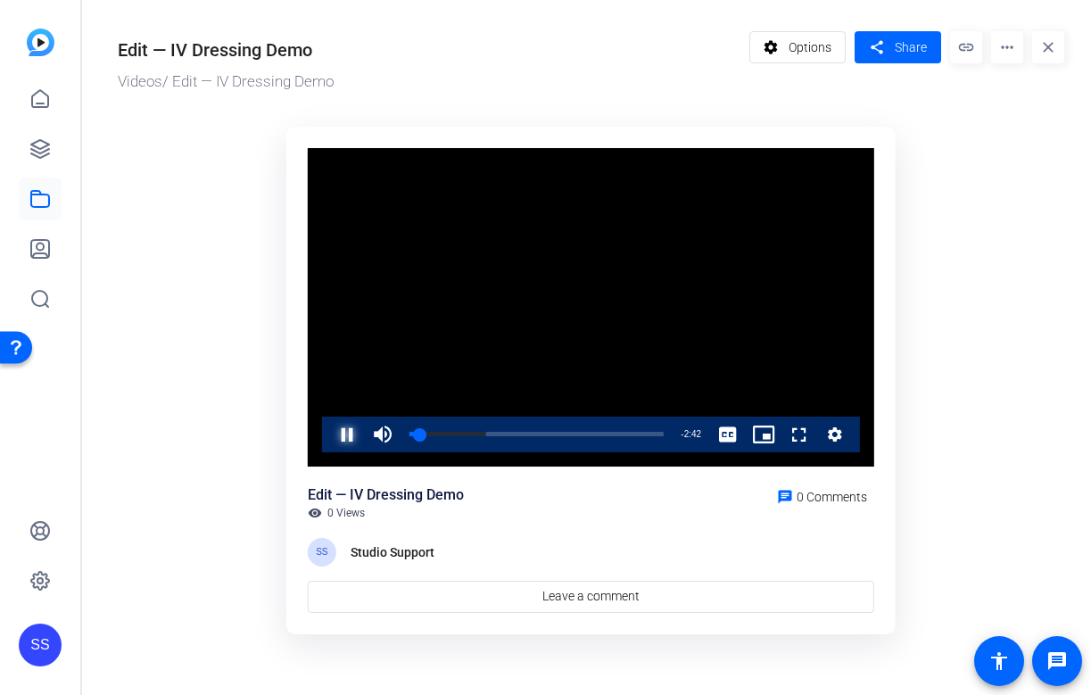
click at [329, 433] on span "Video Player" at bounding box center [329, 434] width 0 height 36
click at [329, 441] on span "Video Player" at bounding box center [329, 434] width 0 height 36
click at [182, 517] on ktd-grid "Video Player is loading. Play Video Pause Mute Current Time 0:08 / Duration 2:4…" at bounding box center [591, 383] width 946 height 535
click at [29, 643] on div "SS" at bounding box center [40, 644] width 43 height 43
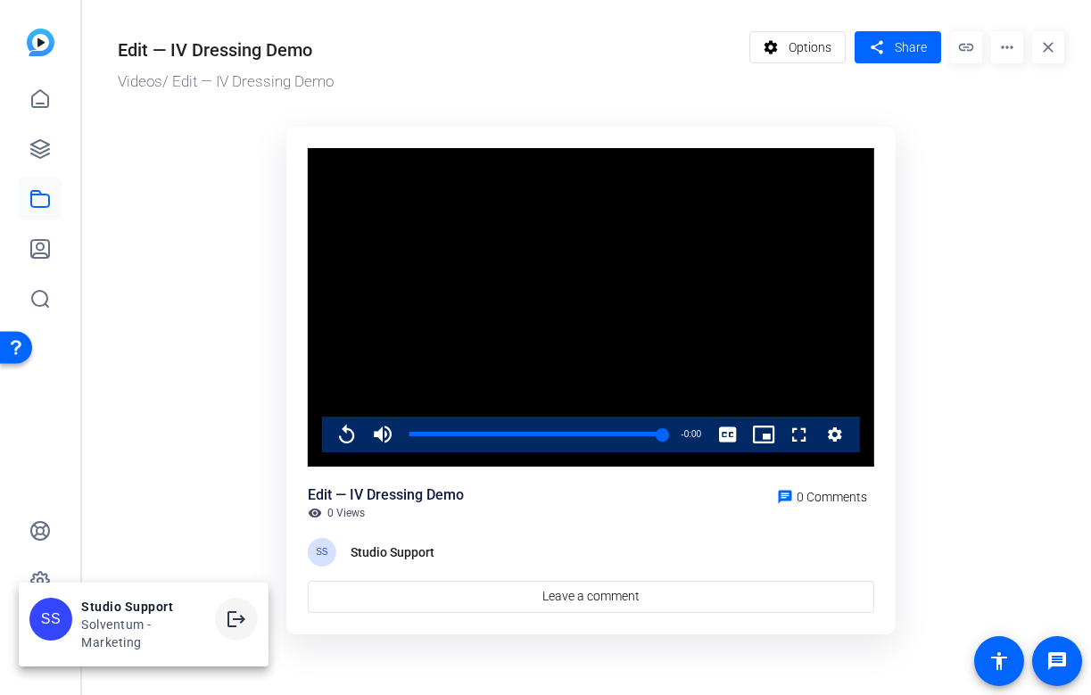
click at [237, 622] on mat-icon "logout" at bounding box center [236, 618] width 21 height 21
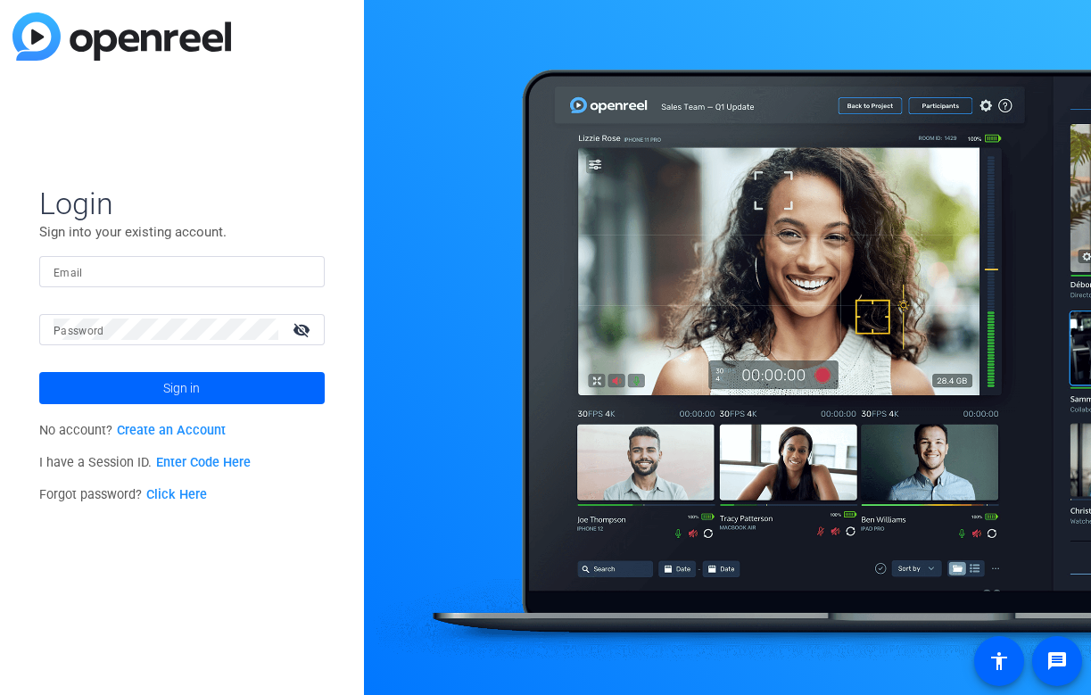
click at [142, 268] on input "Email" at bounding box center [182, 270] width 257 height 21
click at [295, 268] on img at bounding box center [295, 270] width 12 height 21
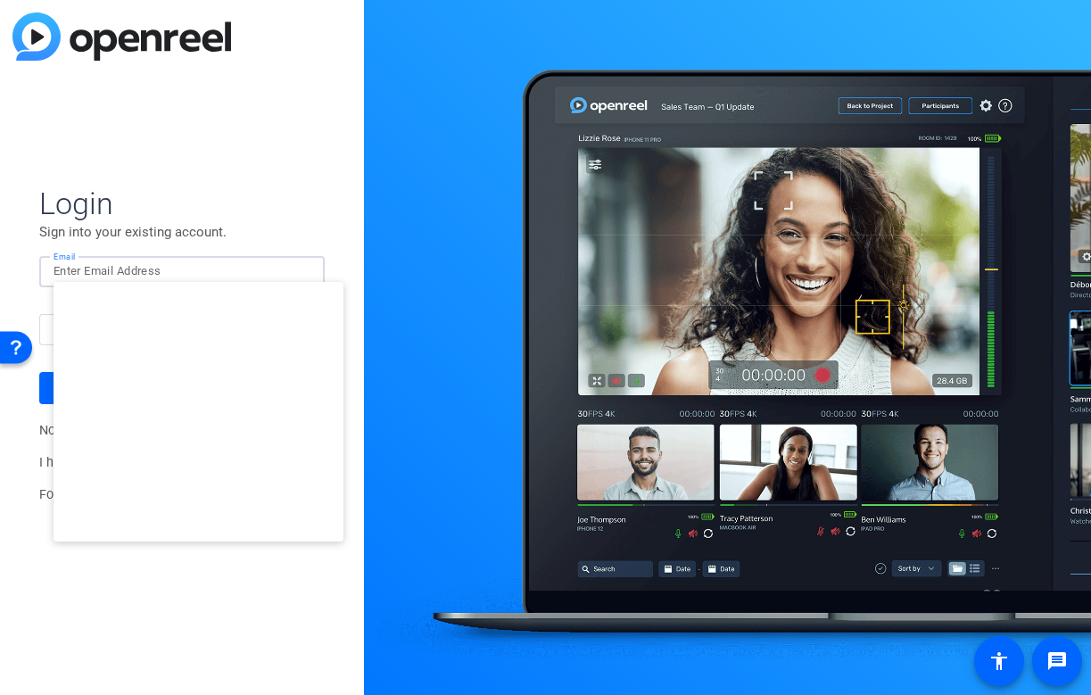
type input "[EMAIL_ADDRESS][DOMAIN_NAME]"
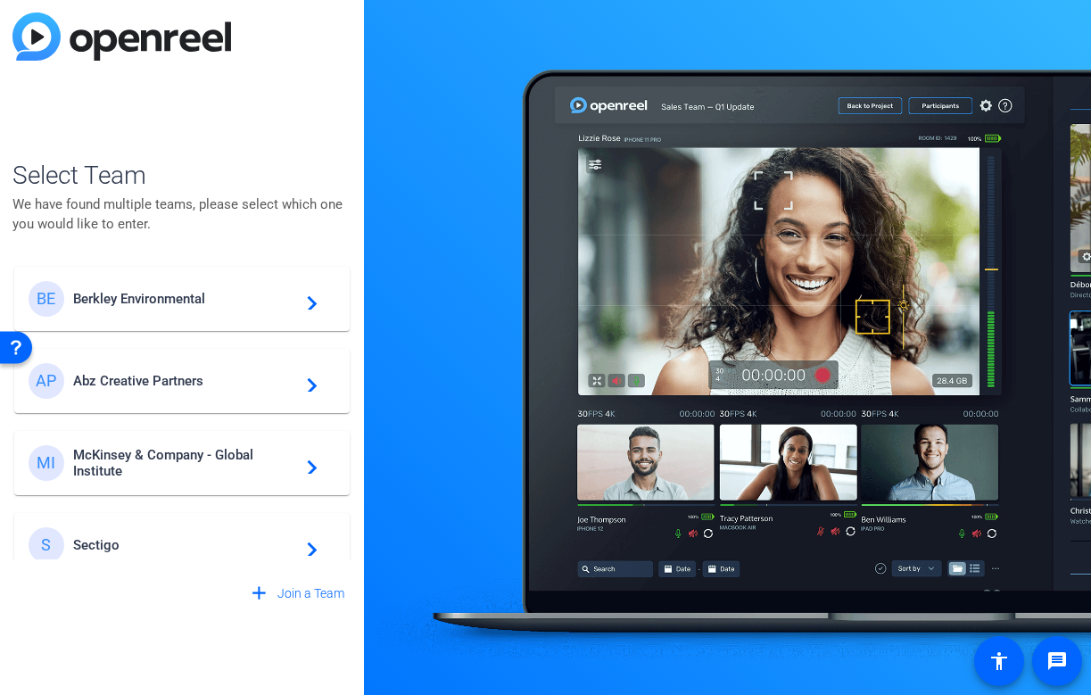
scroll to position [512, 0]
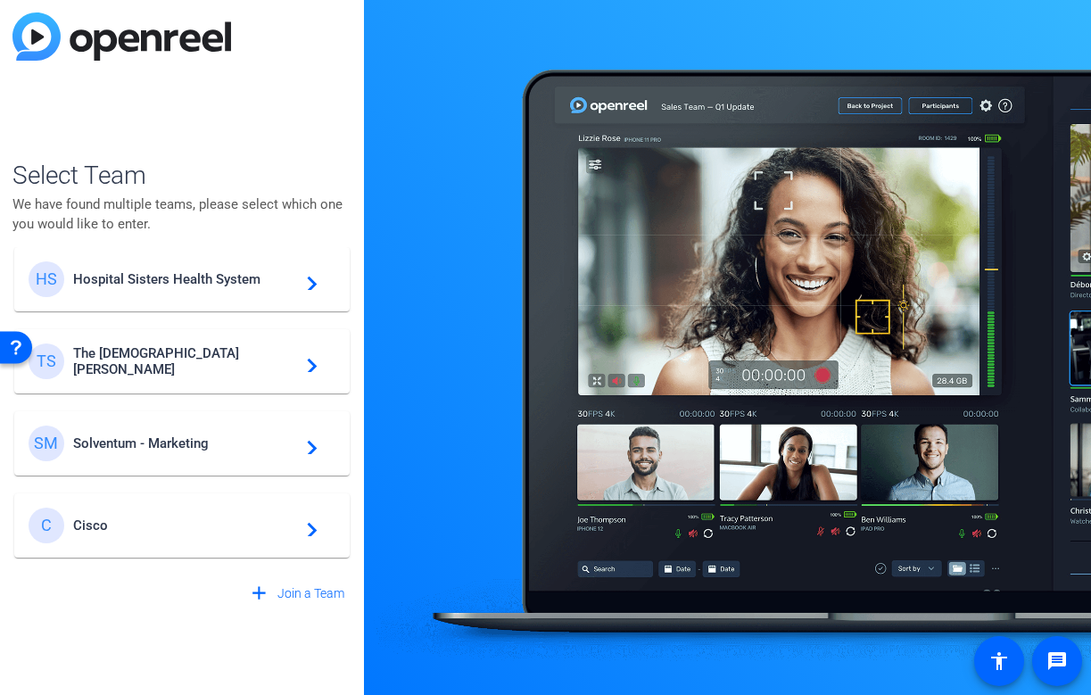
click at [134, 519] on span "Cisco" at bounding box center [184, 525] width 223 height 16
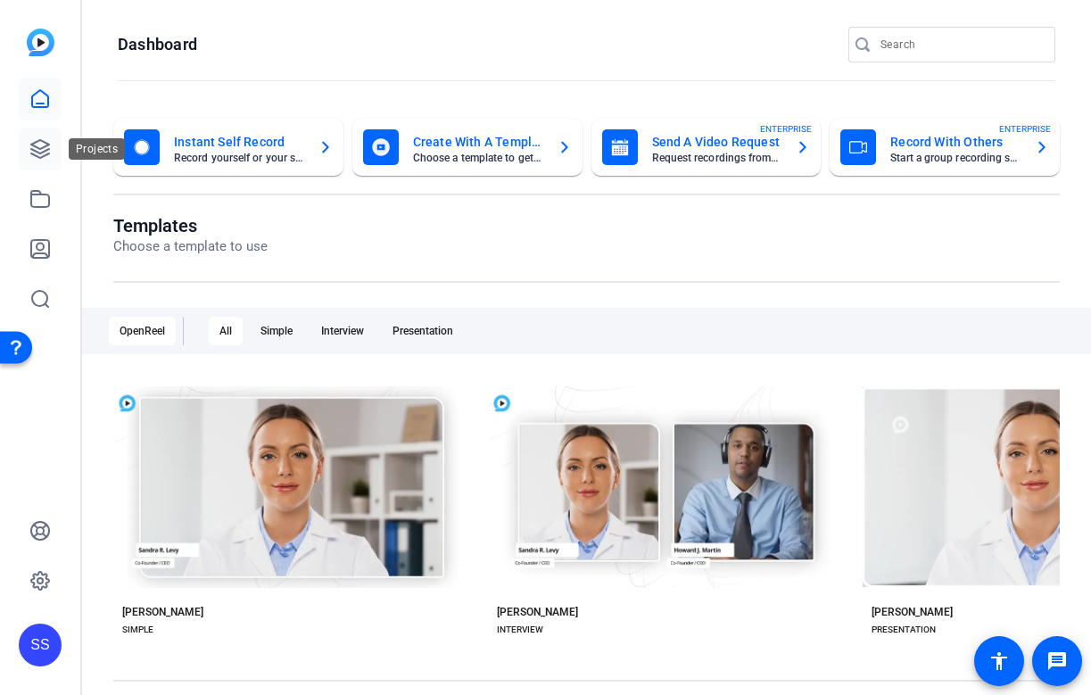
click at [45, 152] on icon at bounding box center [39, 148] width 21 height 21
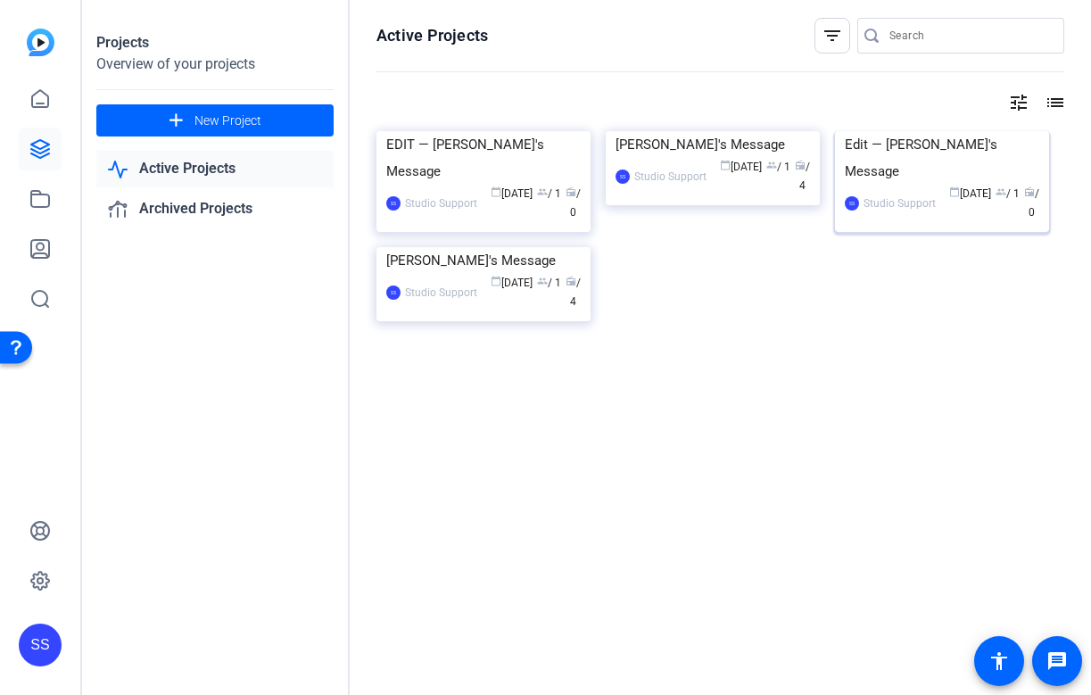
click at [887, 185] on div "Edit — [PERSON_NAME]'s Message" at bounding box center [941, 158] width 194 height 54
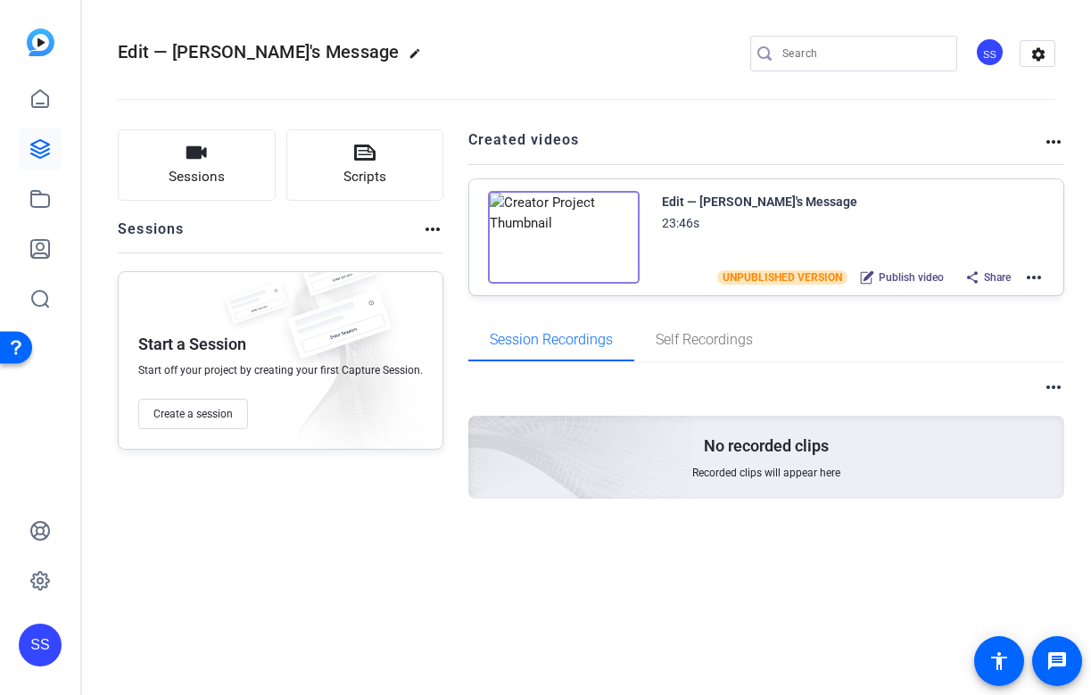
click at [1042, 272] on mat-icon "more_horiz" at bounding box center [1033, 277] width 21 height 21
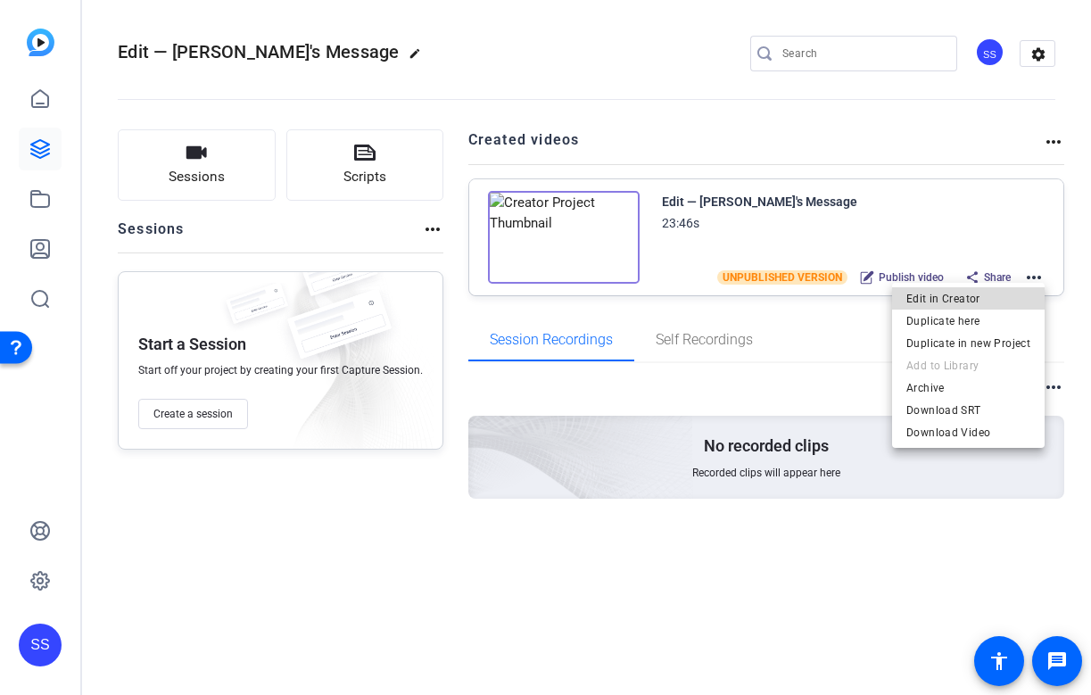
click at [984, 305] on span "Edit in Creator" at bounding box center [968, 298] width 124 height 21
